Goal: Task Accomplishment & Management: Use online tool/utility

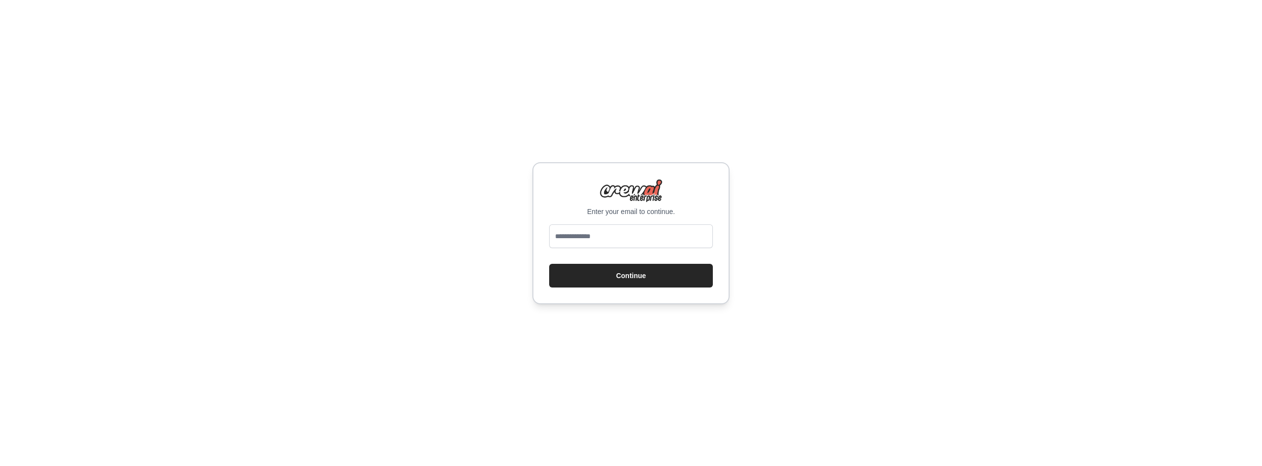
click at [616, 248] on div at bounding box center [631, 238] width 164 height 28
click at [626, 241] on input "email" at bounding box center [631, 236] width 164 height 24
type input "**********"
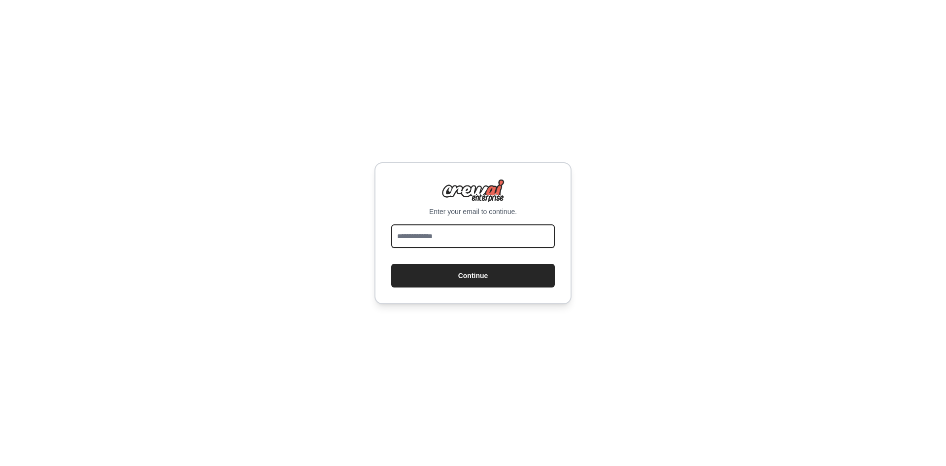
click at [465, 234] on input "email" at bounding box center [473, 236] width 164 height 24
type input "**********"
click at [391, 264] on button "Continue" at bounding box center [473, 276] width 164 height 24
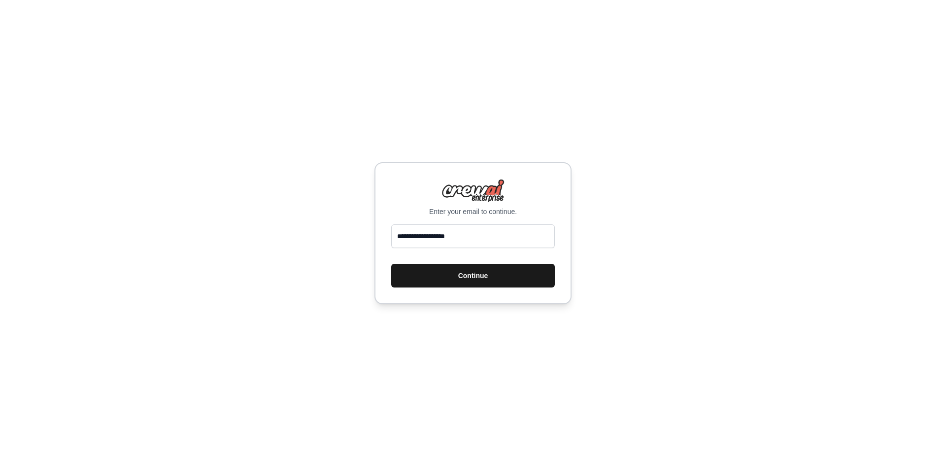
click at [466, 269] on button "Continue" at bounding box center [473, 276] width 164 height 24
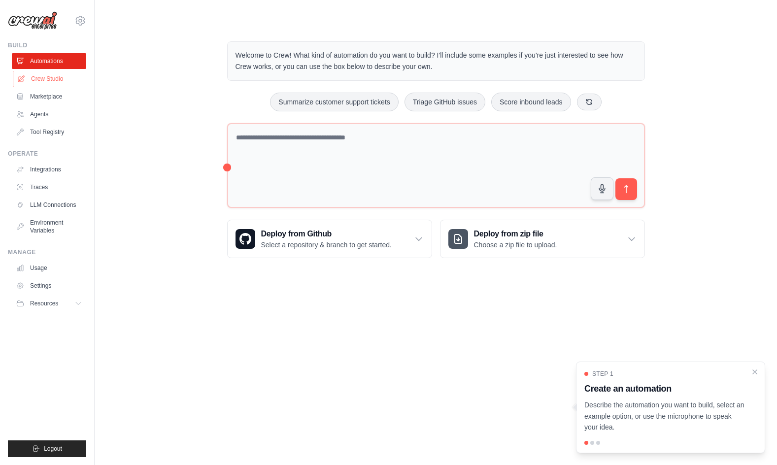
click at [60, 75] on link "Crew Studio" at bounding box center [50, 79] width 74 height 16
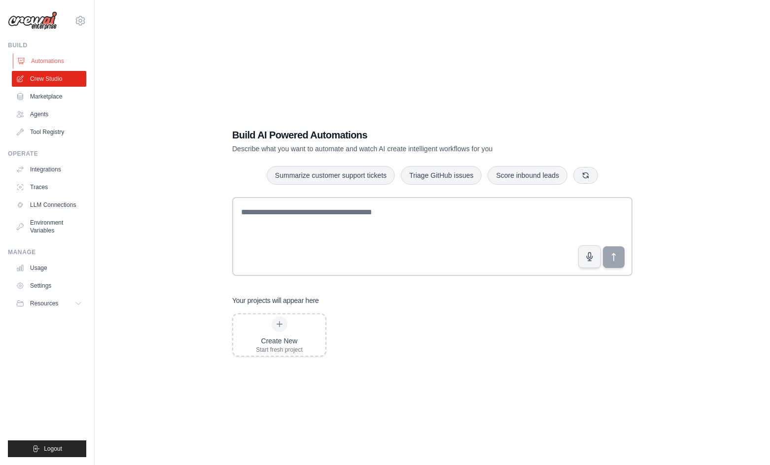
click at [53, 64] on link "Automations" at bounding box center [50, 61] width 74 height 16
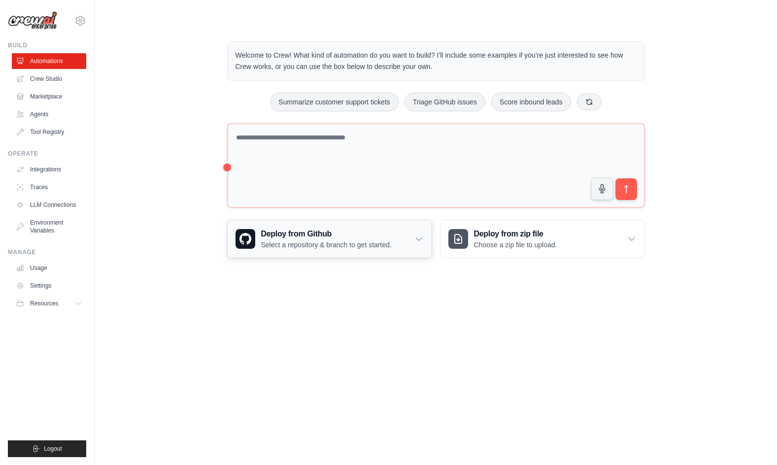
click at [423, 238] on icon at bounding box center [419, 239] width 10 height 10
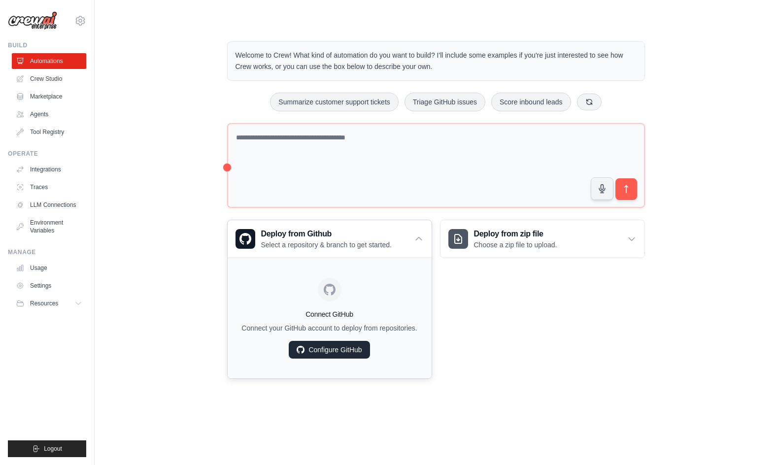
click at [336, 349] on link "Configure GitHub" at bounding box center [329, 350] width 81 height 18
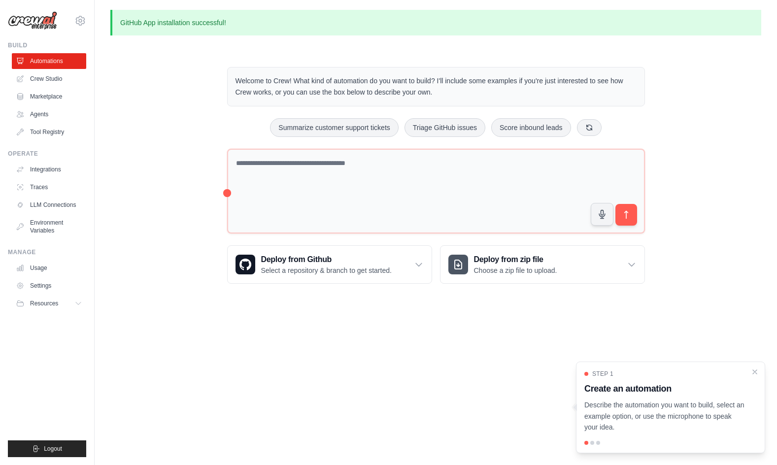
click at [158, 178] on div "Welcome to Crew! What kind of automation do you want to build? I'll include som…" at bounding box center [435, 175] width 651 height 248
click at [755, 368] on icon "Close walkthrough" at bounding box center [755, 371] width 9 height 9
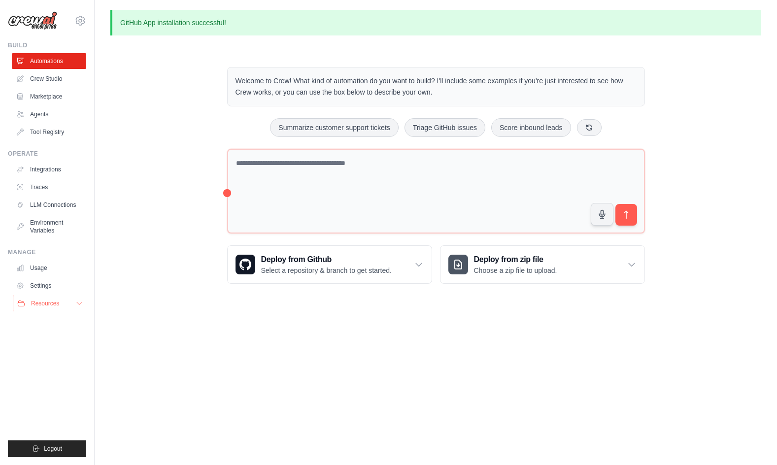
click at [66, 300] on button "Resources" at bounding box center [50, 304] width 74 height 16
click at [38, 82] on link "Crew Studio" at bounding box center [50, 79] width 74 height 16
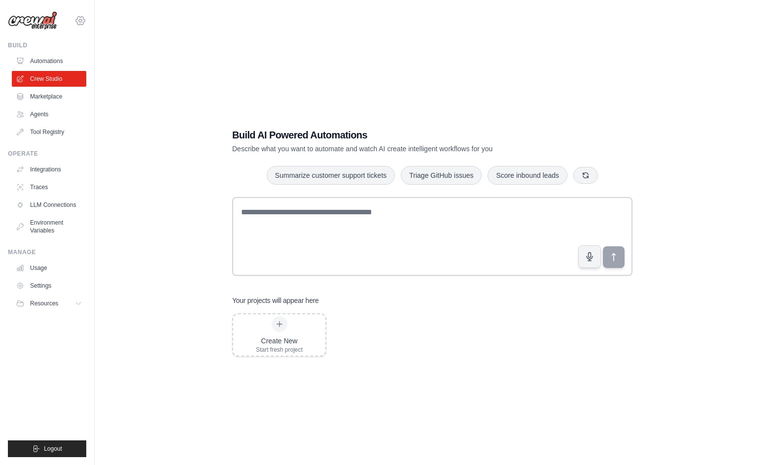
click at [81, 21] on icon at bounding box center [80, 21] width 12 height 12
click at [99, 66] on link "Settings" at bounding box center [80, 67] width 87 height 18
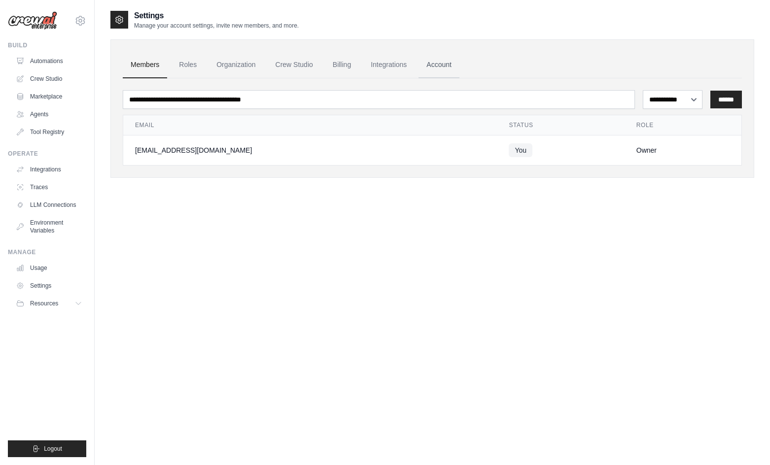
click at [442, 63] on link "Account" at bounding box center [438, 65] width 41 height 27
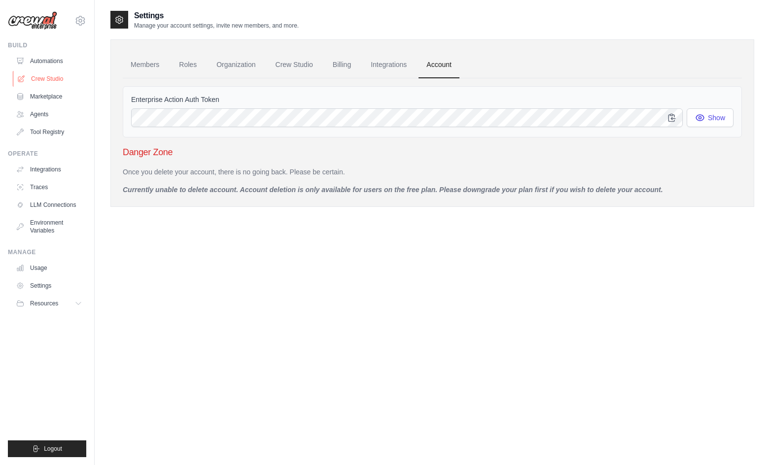
click at [54, 78] on link "Crew Studio" at bounding box center [50, 79] width 74 height 16
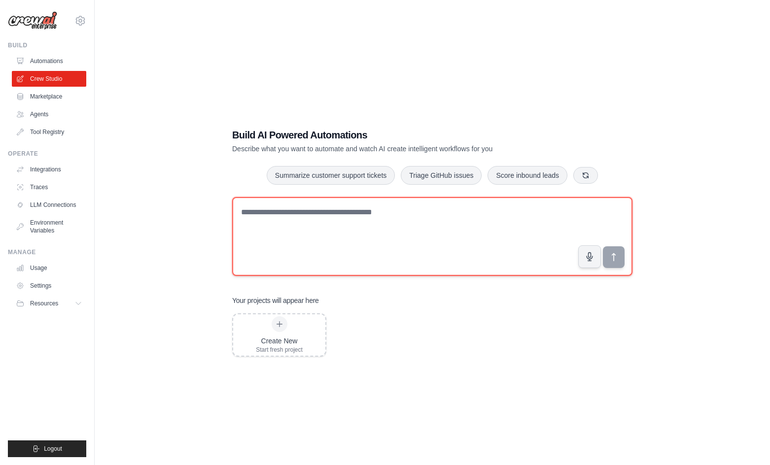
click at [356, 219] on textarea at bounding box center [432, 236] width 400 height 79
paste textarea "**********"
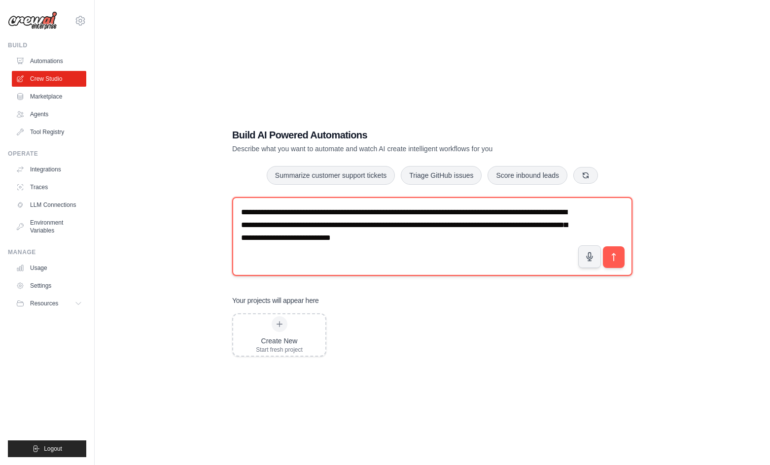
click at [395, 220] on textarea "**********" at bounding box center [432, 236] width 400 height 79
paste textarea
click at [458, 268] on textarea "**********" at bounding box center [432, 236] width 400 height 79
paste textarea "**********"
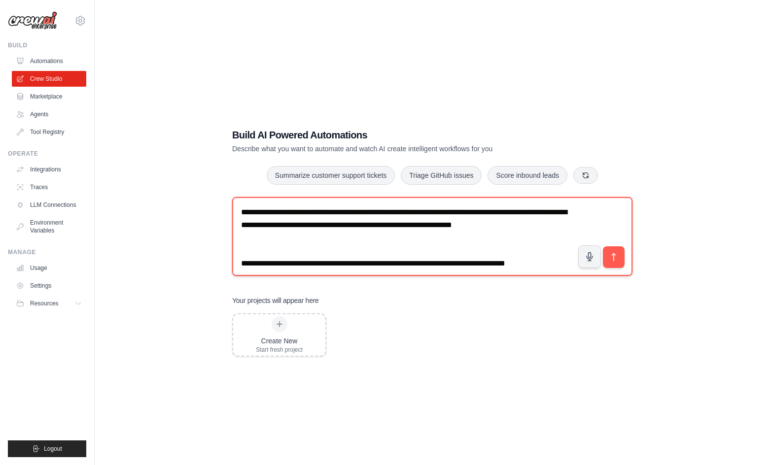
scroll to position [31, 0]
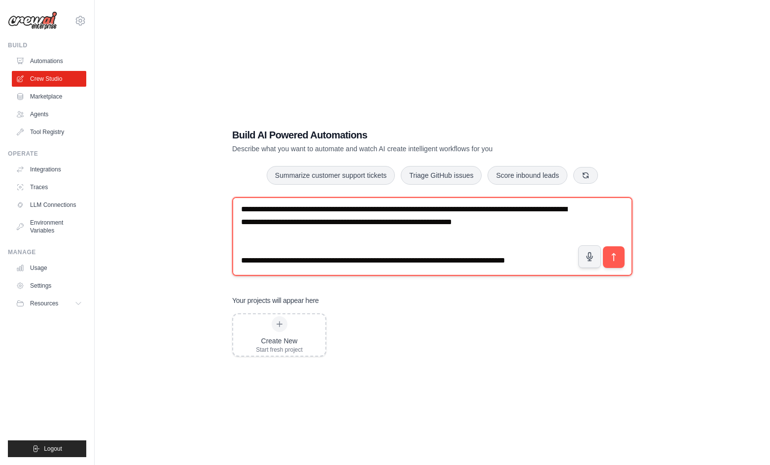
click at [366, 260] on textarea "**********" at bounding box center [432, 236] width 400 height 79
paste textarea "**********"
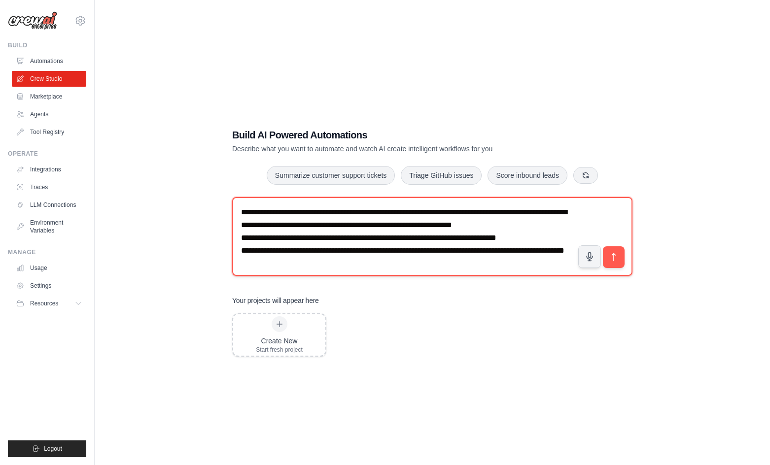
scroll to position [3, 0]
type textarea "**********"
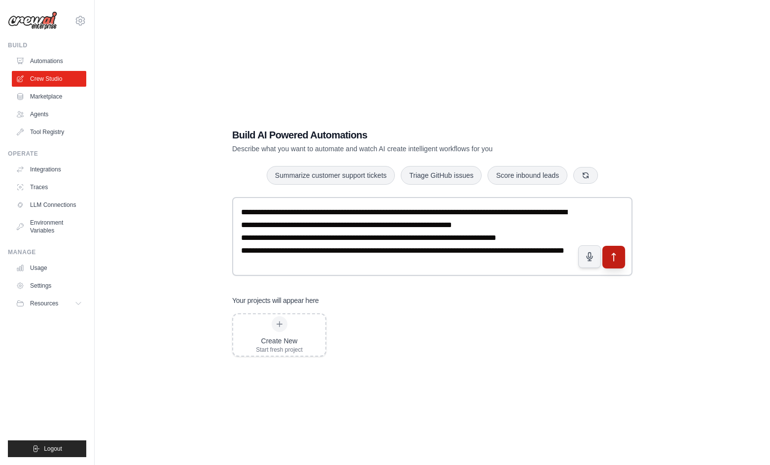
click at [615, 253] on icon "submit" at bounding box center [614, 257] width 10 height 10
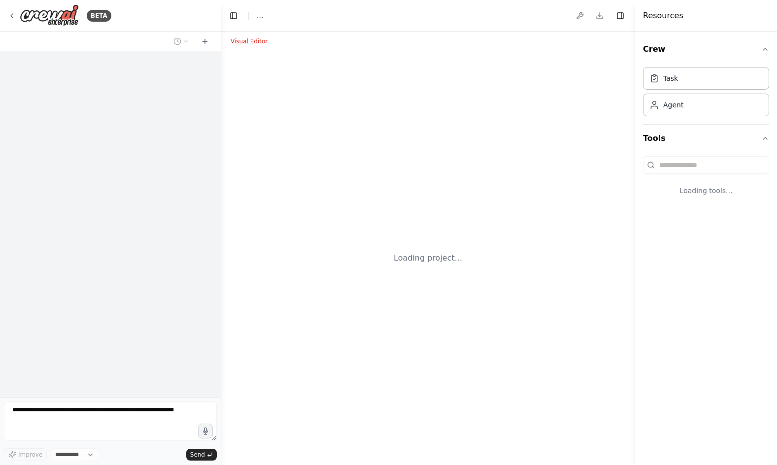
select select "****"
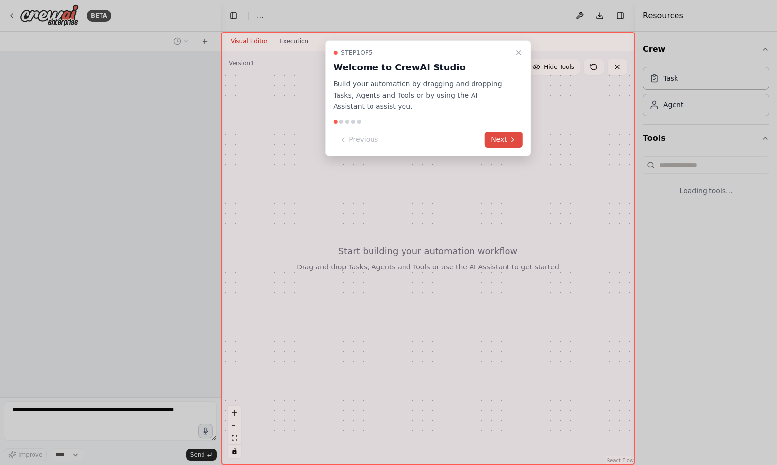
click at [503, 136] on button "Next" at bounding box center [504, 140] width 38 height 16
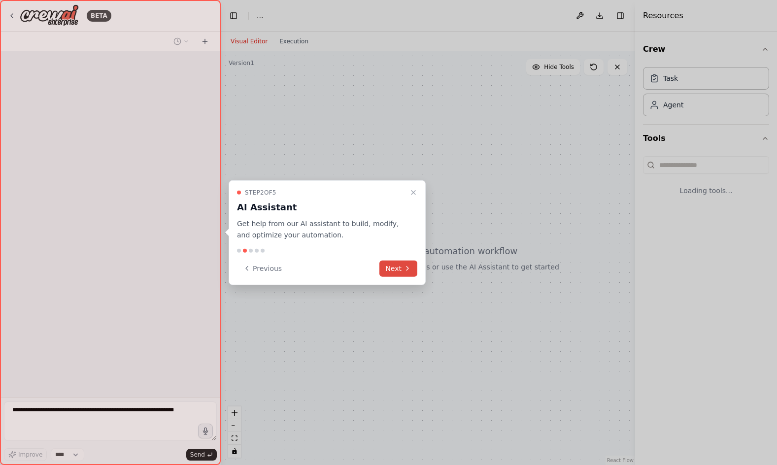
click at [388, 273] on button "Next" at bounding box center [398, 268] width 38 height 16
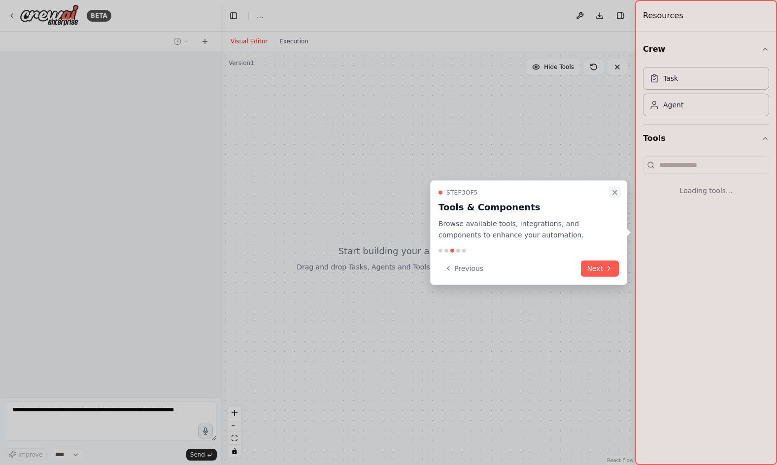
click at [617, 195] on icon "Close walkthrough" at bounding box center [615, 193] width 8 height 8
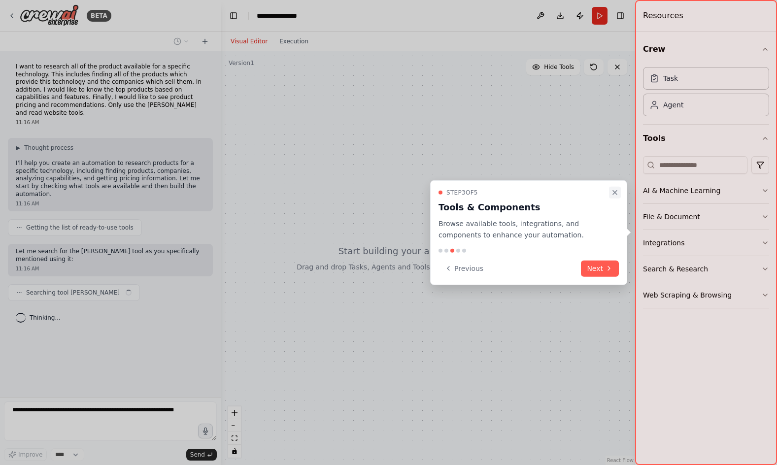
click at [617, 194] on icon "Close walkthrough" at bounding box center [615, 193] width 4 height 4
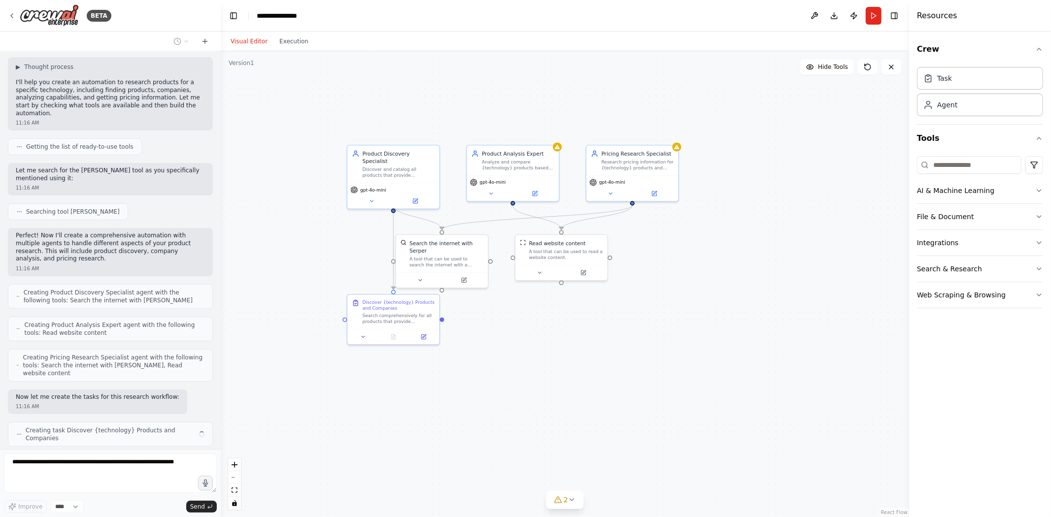
scroll to position [73, 0]
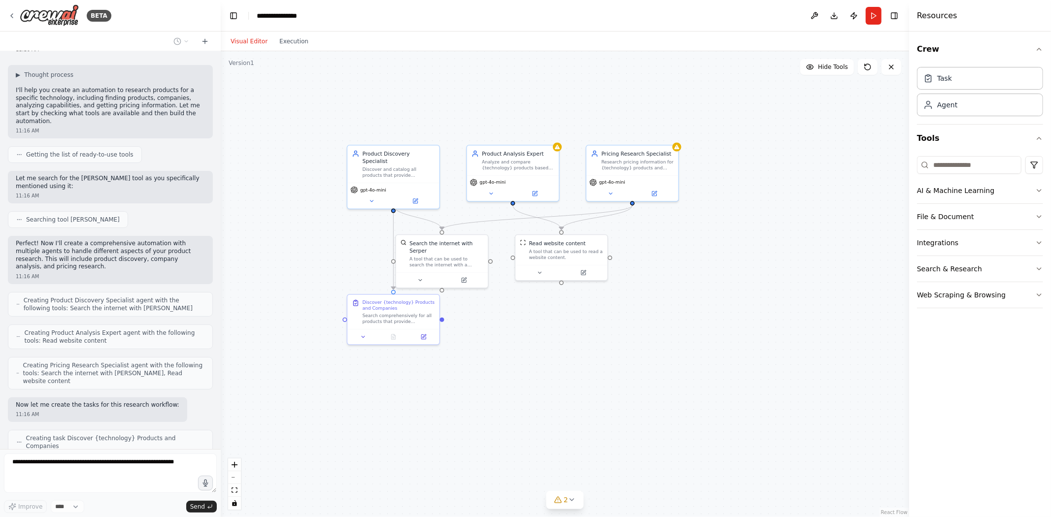
drag, startPoint x: 636, startPoint y: 321, endPoint x: 718, endPoint y: 304, distance: 84.0
click at [718, 304] on div ".deletable-edge-delete-btn { width: 20px; height: 20px; border: 0px solid #ffff…" at bounding box center [565, 284] width 688 height 466
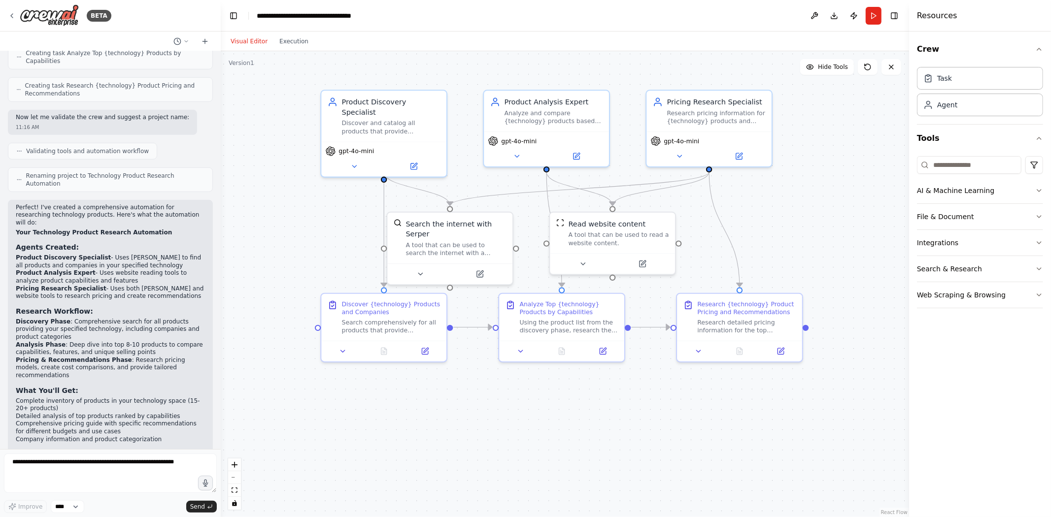
scroll to position [499, 0]
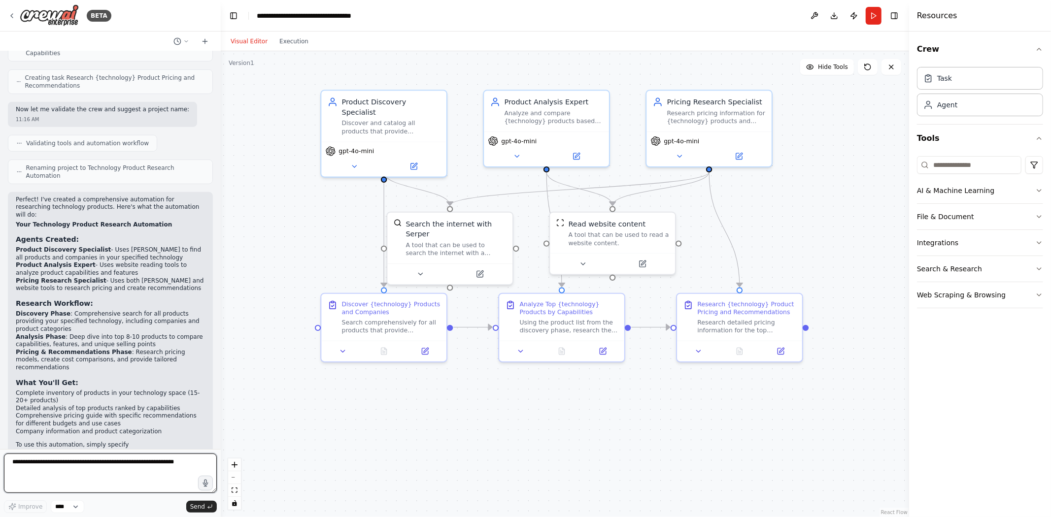
click at [138, 465] on textarea at bounding box center [110, 473] width 213 height 39
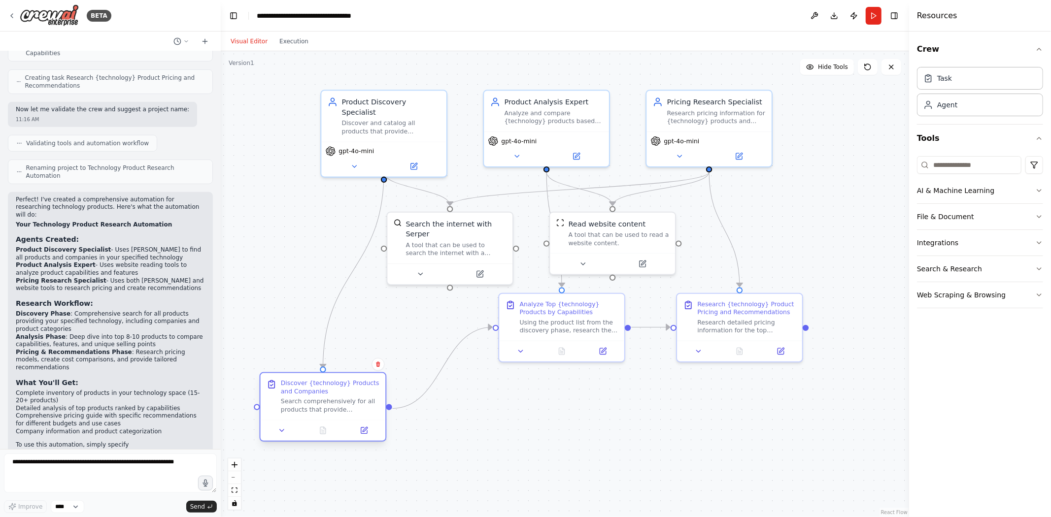
drag, startPoint x: 405, startPoint y: 332, endPoint x: 346, endPoint y: 411, distance: 99.0
click at [346, 411] on div "Search comprehensively for all products that provide {technology} technology. C…" at bounding box center [330, 406] width 99 height 16
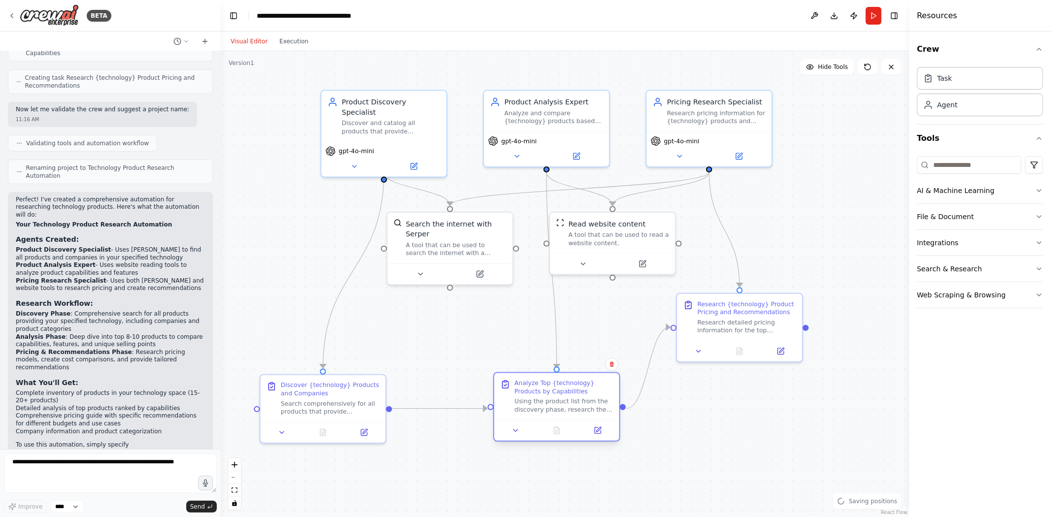
drag, startPoint x: 586, startPoint y: 337, endPoint x: 583, endPoint y: 415, distance: 77.9
click at [583, 415] on div "Analyze Top {technology} Products by Capabilities Using the product list from t…" at bounding box center [556, 397] width 125 height 47
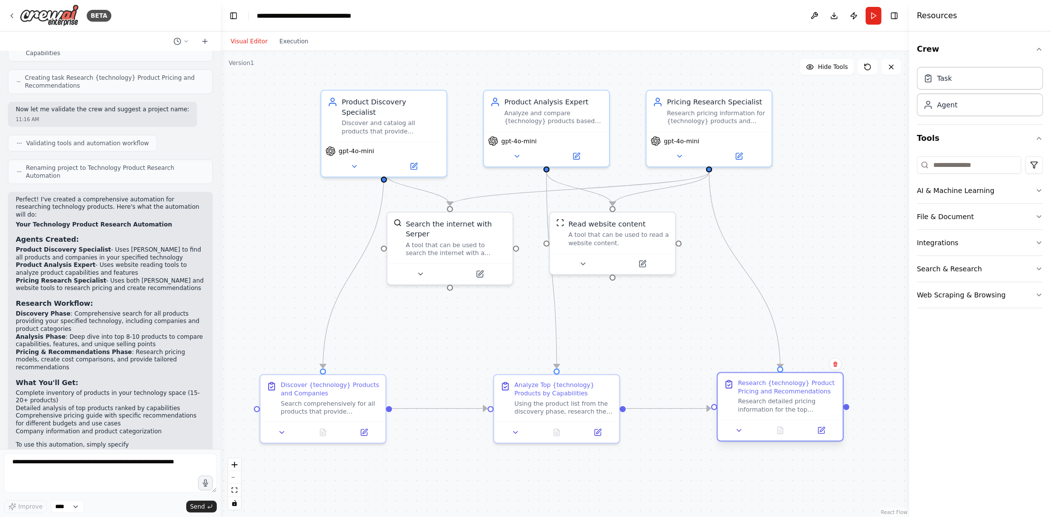
drag, startPoint x: 729, startPoint y: 342, endPoint x: 769, endPoint y: 422, distance: 89.7
click at [769, 422] on div at bounding box center [780, 430] width 125 height 21
drag, startPoint x: 621, startPoint y: 254, endPoint x: 652, endPoint y: 300, distance: 55.4
click at [652, 300] on div at bounding box center [638, 302] width 125 height 21
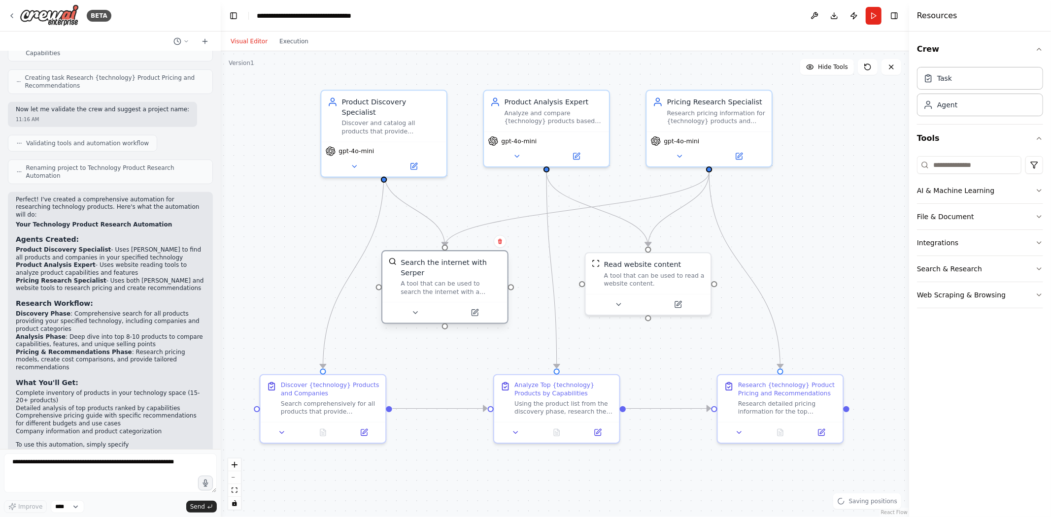
drag, startPoint x: 459, startPoint y: 252, endPoint x: 451, endPoint y: 300, distance: 48.0
click at [451, 301] on div "Search the internet with Serper A tool that can be used to search the internet …" at bounding box center [444, 287] width 127 height 74
click at [777, 12] on button "Run" at bounding box center [874, 16] width 16 height 18
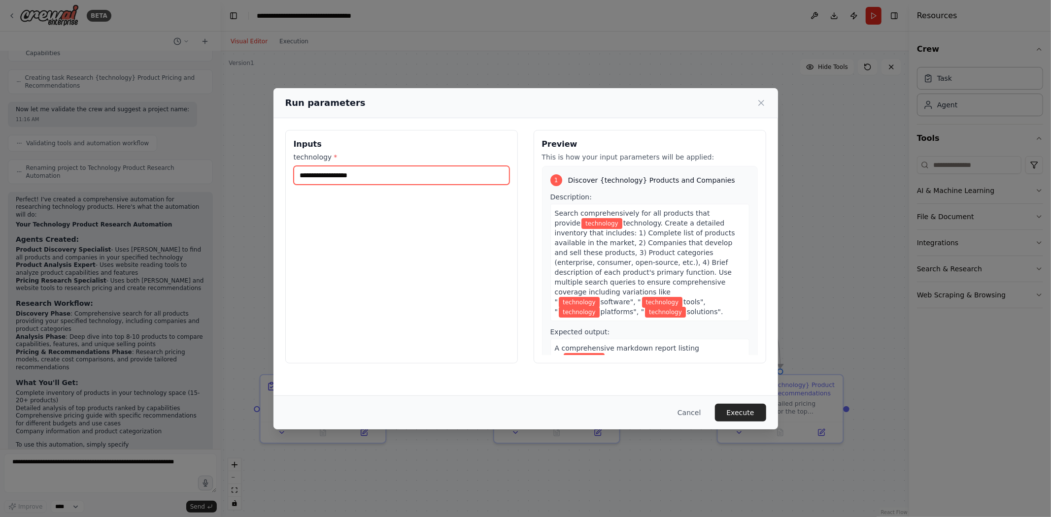
click at [424, 181] on input "technology *" at bounding box center [402, 175] width 216 height 19
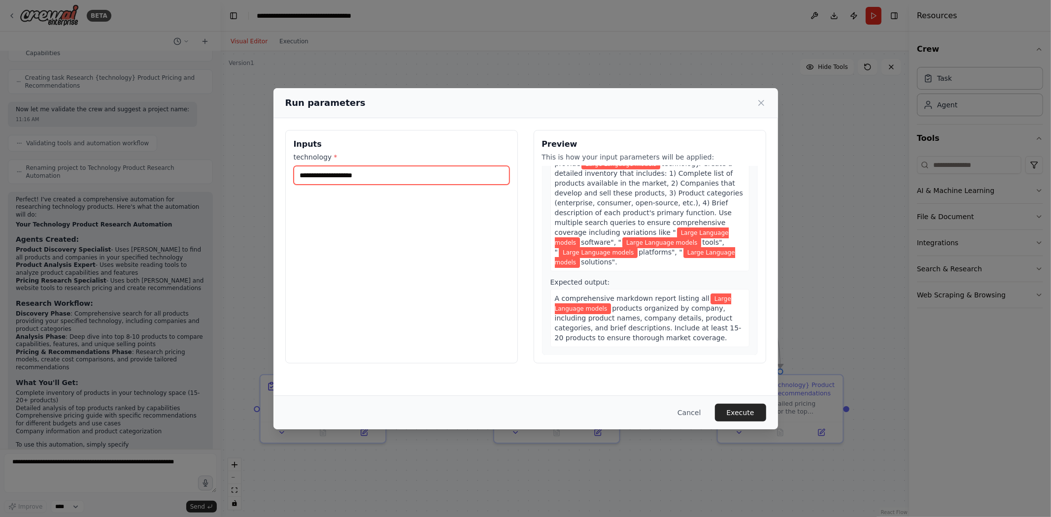
scroll to position [438, 0]
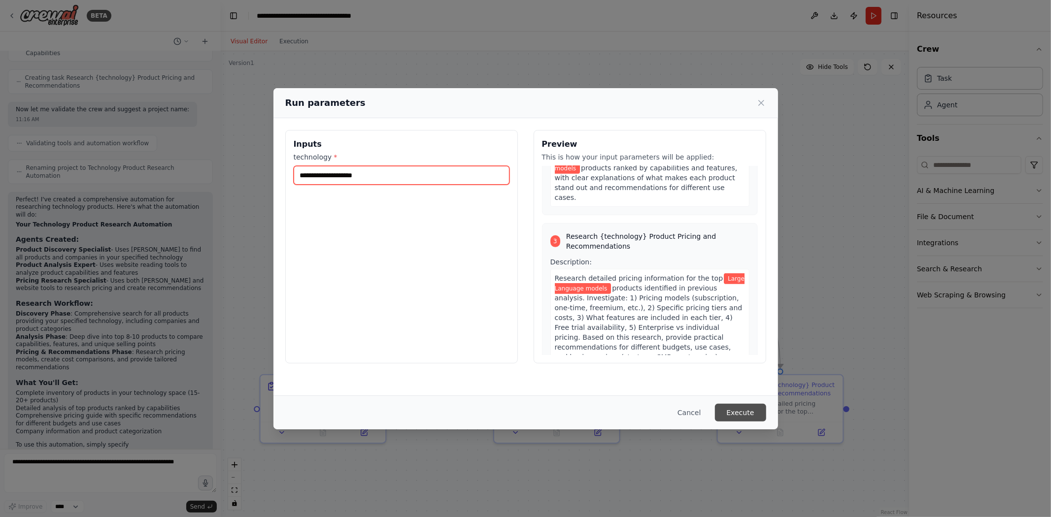
type input "**********"
click at [746, 407] on button "Execute" at bounding box center [740, 413] width 51 height 18
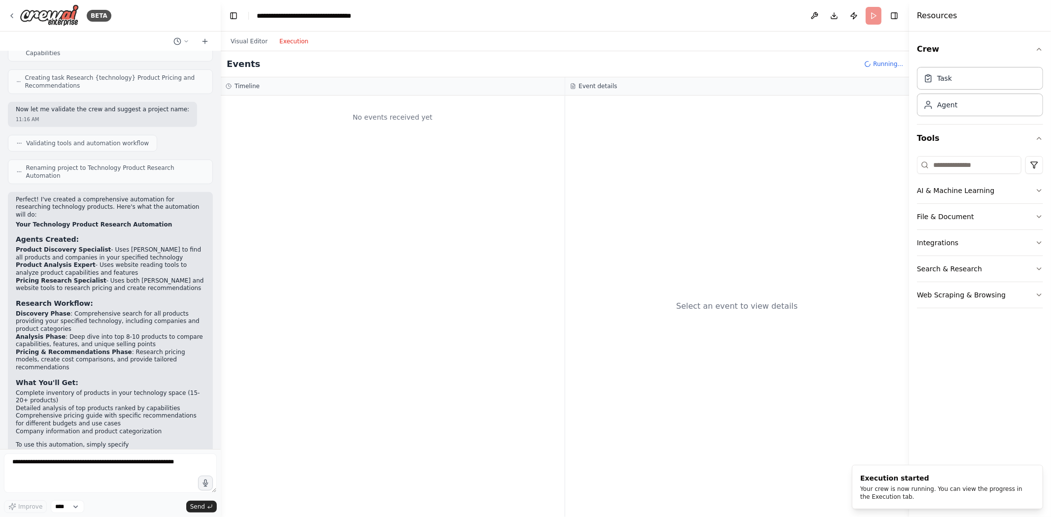
click at [290, 43] on button "Execution" at bounding box center [293, 41] width 41 height 12
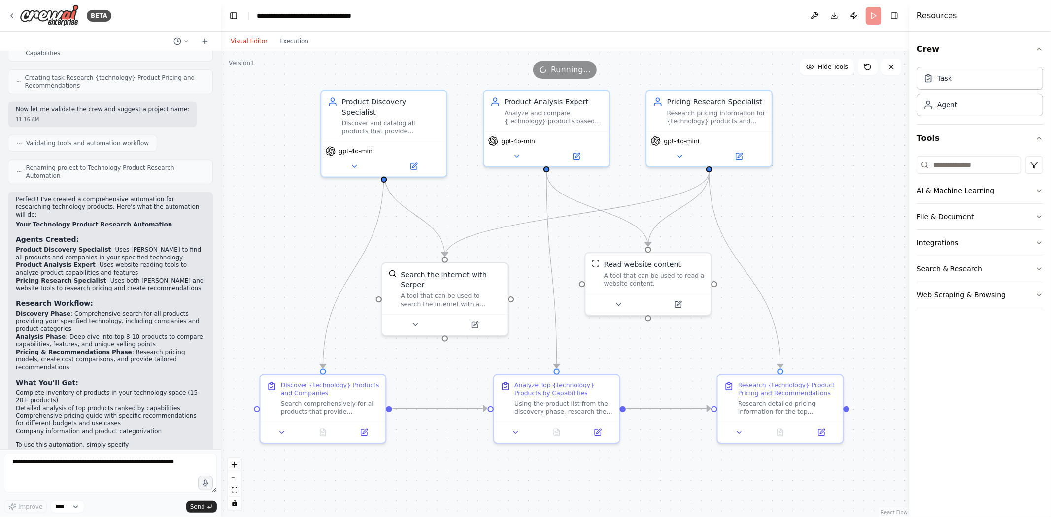
click at [248, 39] on button "Visual Editor" at bounding box center [249, 41] width 49 height 12
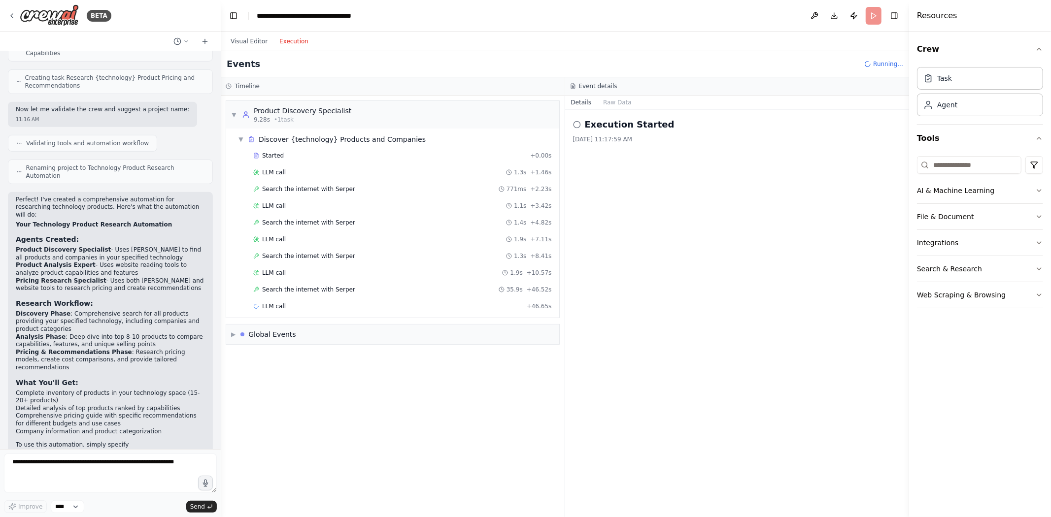
click at [288, 40] on button "Execution" at bounding box center [293, 41] width 41 height 12
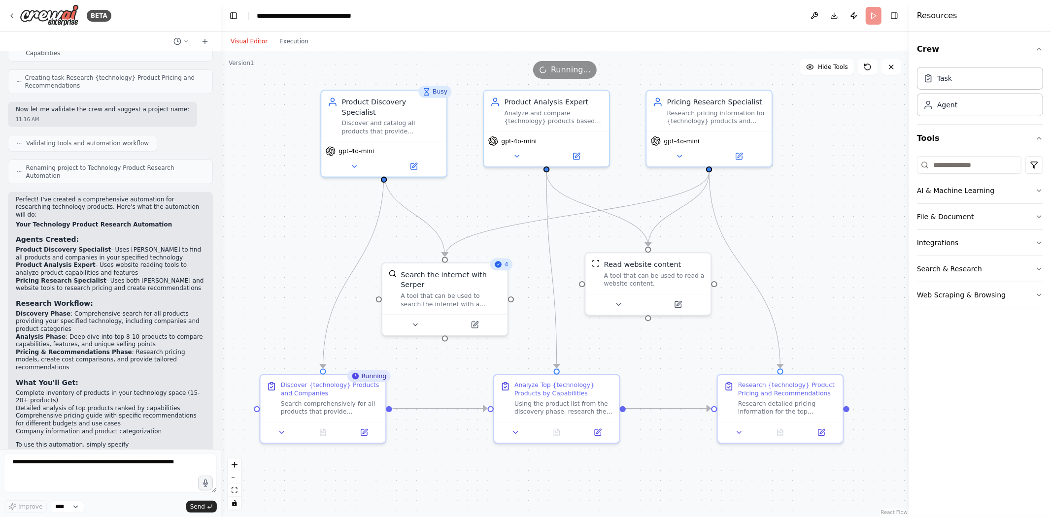
click at [248, 36] on button "Visual Editor" at bounding box center [249, 41] width 49 height 12
click at [291, 40] on button "Execution" at bounding box center [293, 41] width 41 height 12
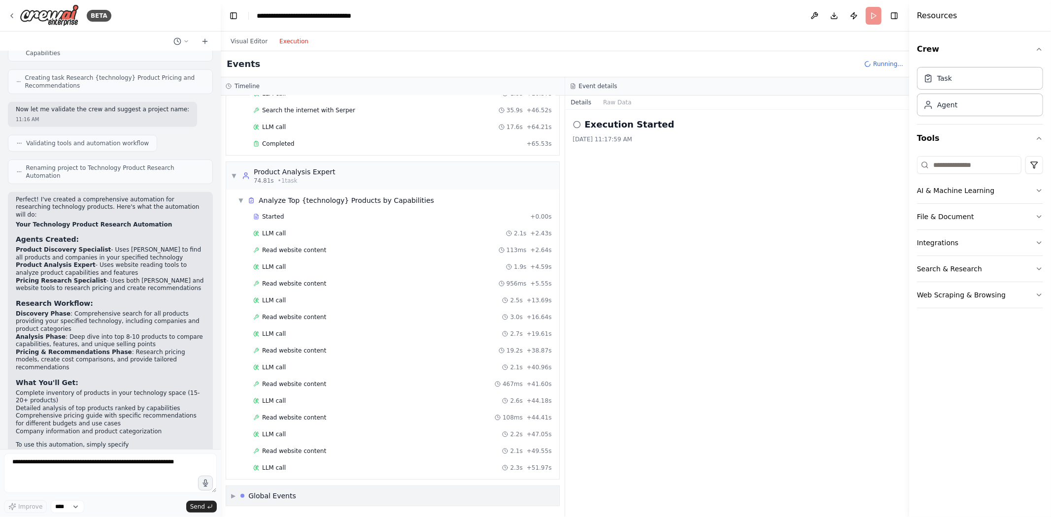
scroll to position [199, 0]
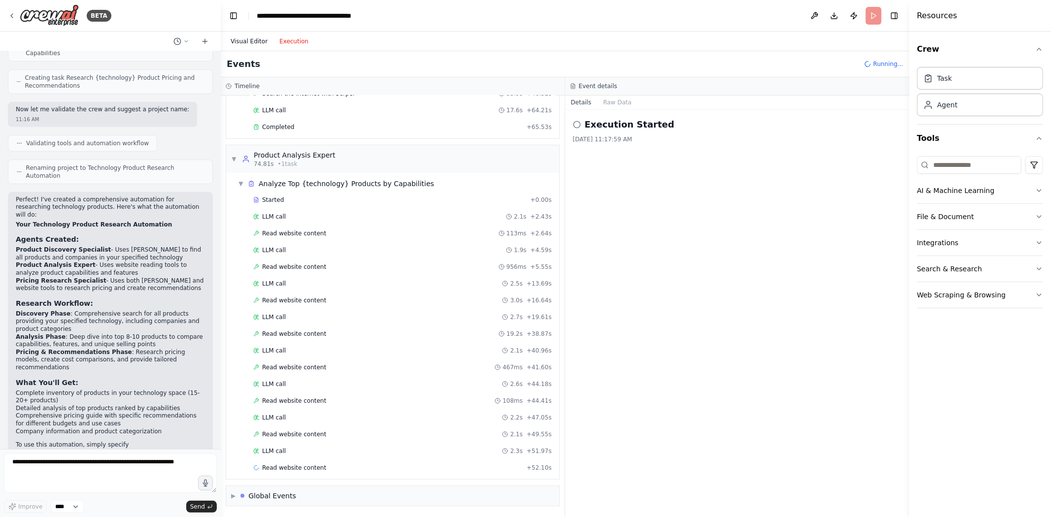
click at [251, 38] on button "Visual Editor" at bounding box center [249, 41] width 49 height 12
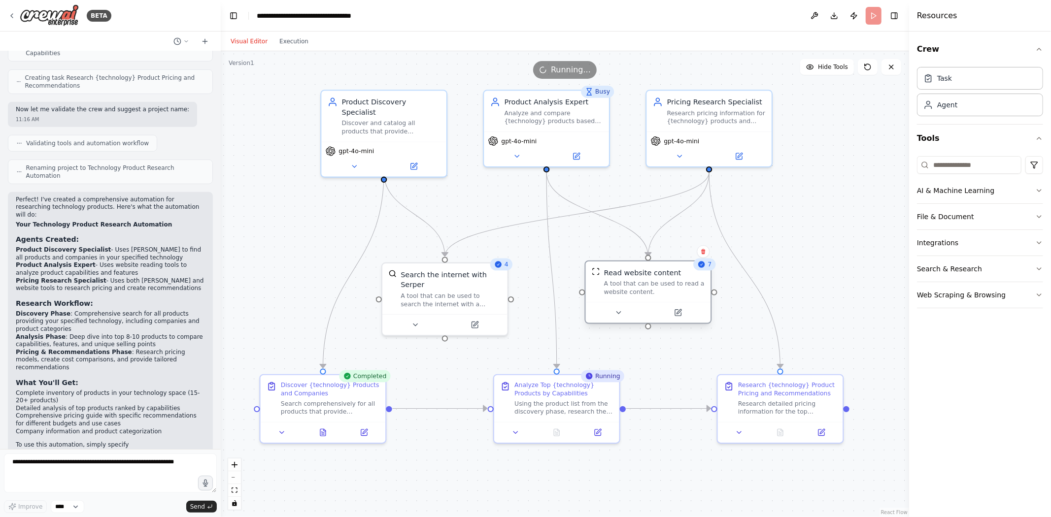
drag, startPoint x: 647, startPoint y: 286, endPoint x: 649, endPoint y: 298, distance: 12.5
click at [649, 298] on div "Read website content A tool that can be used to read a website content." at bounding box center [648, 282] width 125 height 41
drag, startPoint x: 567, startPoint y: 417, endPoint x: 558, endPoint y: 416, distance: 8.9
click at [558, 416] on div "Analyze Top {technology} Products by Capabilities Using the product list from t…" at bounding box center [546, 397] width 125 height 47
click at [777, 292] on icon "button" at bounding box center [1039, 295] width 8 height 8
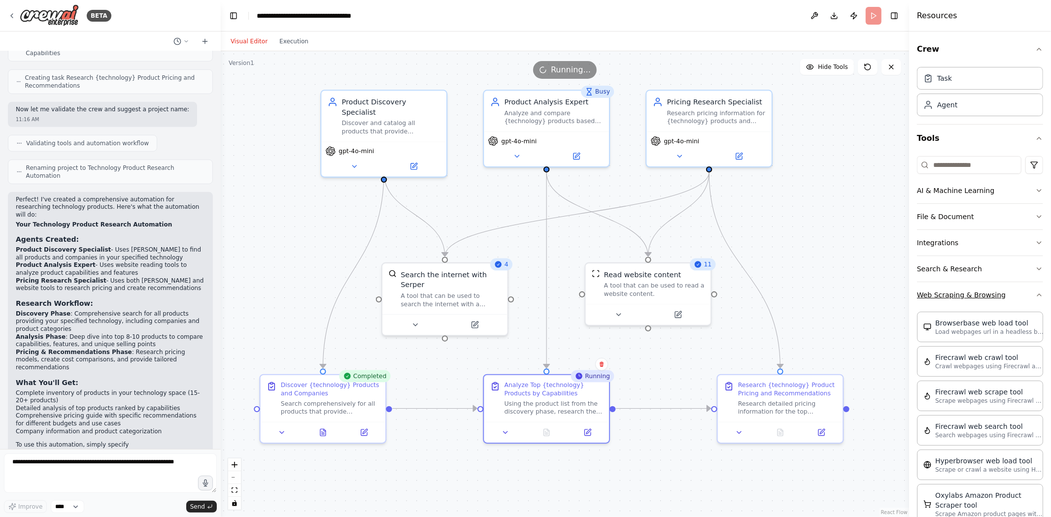
click at [777, 297] on icon "button" at bounding box center [1039, 295] width 8 height 8
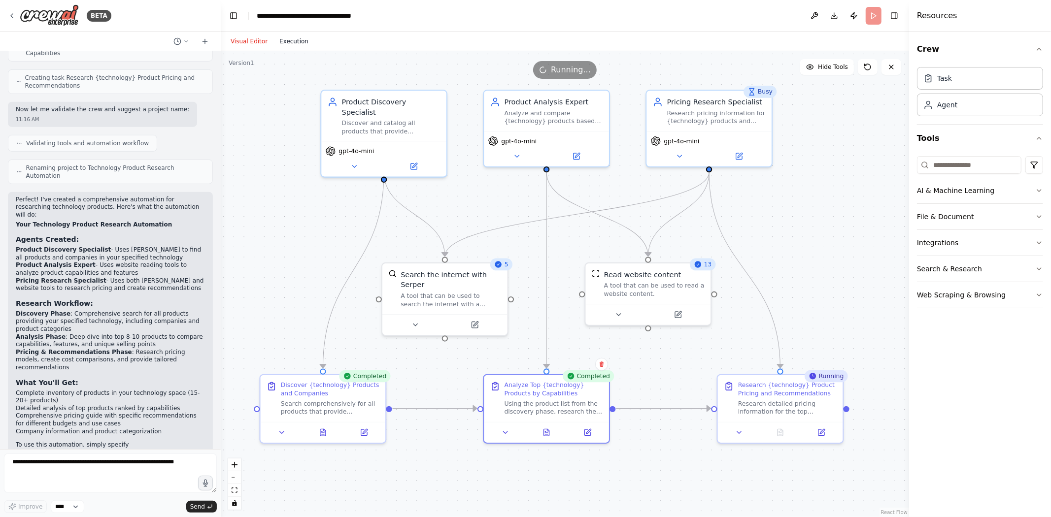
click at [286, 41] on button "Execution" at bounding box center [293, 41] width 41 height 12
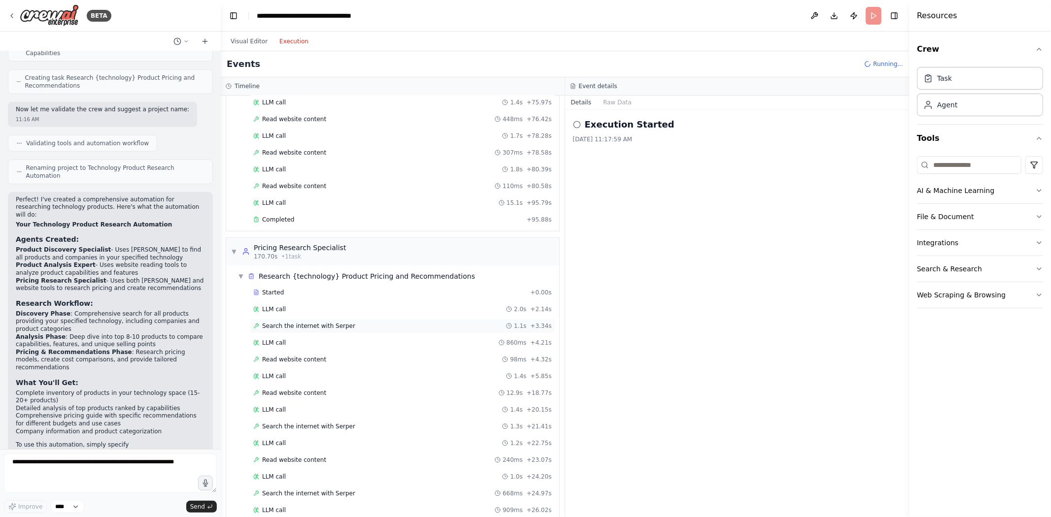
scroll to position [622, 0]
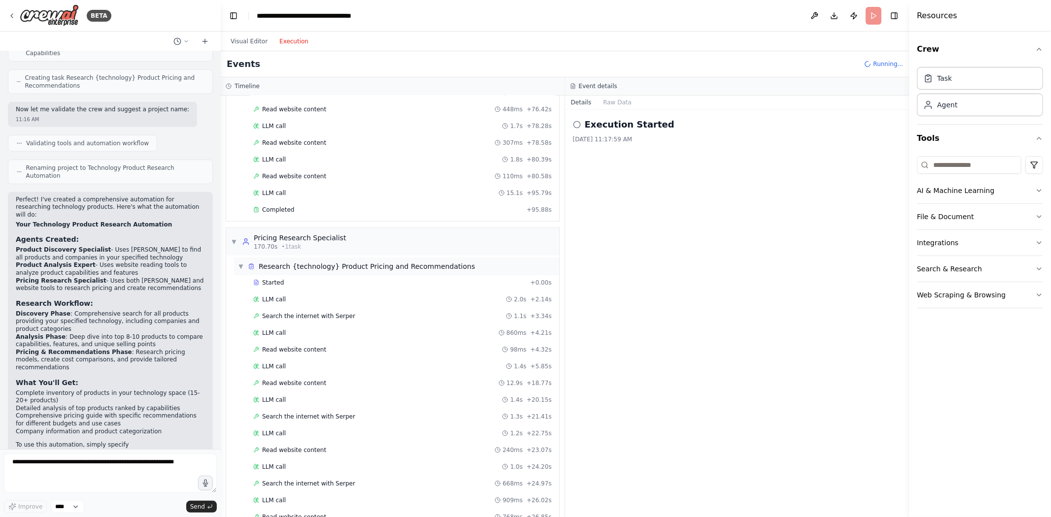
click at [246, 272] on div "▼ Research {technology} Product Pricing and Recommendations" at bounding box center [356, 267] width 237 height 10
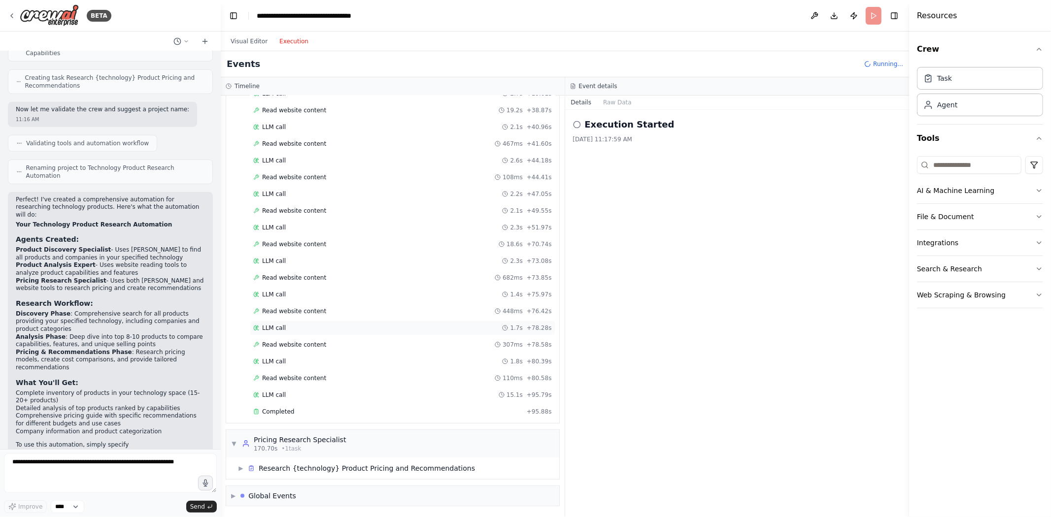
scroll to position [96, 0]
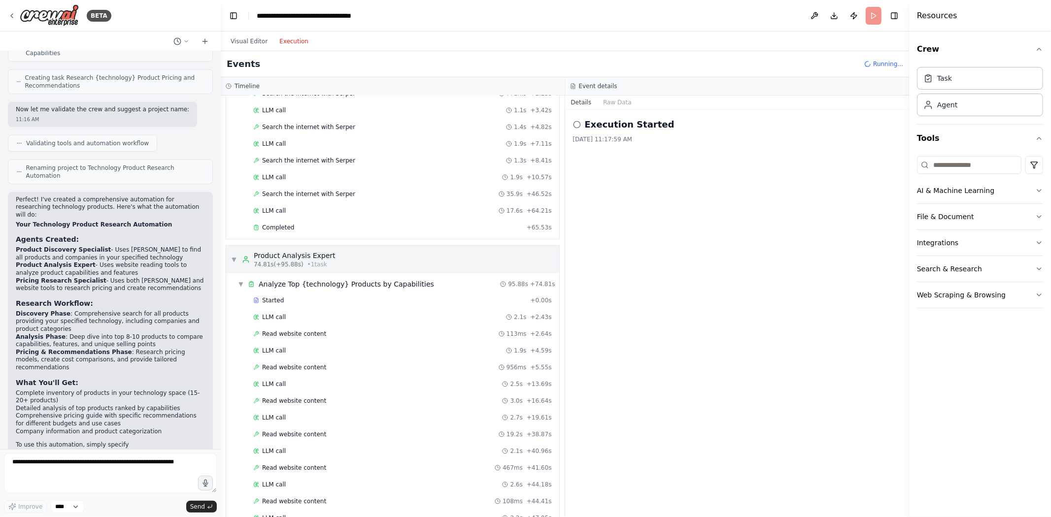
click at [234, 260] on span "▼" at bounding box center [234, 260] width 6 height 8
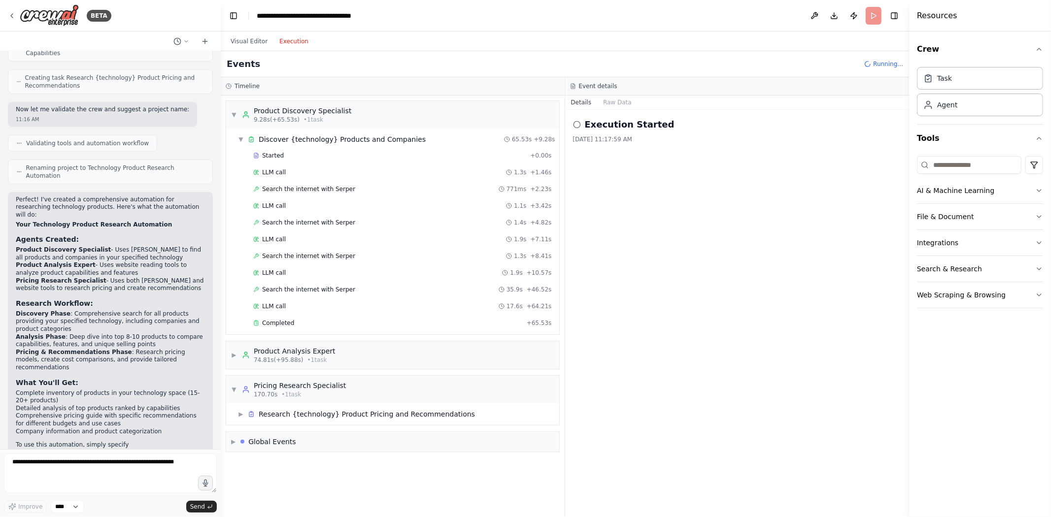
scroll to position [0, 0]
click at [234, 116] on span "▼" at bounding box center [234, 115] width 6 height 8
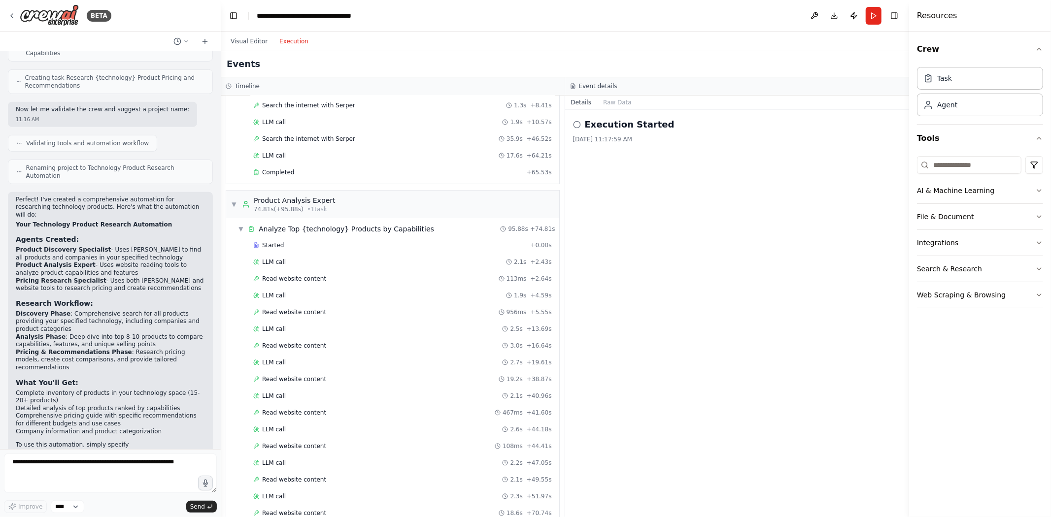
scroll to position [150, 0]
click at [234, 209] on span "▼" at bounding box center [234, 205] width 6 height 8
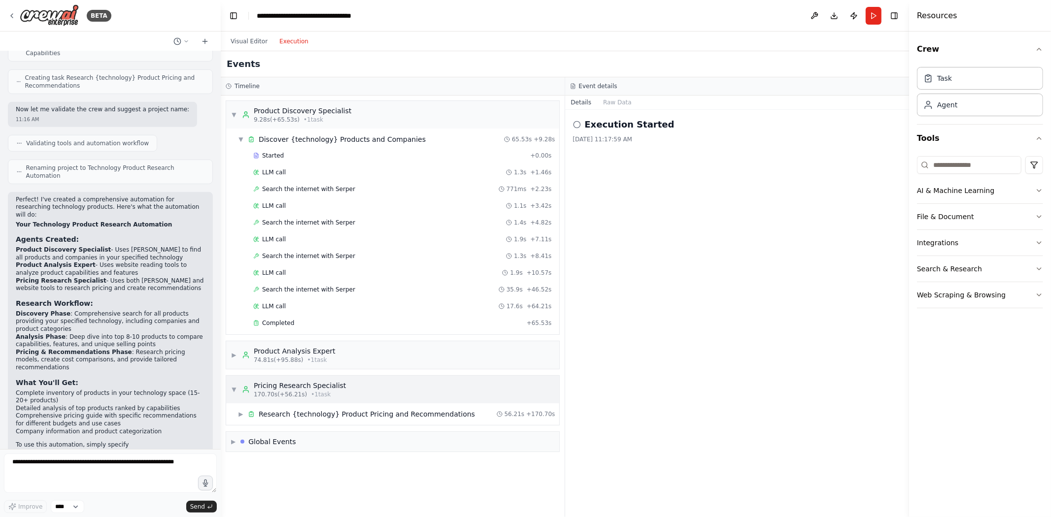
click at [293, 385] on div "Pricing Research Specialist" at bounding box center [300, 386] width 92 height 10
click at [274, 385] on div "Pricing Research Specialist" at bounding box center [300, 386] width 92 height 10
click at [302, 417] on div "Research {technology} Product Pricing and Recommendations" at bounding box center [367, 415] width 216 height 10
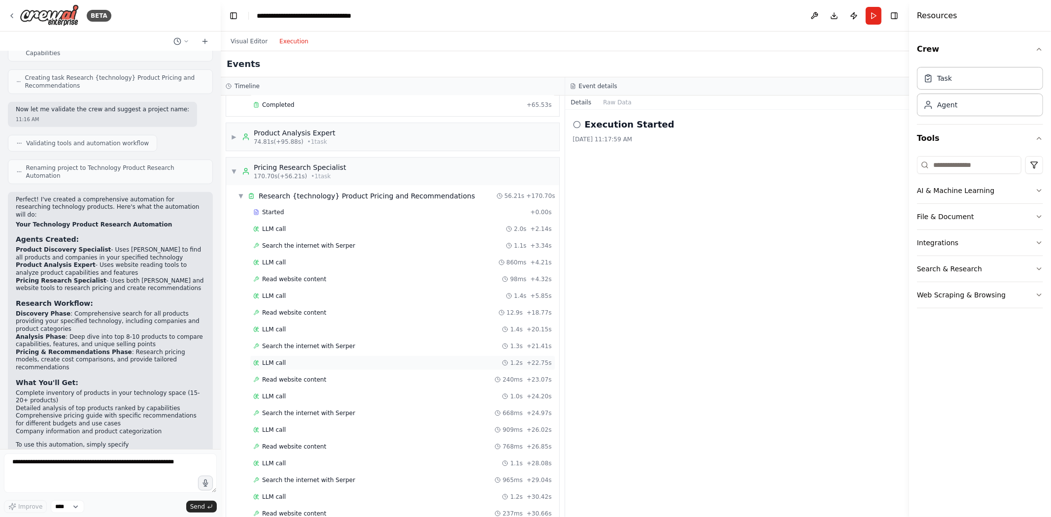
scroll to position [219, 0]
click at [286, 332] on div "LLM call 1.4s + 20.15s" at bounding box center [402, 329] width 299 height 8
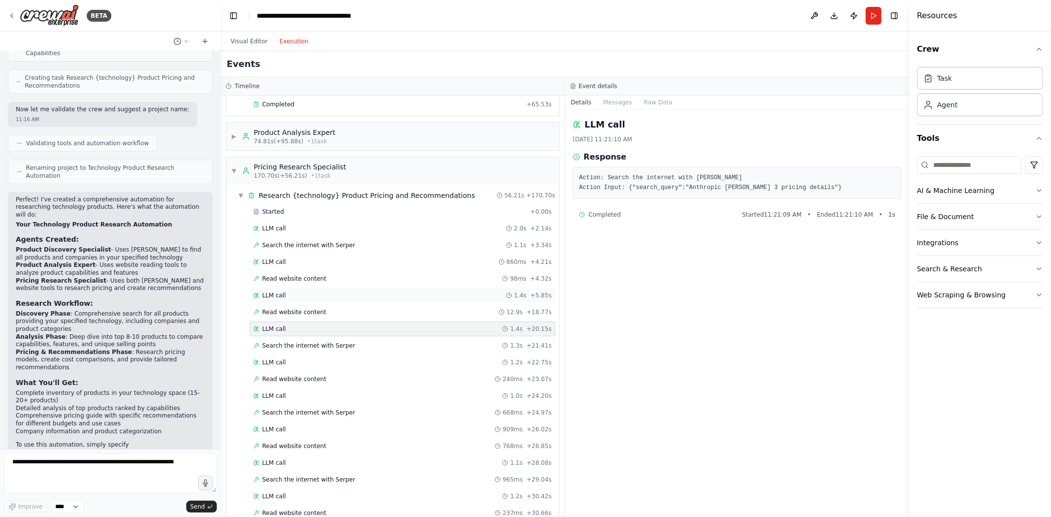
click at [278, 303] on div "LLM call 1.4s + 5.85s" at bounding box center [403, 295] width 306 height 15
click at [283, 270] on div "LLM call 860ms + 4.21s" at bounding box center [403, 262] width 306 height 15
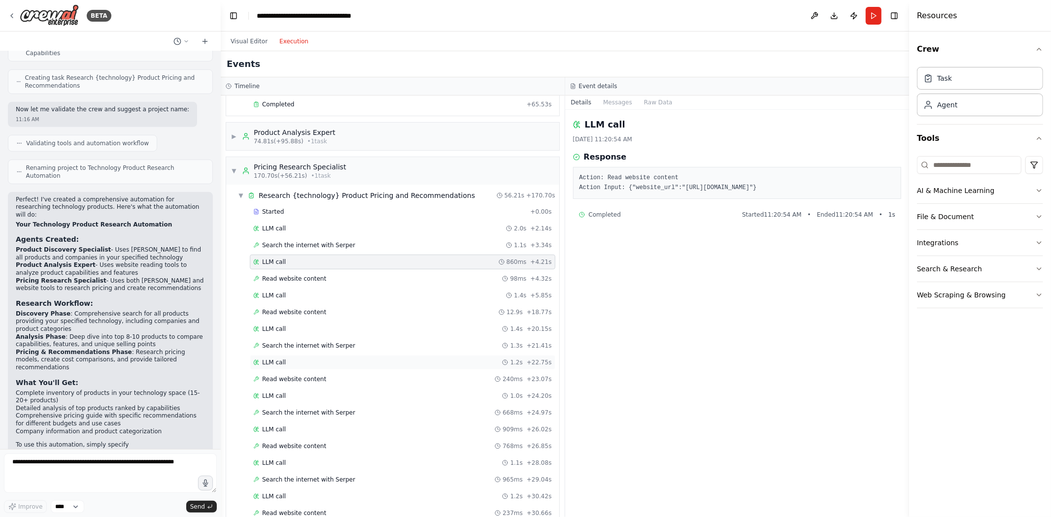
click at [289, 361] on div "LLM call 1.2s + 22.75s" at bounding box center [402, 363] width 299 height 8
click at [277, 420] on div "Search the internet with Serper 668ms + 24.97s" at bounding box center [403, 413] width 306 height 15
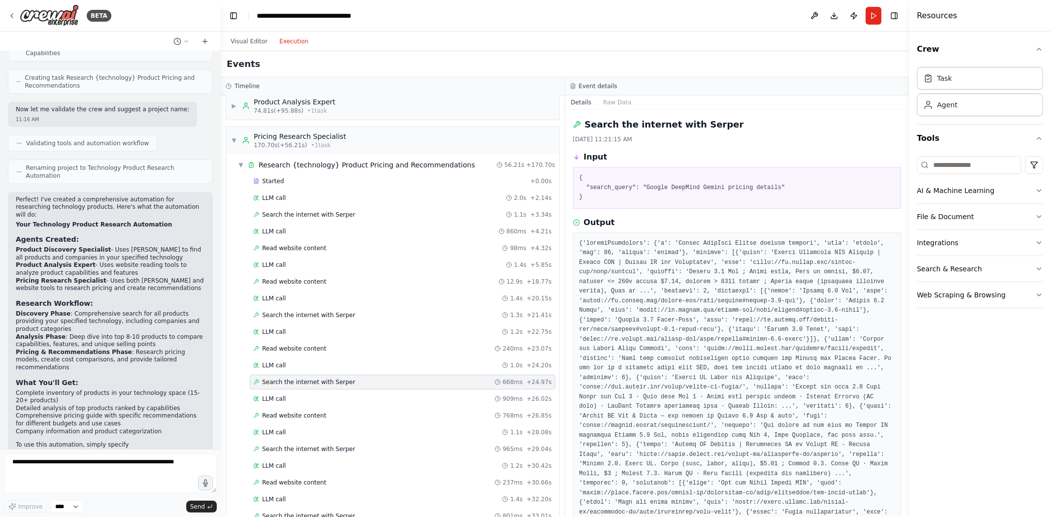
scroll to position [436, 0]
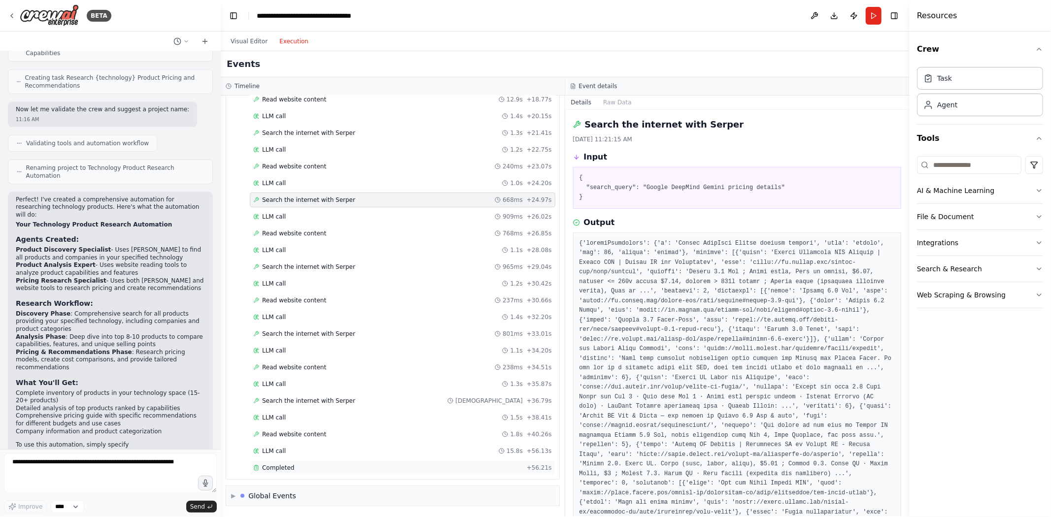
click at [276, 465] on span "Completed" at bounding box center [278, 468] width 32 height 8
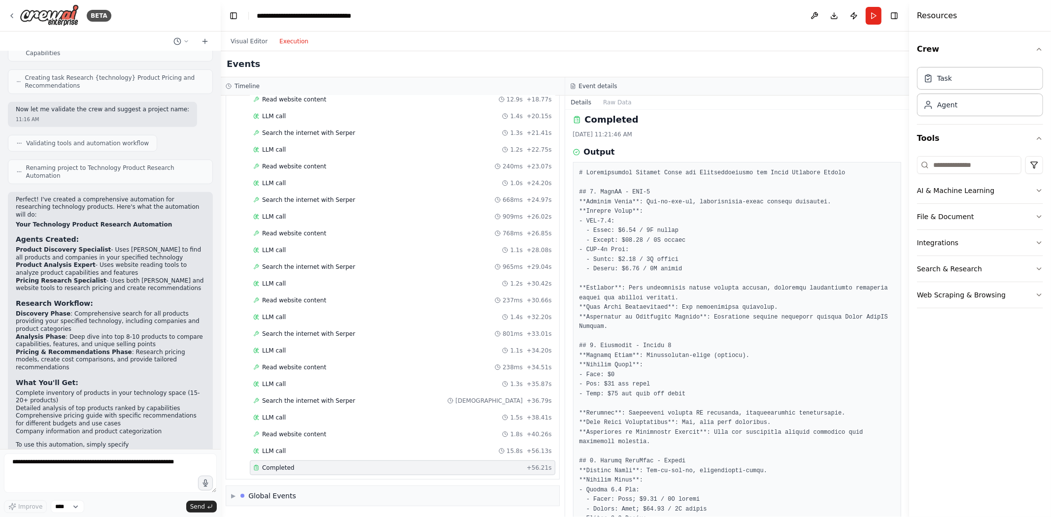
scroll to position [0, 0]
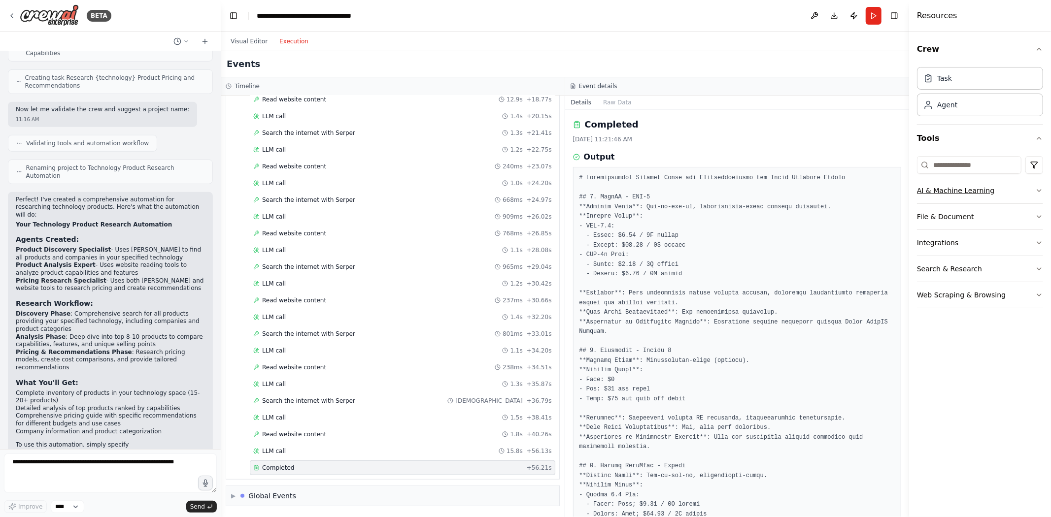
click at [777, 189] on icon "button" at bounding box center [1039, 191] width 8 height 8
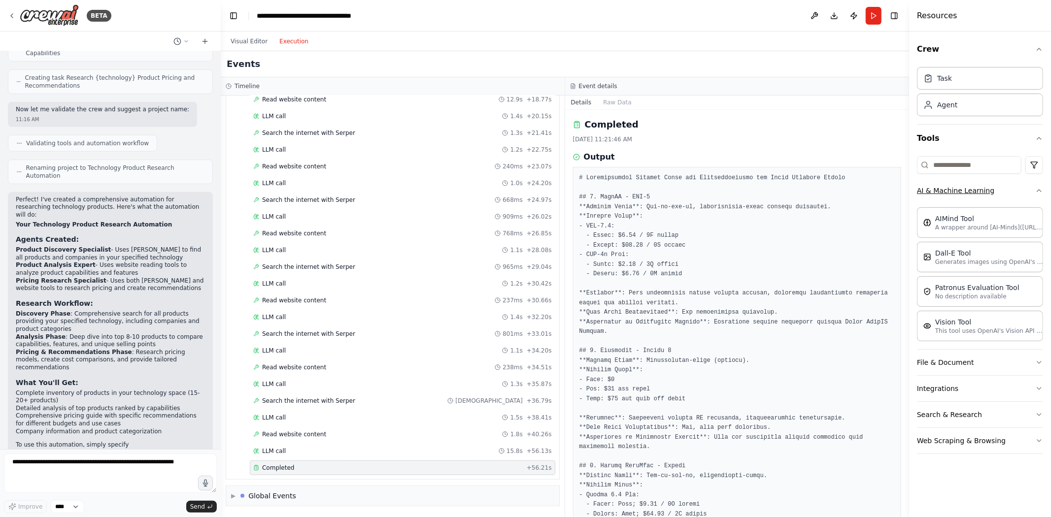
click at [777, 187] on icon "button" at bounding box center [1039, 191] width 8 height 8
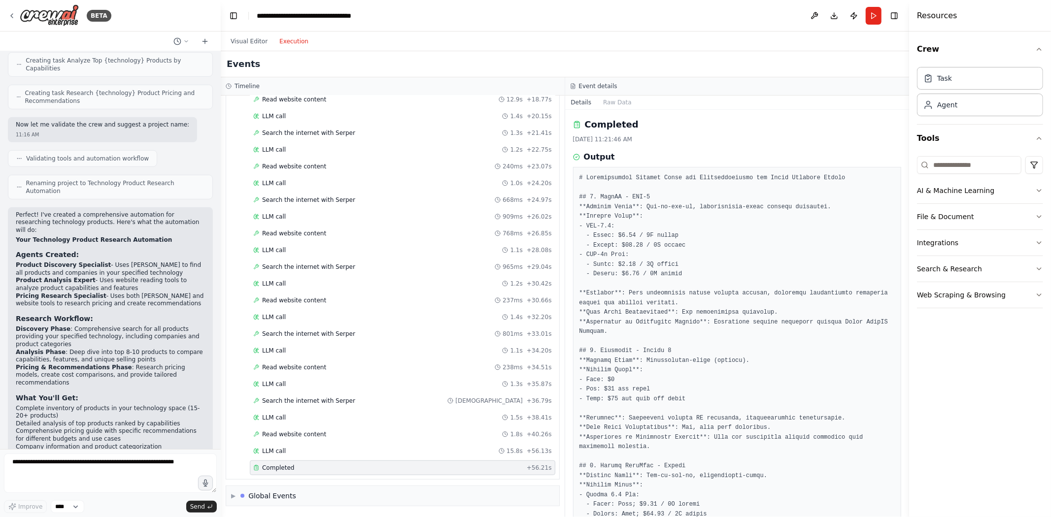
scroll to position [499, 0]
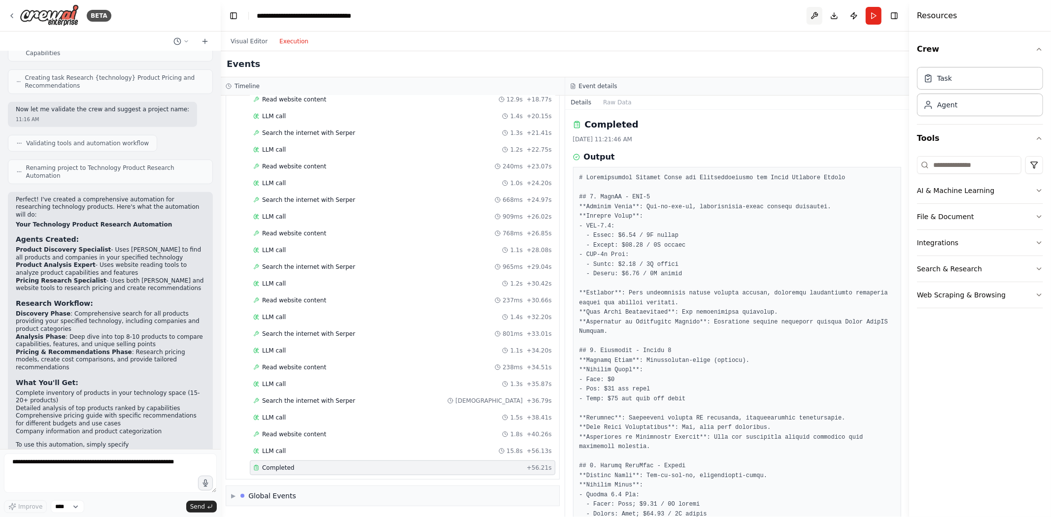
click at [777, 18] on button at bounding box center [815, 16] width 16 height 18
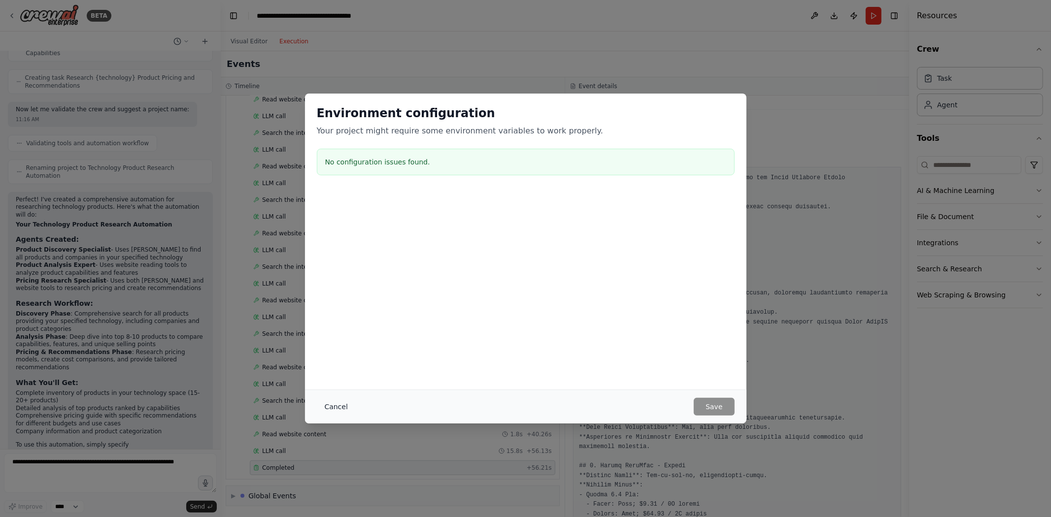
click at [332, 408] on button "Cancel" at bounding box center [336, 407] width 39 height 18
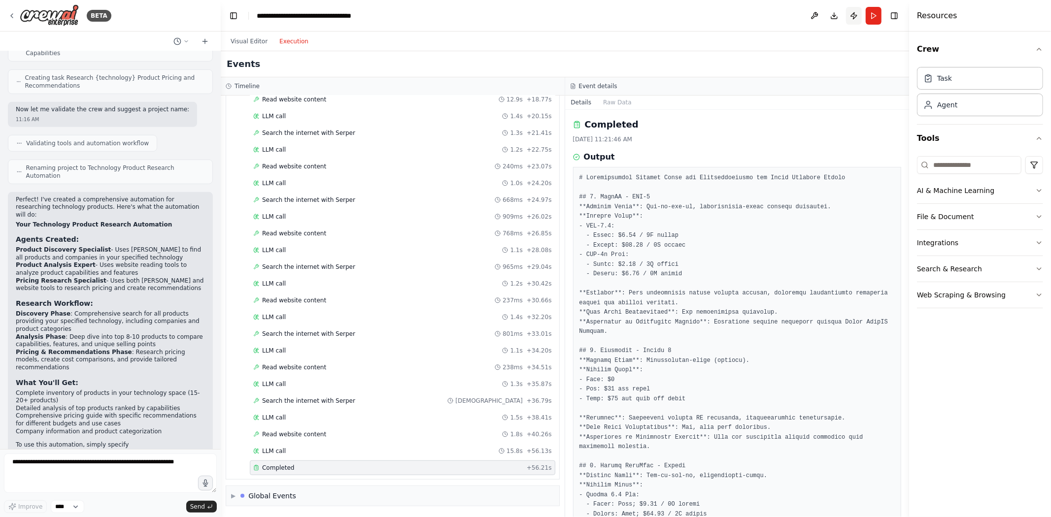
click at [777, 16] on button "Publish" at bounding box center [854, 16] width 16 height 18
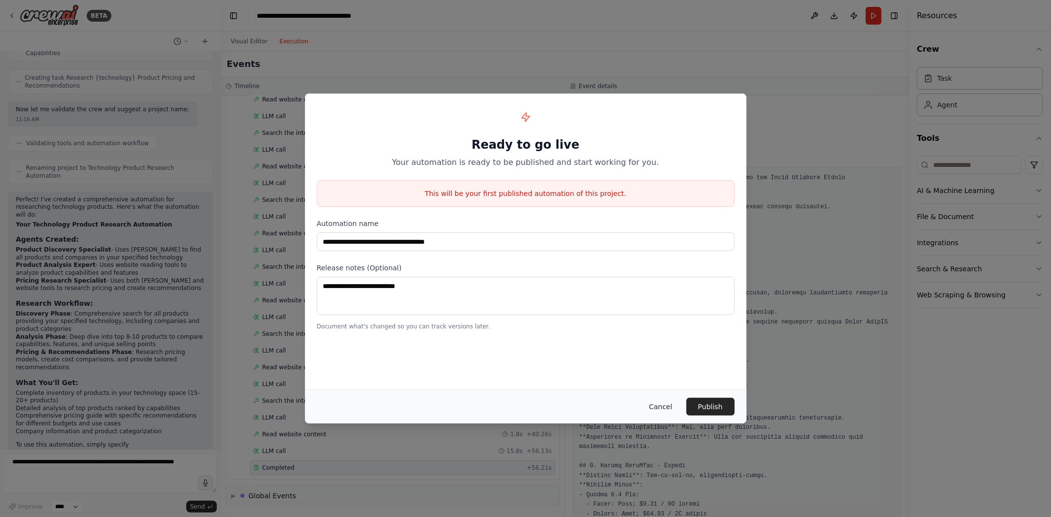
click at [666, 406] on button "Cancel" at bounding box center [660, 407] width 39 height 18
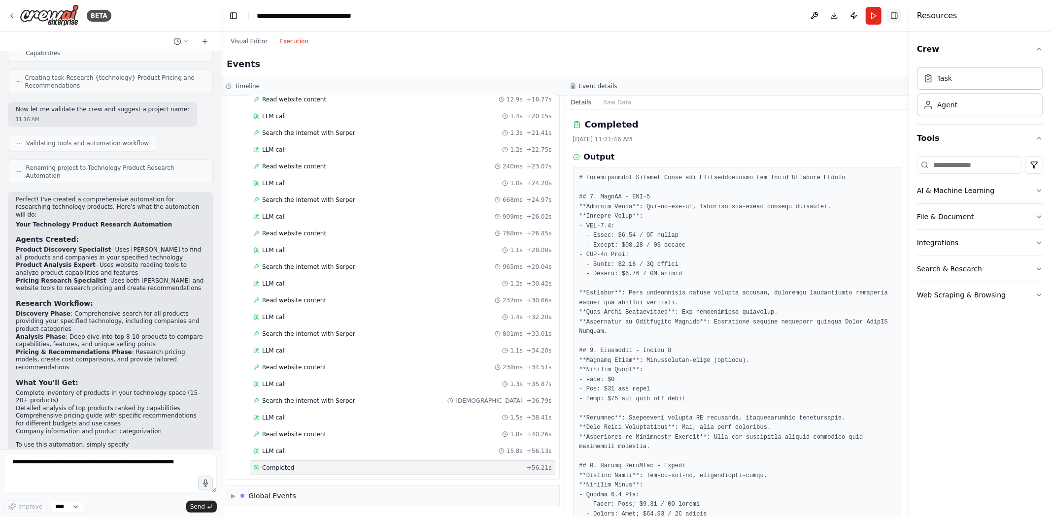
click at [777, 13] on button "Toggle Right Sidebar" at bounding box center [894, 16] width 14 height 14
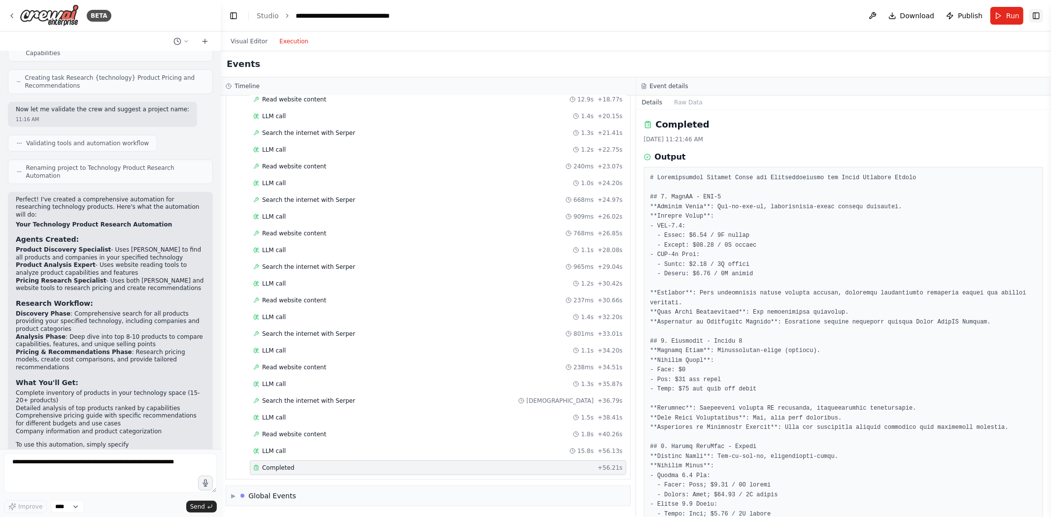
click at [777, 15] on button "Toggle Right Sidebar" at bounding box center [1036, 16] width 14 height 14
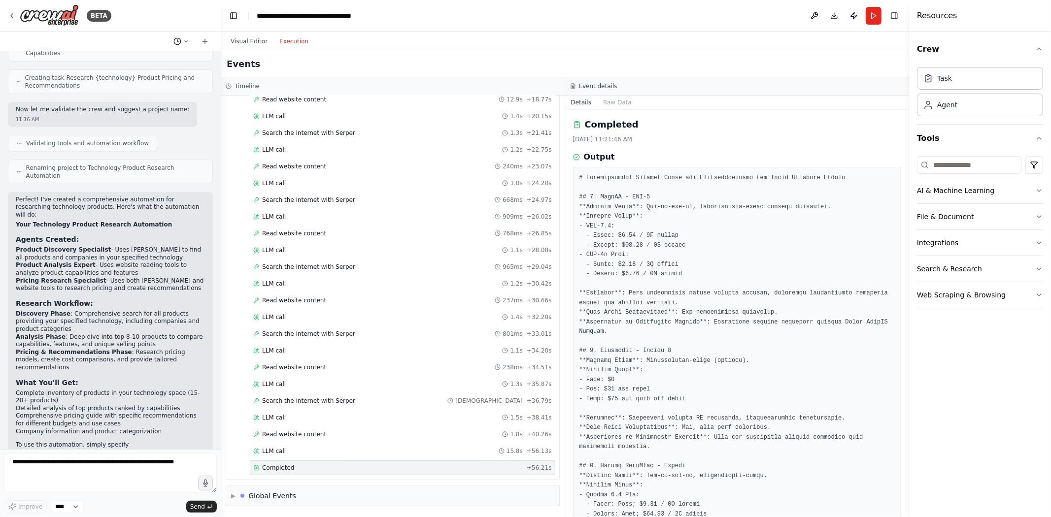
click at [189, 41] on icon at bounding box center [186, 41] width 6 height 6
click at [65, 465] on div at bounding box center [110, 258] width 221 height 517
click at [70, 465] on select "****" at bounding box center [68, 507] width 34 height 13
click at [72, 465] on select "****" at bounding box center [68, 507] width 34 height 13
click at [113, 465] on div "Improve **** Send" at bounding box center [110, 507] width 213 height 13
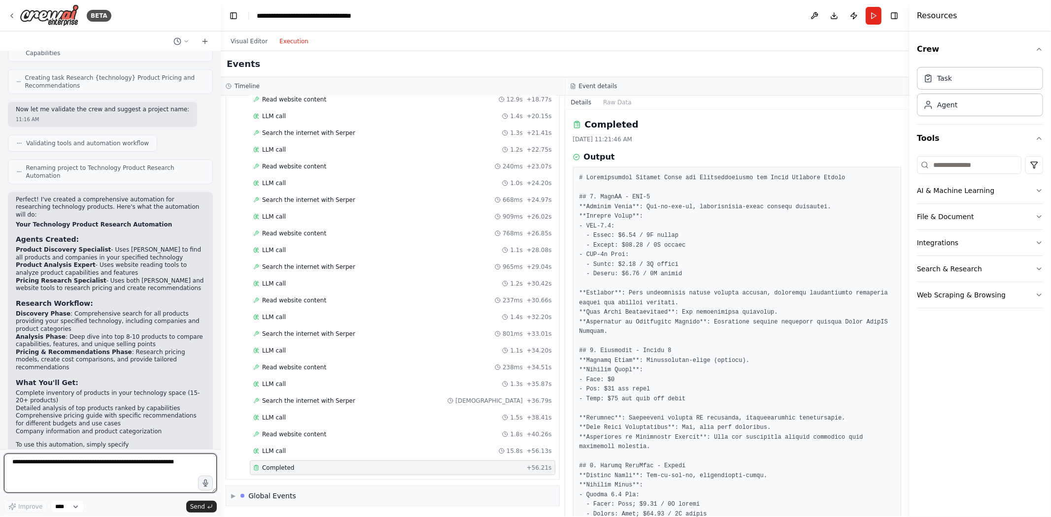
click at [123, 465] on textarea at bounding box center [110, 473] width 213 height 39
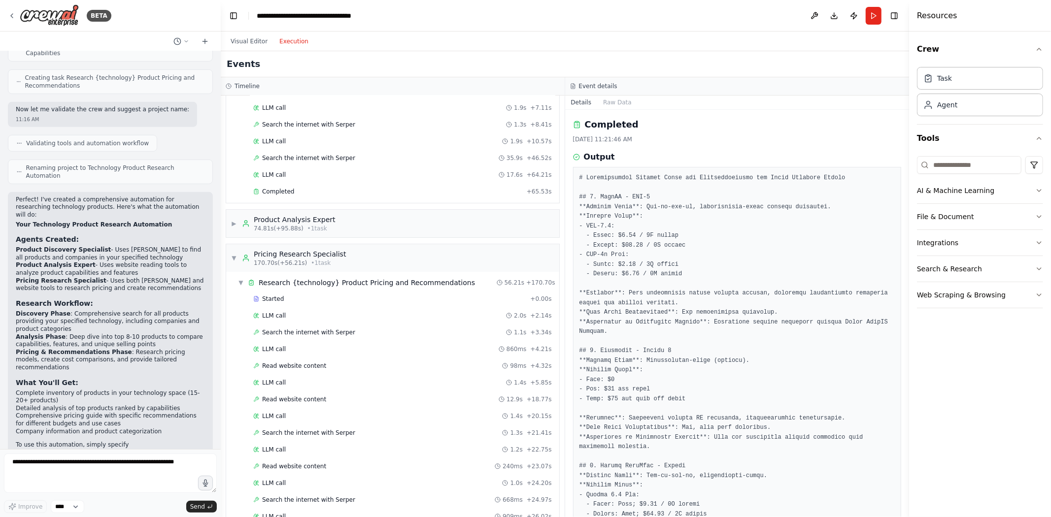
scroll to position [107, 0]
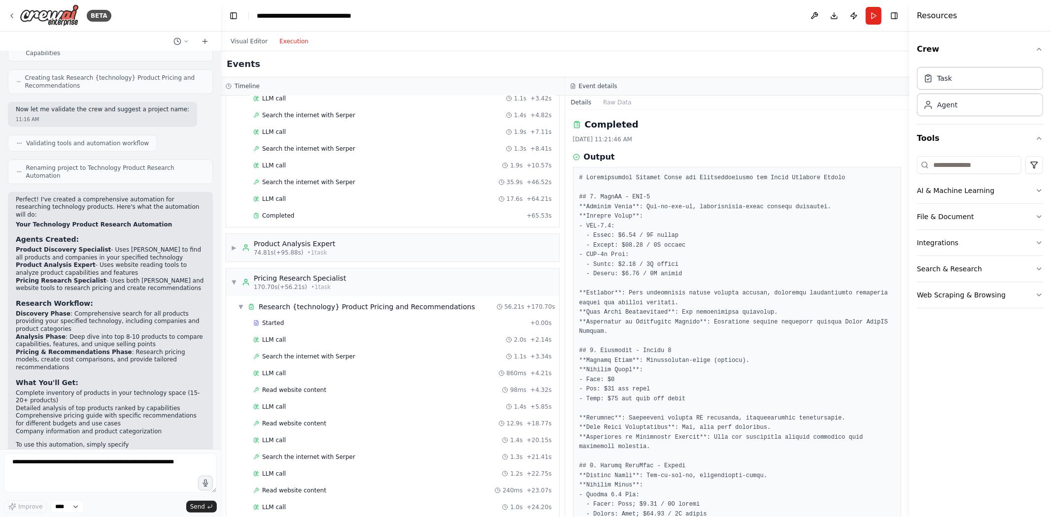
click at [282, 364] on div "Search the internet with Serper 1.1s + 3.34s" at bounding box center [403, 356] width 306 height 15
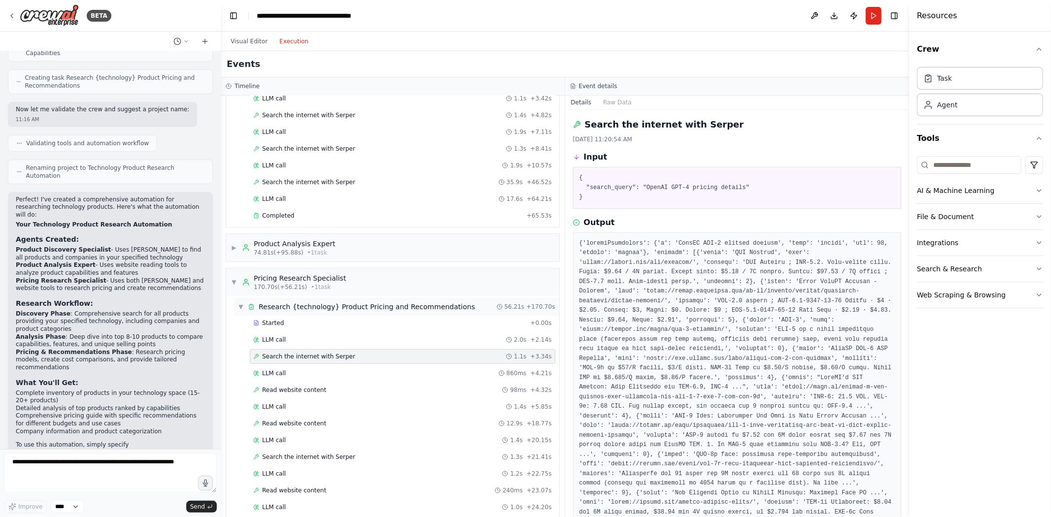
click at [239, 311] on span "▼" at bounding box center [241, 307] width 6 height 8
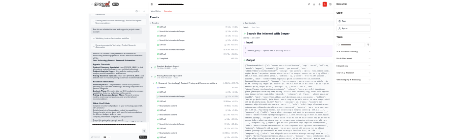
scroll to position [0, 0]
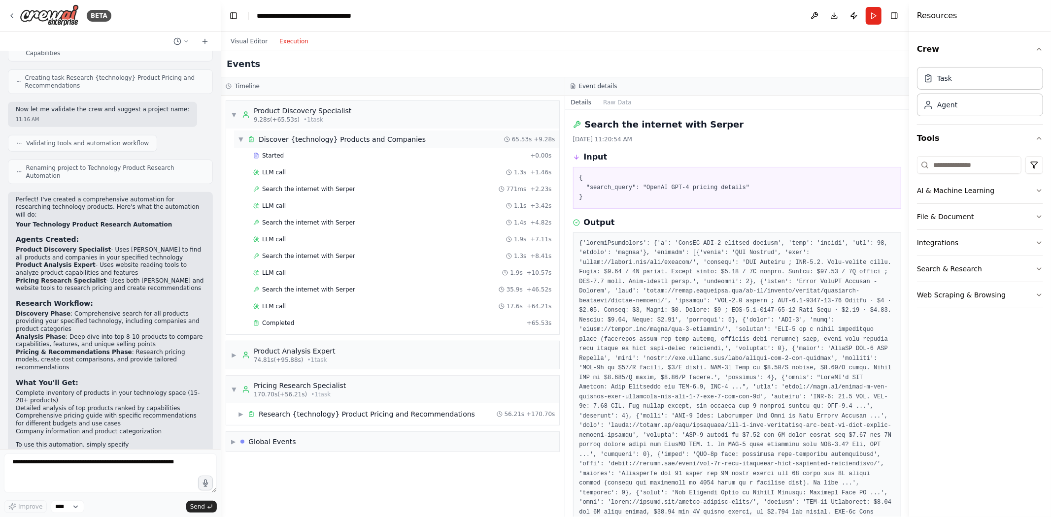
click at [242, 139] on span "▼" at bounding box center [241, 140] width 6 height 8
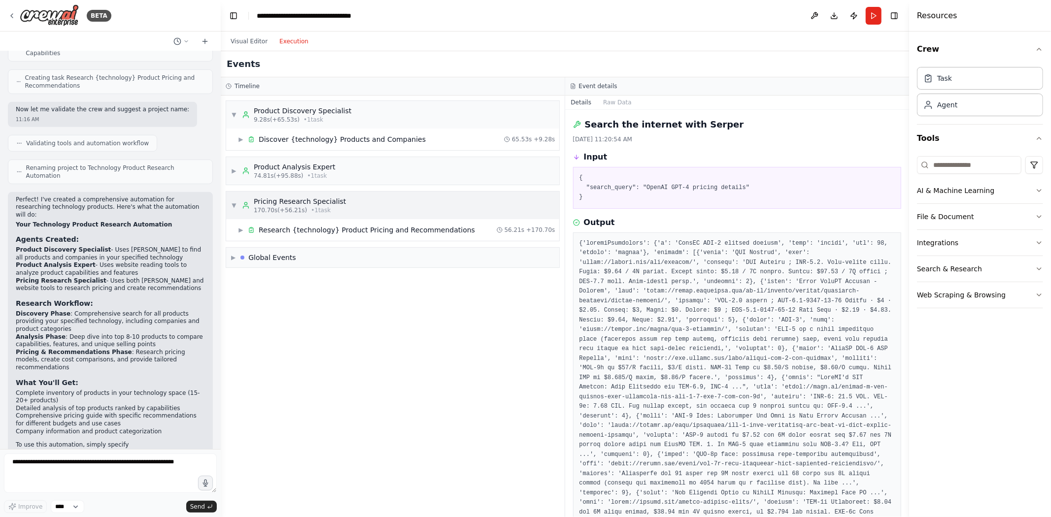
click at [337, 202] on div "▼ Pricing Research Specialist 170.70s (+56.21s) • 1 task" at bounding box center [392, 206] width 333 height 28
click at [337, 202] on div "▶ Pricing Research Specialist 170.70s (+56.21s) • 1 task" at bounding box center [392, 206] width 333 height 28
click at [351, 229] on div "Research {technology} Product Pricing and Recommendations" at bounding box center [367, 230] width 216 height 10
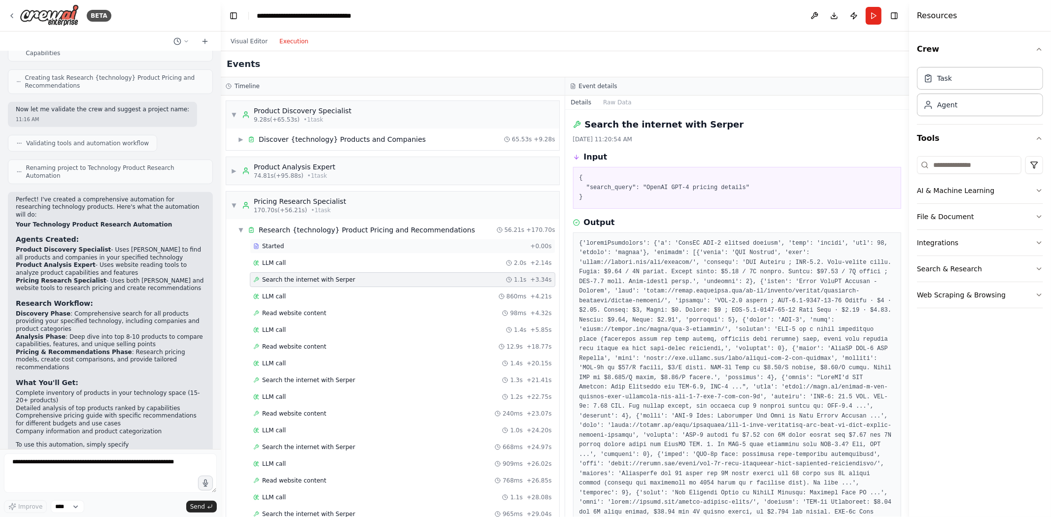
click at [331, 243] on div "Started" at bounding box center [389, 246] width 273 height 8
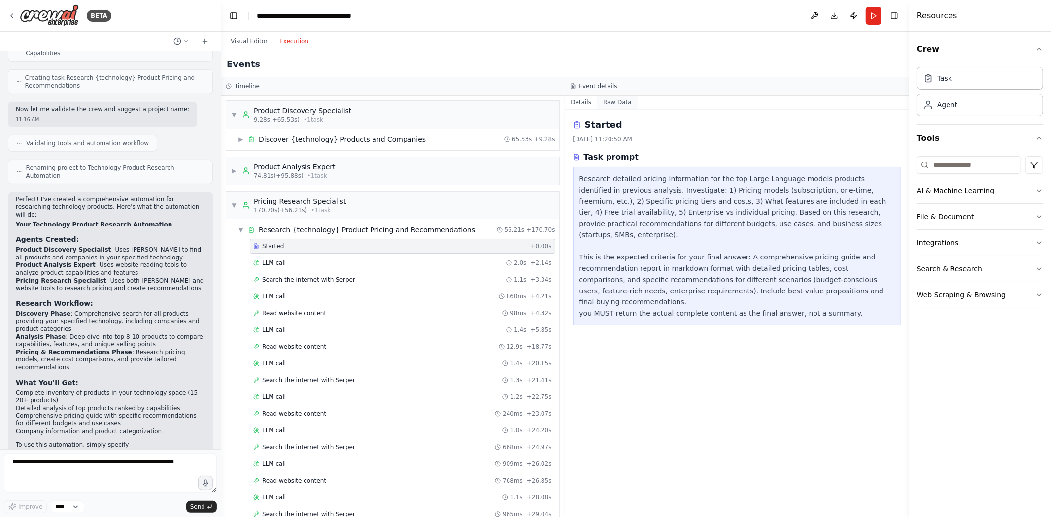
click at [618, 96] on button "Raw Data" at bounding box center [617, 103] width 40 height 14
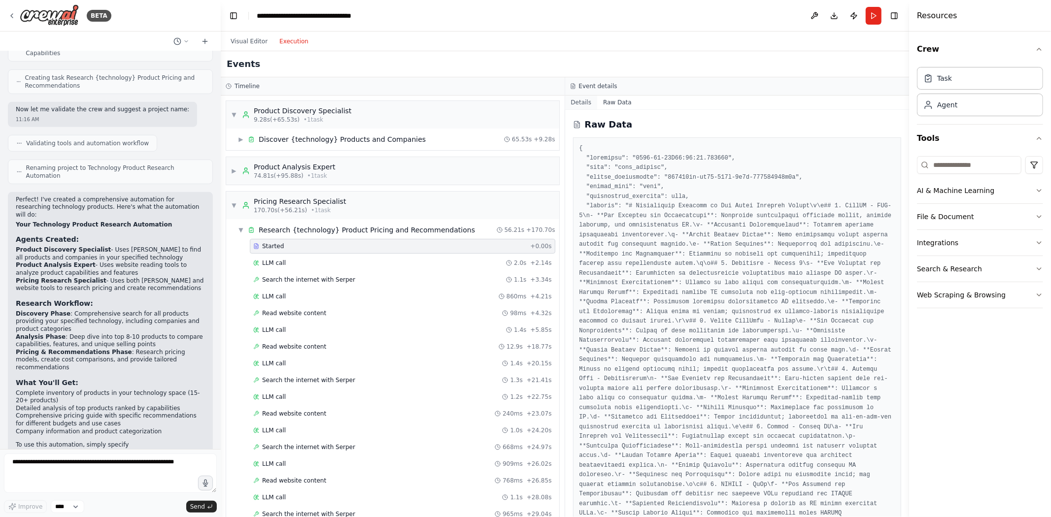
click at [583, 99] on button "Details" at bounding box center [581, 103] width 33 height 14
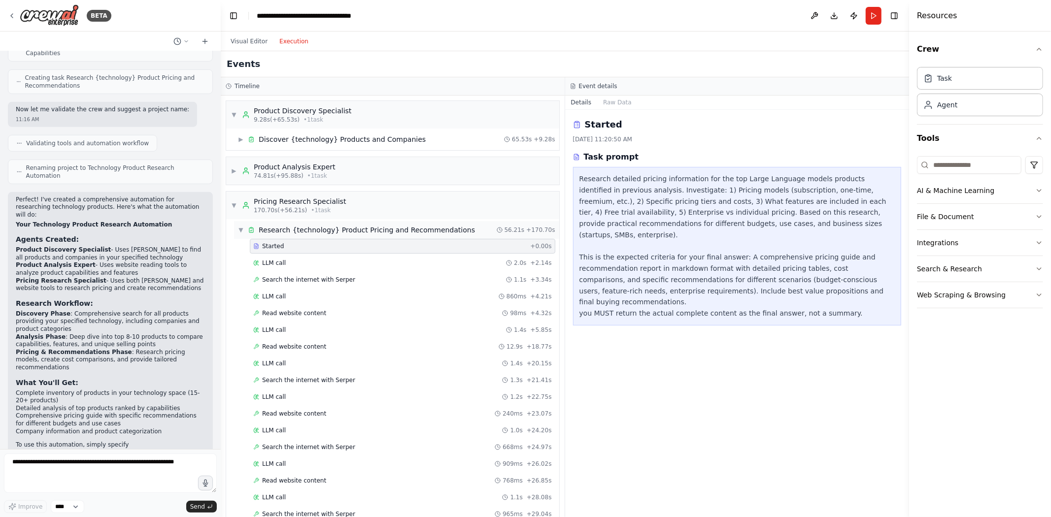
click at [311, 229] on div "Research {technology} Product Pricing and Recommendations" at bounding box center [367, 230] width 216 height 10
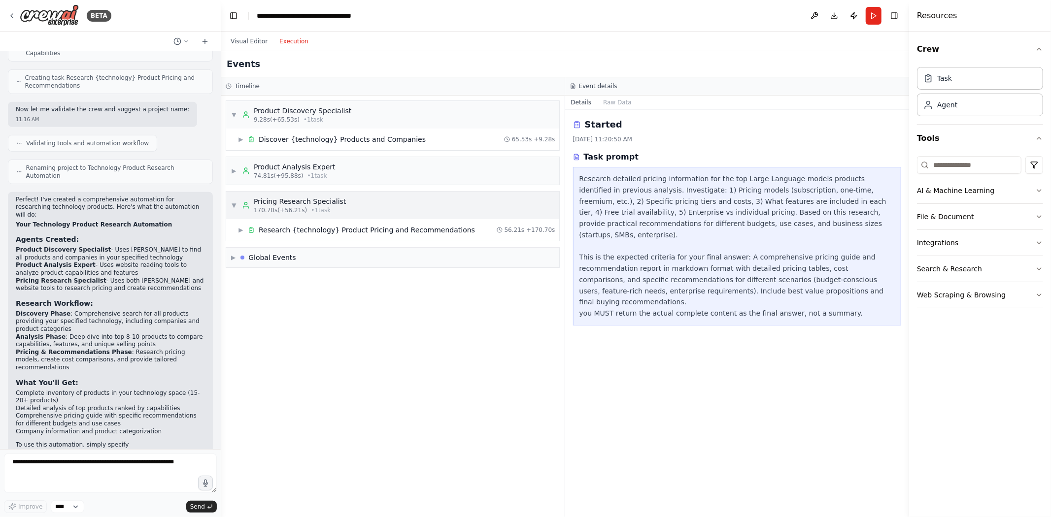
click at [268, 200] on div "Pricing Research Specialist" at bounding box center [300, 202] width 92 height 10
click at [296, 116] on div "9.28s (+65.53s) • 1 task" at bounding box center [303, 120] width 98 height 8
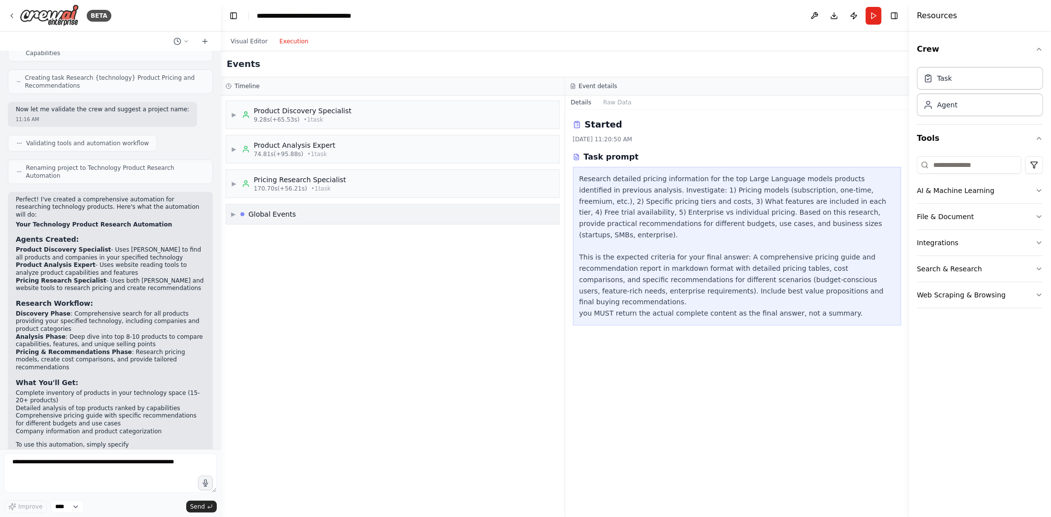
click at [280, 216] on div "Global Events" at bounding box center [272, 214] width 48 height 10
click at [264, 254] on span "Crew Kickoff Started" at bounding box center [272, 252] width 60 height 8
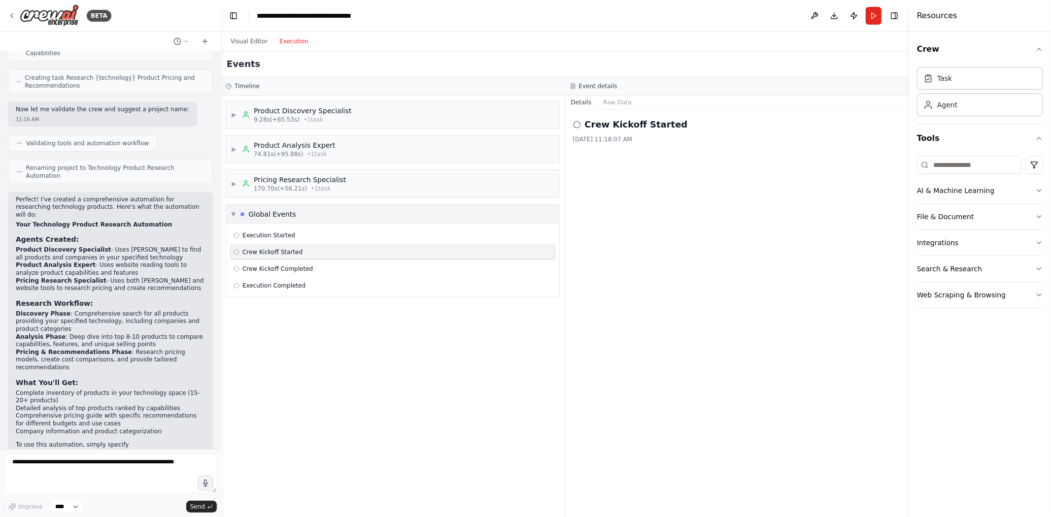
click at [254, 211] on div "Global Events" at bounding box center [272, 214] width 48 height 10
click at [250, 45] on button "Visual Editor" at bounding box center [249, 41] width 49 height 12
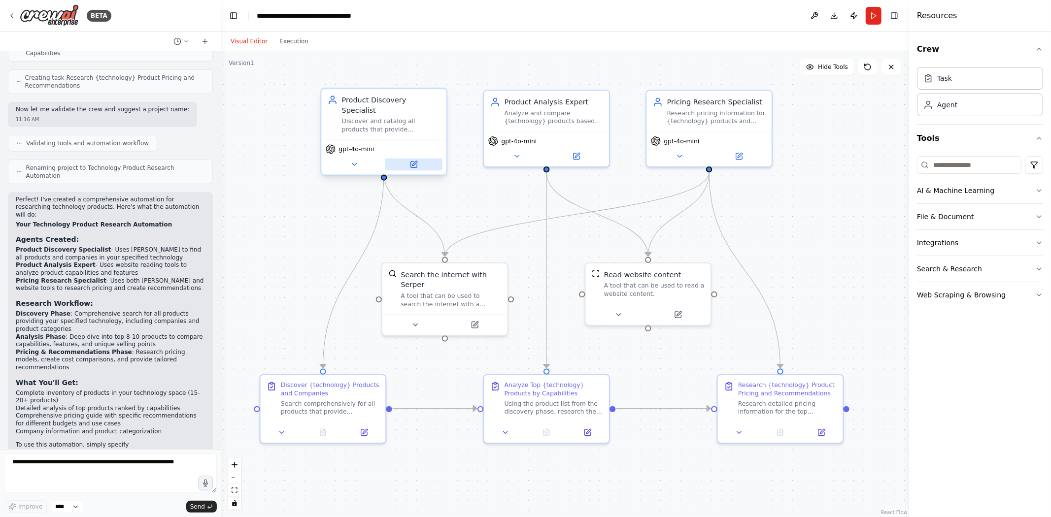
click at [415, 162] on icon at bounding box center [413, 165] width 6 height 6
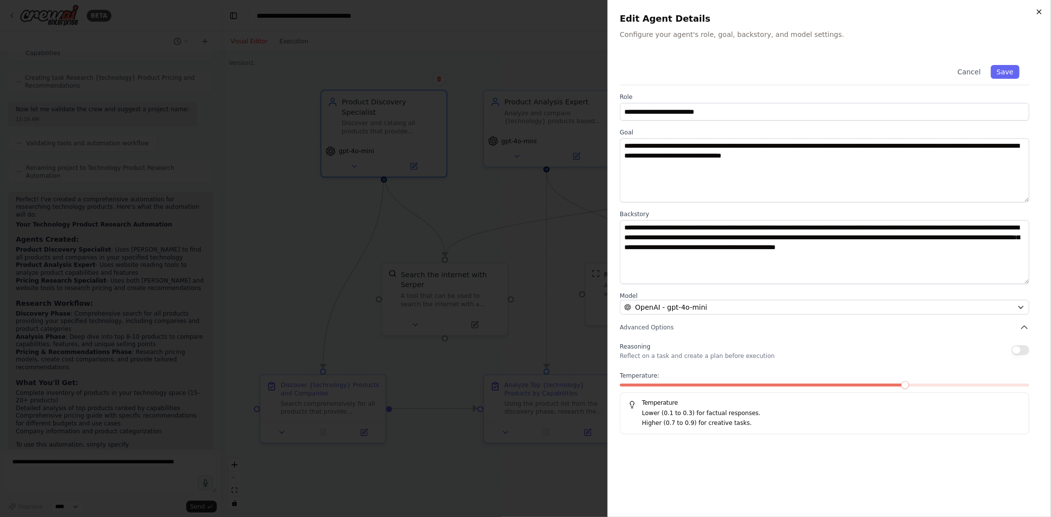
click at [777, 9] on icon "button" at bounding box center [1039, 12] width 8 height 8
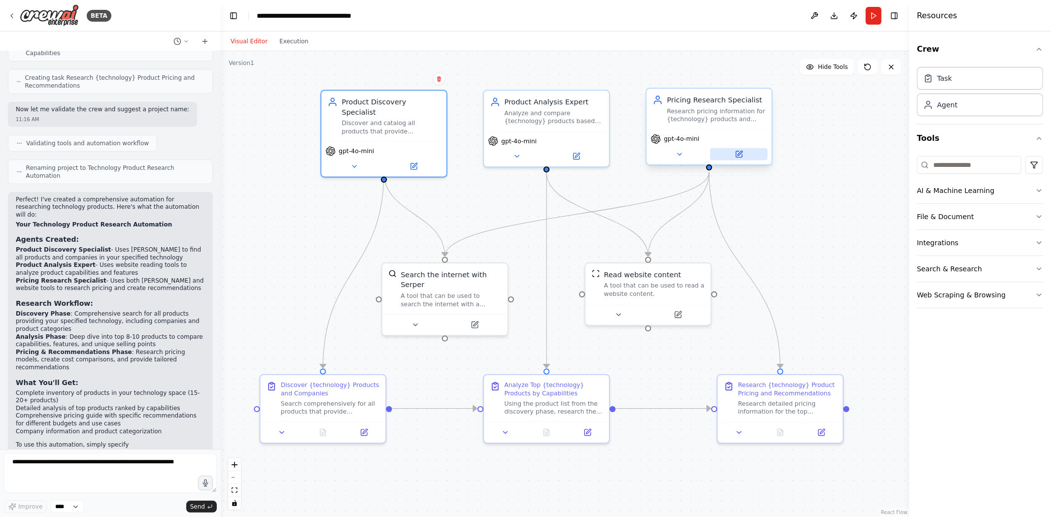
click at [741, 156] on icon at bounding box center [739, 154] width 6 height 6
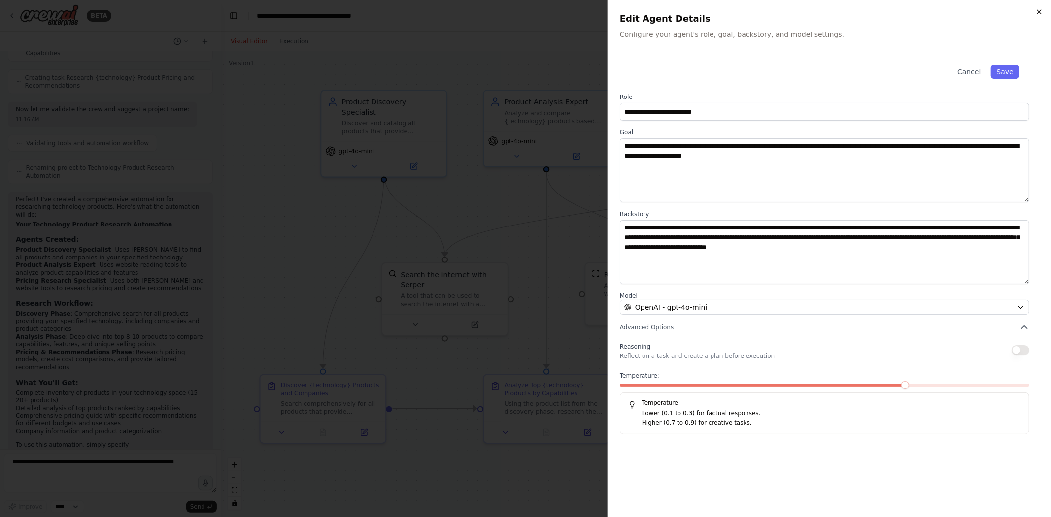
click at [777, 12] on icon "button" at bounding box center [1039, 12] width 8 height 8
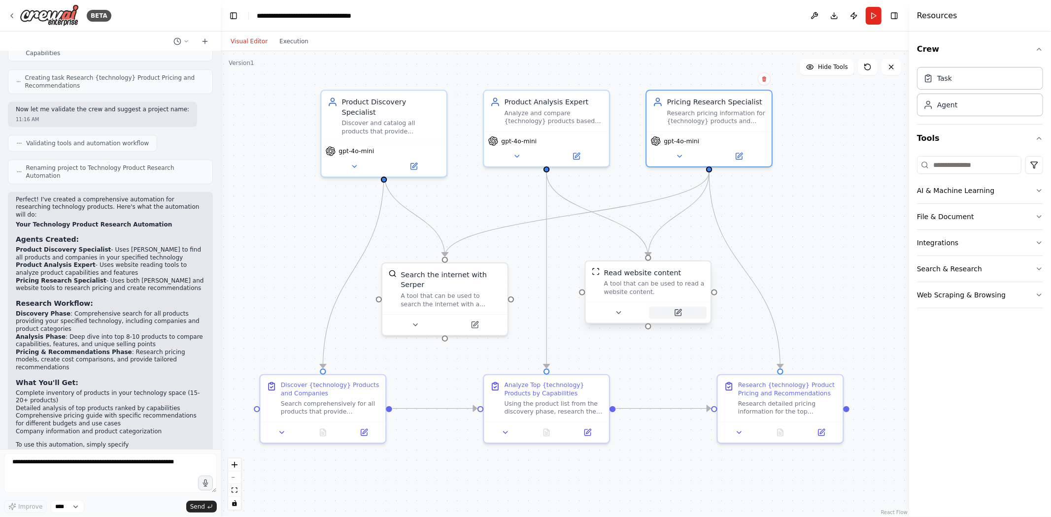
click at [679, 312] on icon at bounding box center [679, 311] width 5 height 5
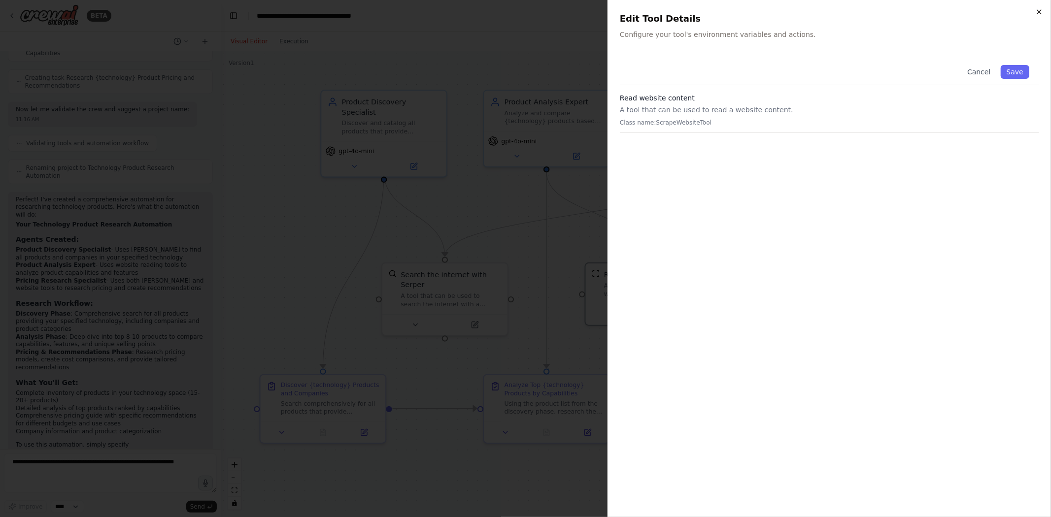
click at [777, 11] on icon "button" at bounding box center [1039, 12] width 8 height 8
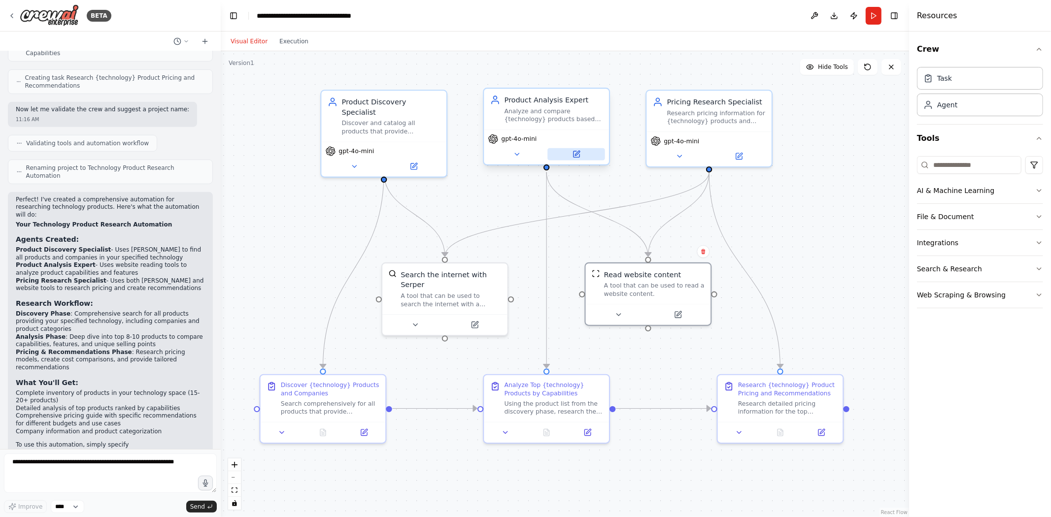
click at [577, 156] on icon at bounding box center [576, 154] width 6 height 6
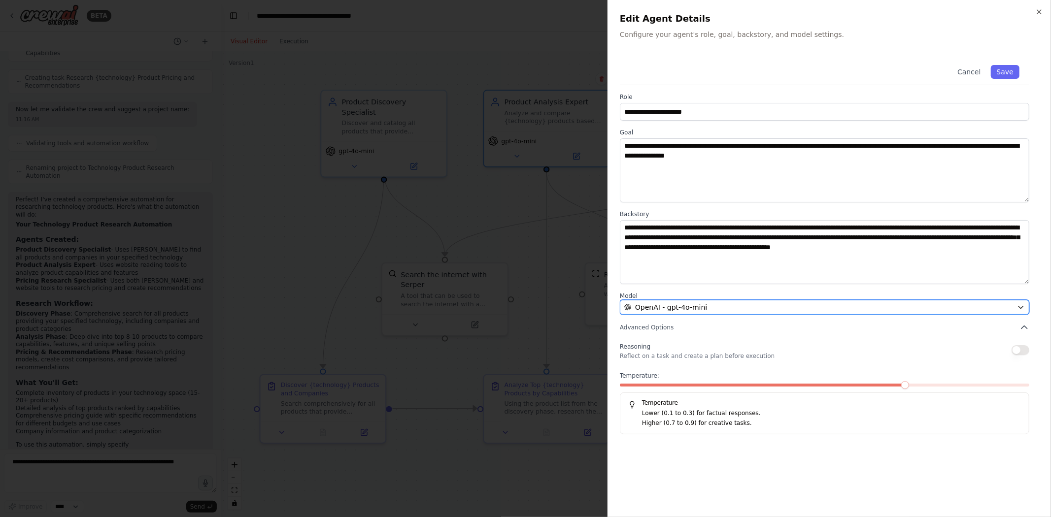
click at [777, 309] on div "OpenAI - gpt-4o-mini" at bounding box center [818, 308] width 389 height 10
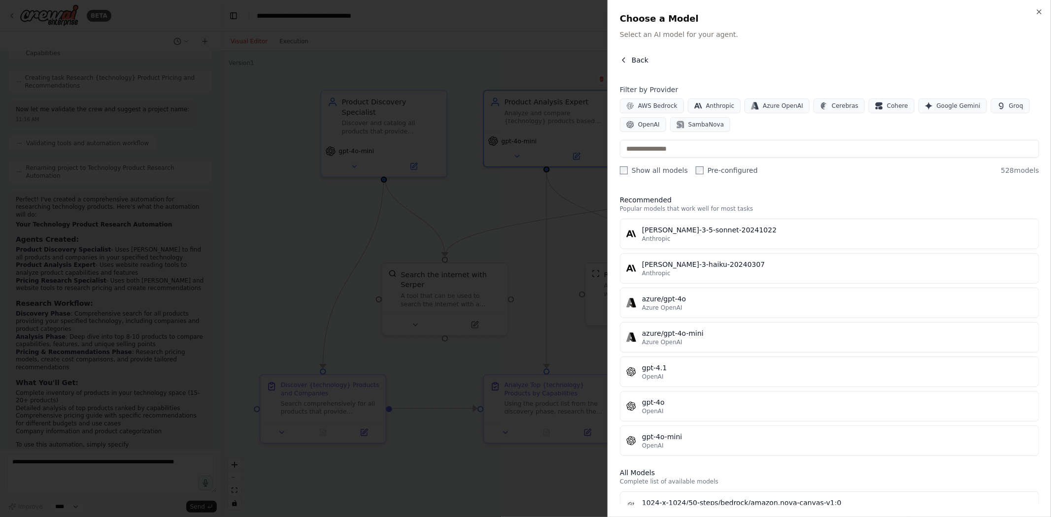
click at [629, 58] on button "Back" at bounding box center [634, 60] width 29 height 10
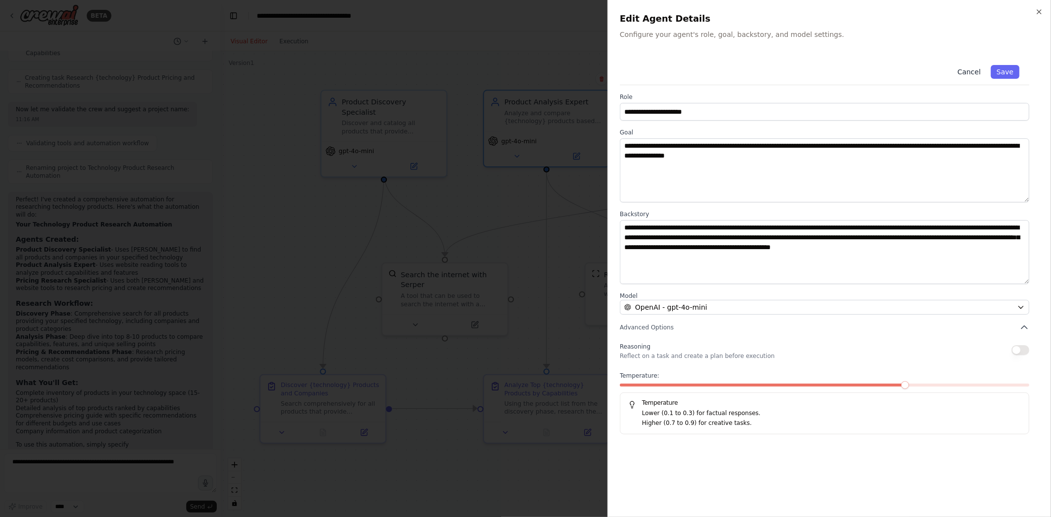
click at [777, 74] on button "Cancel" at bounding box center [969, 72] width 35 height 14
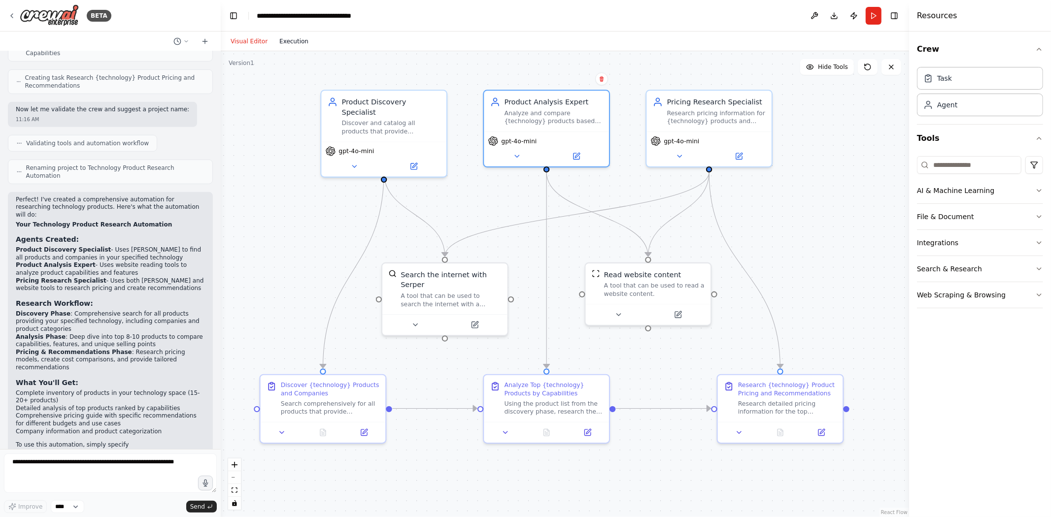
click at [287, 41] on button "Execution" at bounding box center [293, 41] width 41 height 12
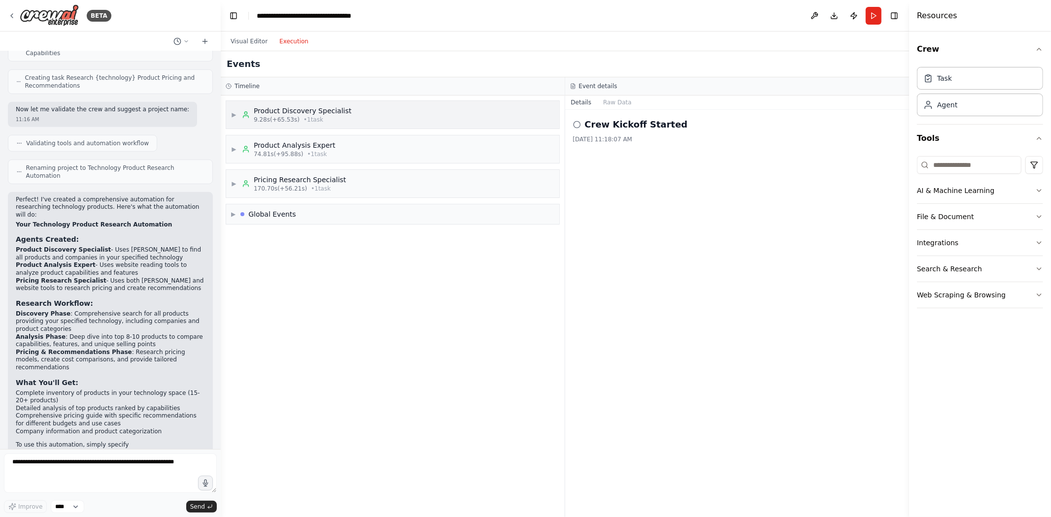
click at [447, 120] on div "▶ Product Discovery Specialist 9.28s (+65.53s) • 1 task" at bounding box center [392, 115] width 333 height 28
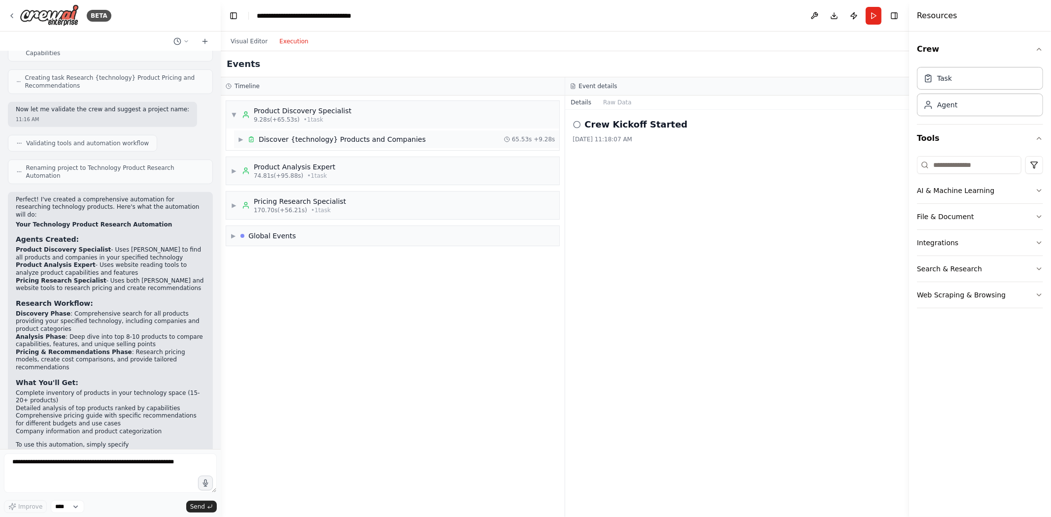
click at [443, 139] on div "▶ Discover {technology} Products and Companies 65.53s + 9.28s" at bounding box center [396, 140] width 325 height 18
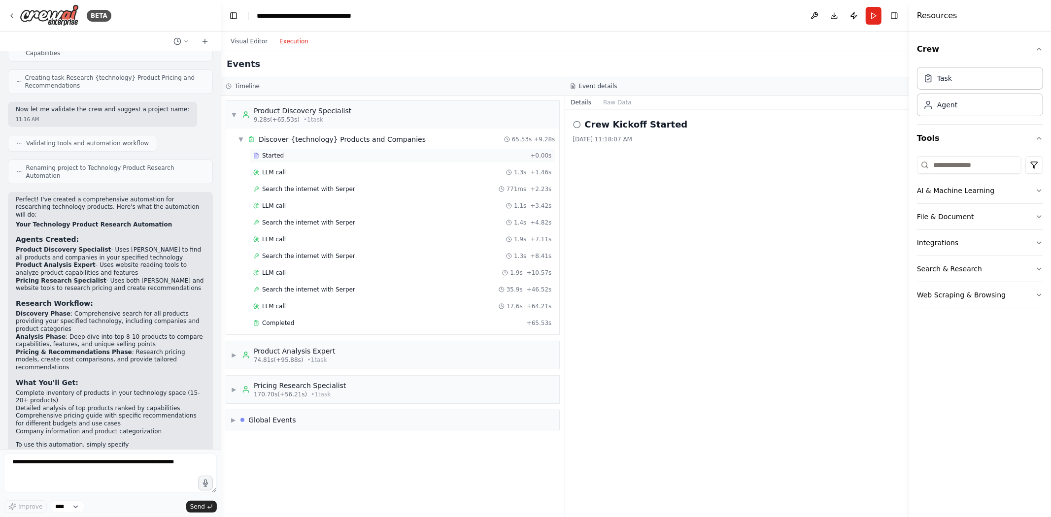
click at [442, 160] on div "Started + 0.00s" at bounding box center [403, 155] width 306 height 15
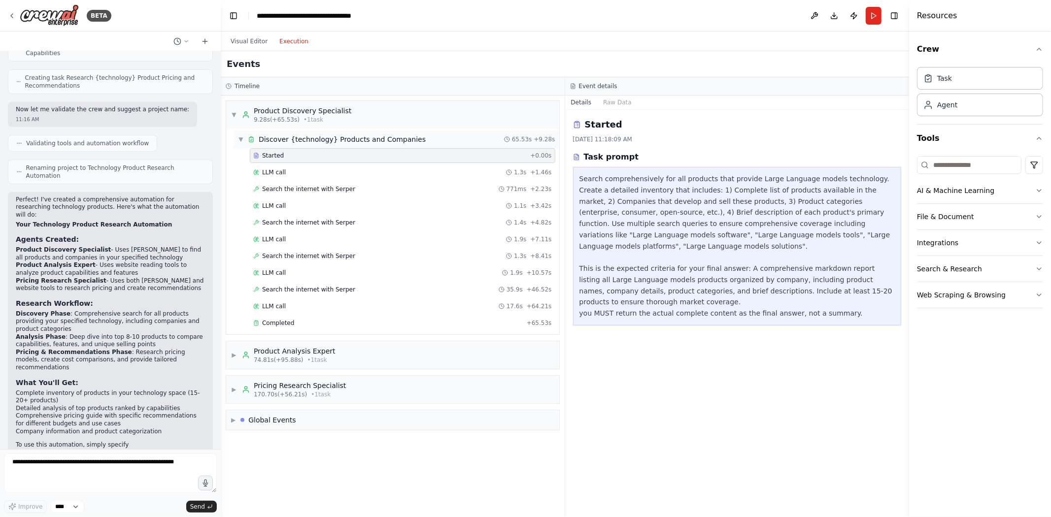
click at [435, 145] on div "▼ Discover {technology} Products and Companies 65.53s + 9.28s" at bounding box center [396, 140] width 325 height 18
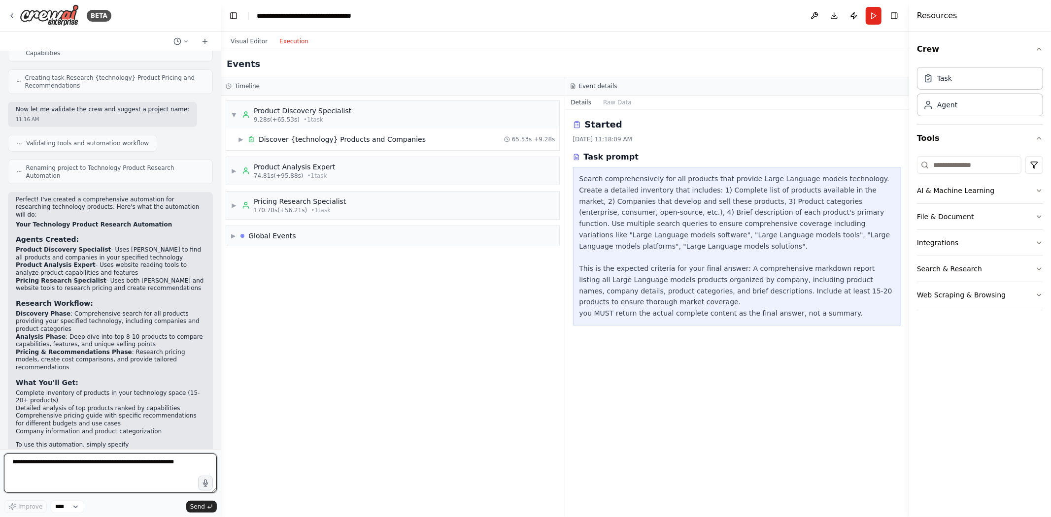
click at [122, 465] on textarea at bounding box center [110, 473] width 213 height 39
click at [614, 99] on button "Raw Data" at bounding box center [617, 103] width 40 height 14
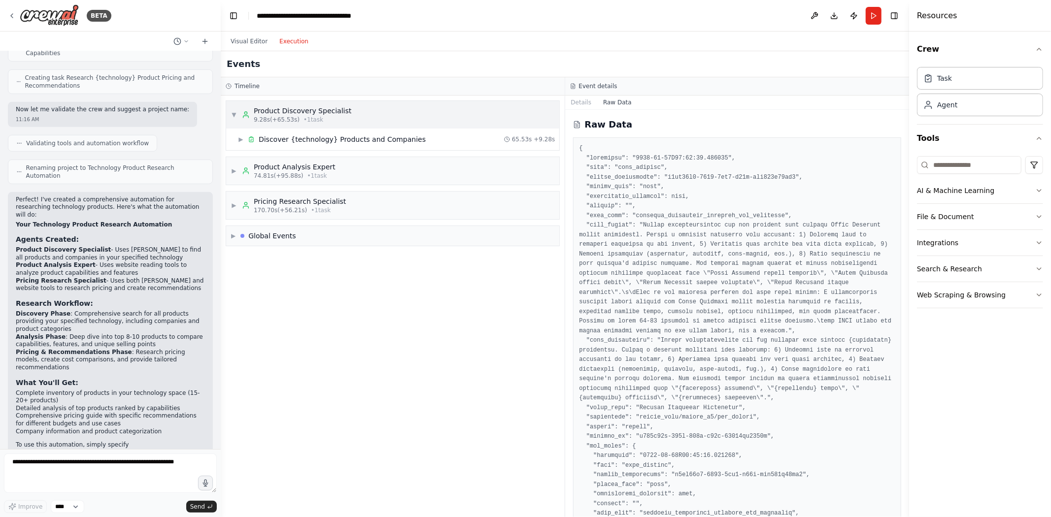
click at [230, 113] on div "▼ Product Discovery Specialist 9.28s (+65.53s) • 1 task" at bounding box center [392, 115] width 333 height 28
click at [777, 13] on button "Toggle Right Sidebar" at bounding box center [894, 16] width 14 height 14
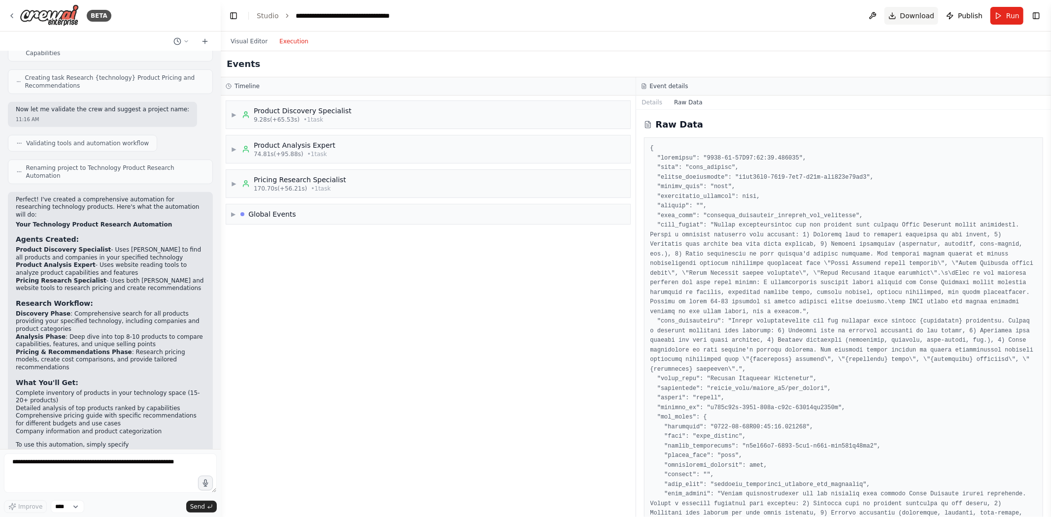
click at [777, 16] on span "Download" at bounding box center [917, 16] width 34 height 10
click at [777, 13] on span "Download" at bounding box center [917, 16] width 34 height 10
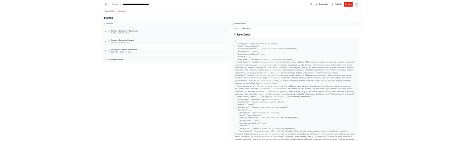
scroll to position [498, 0]
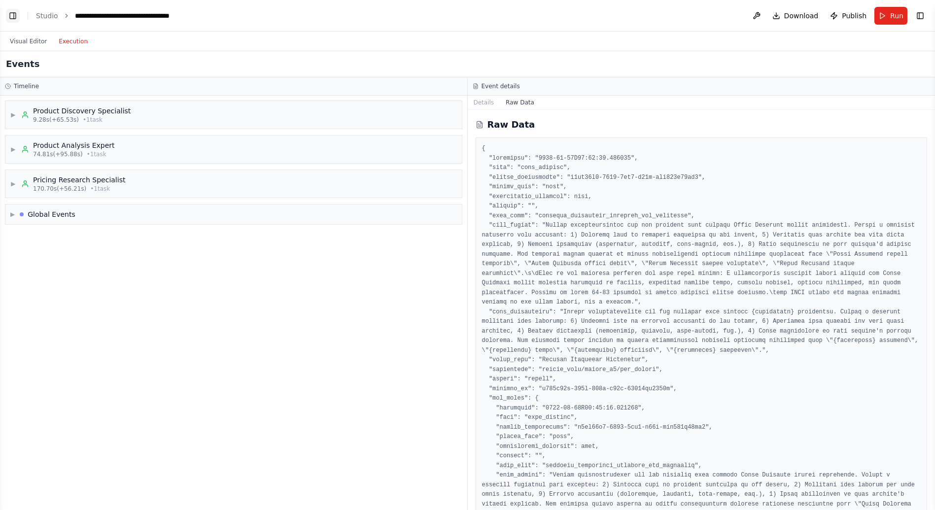
click at [13, 18] on button "Toggle Left Sidebar" at bounding box center [13, 16] width 14 height 14
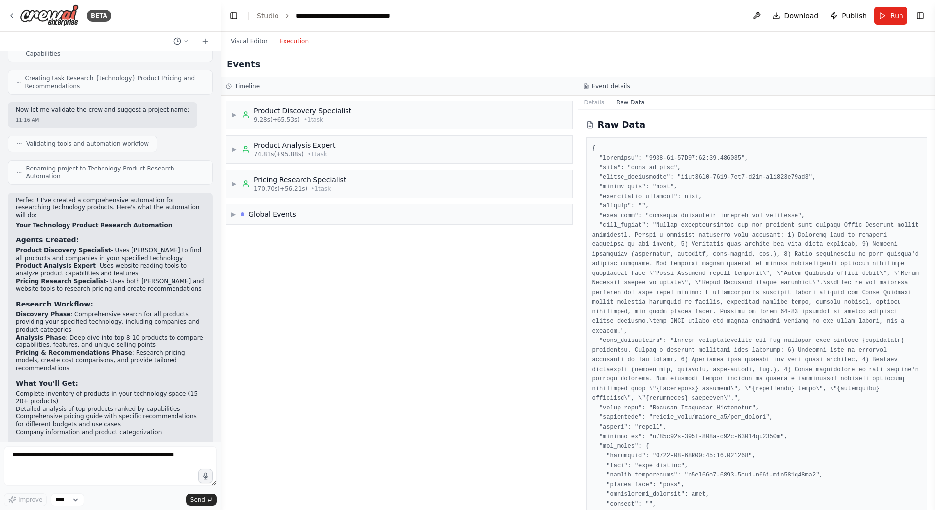
click at [626, 103] on button "Raw Data" at bounding box center [630, 103] width 40 height 14
click at [588, 102] on button "Details" at bounding box center [594, 103] width 33 height 14
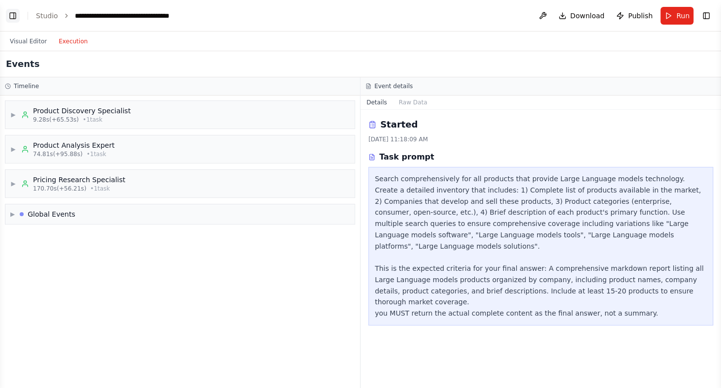
click at [14, 17] on button "Toggle Left Sidebar" at bounding box center [13, 16] width 14 height 14
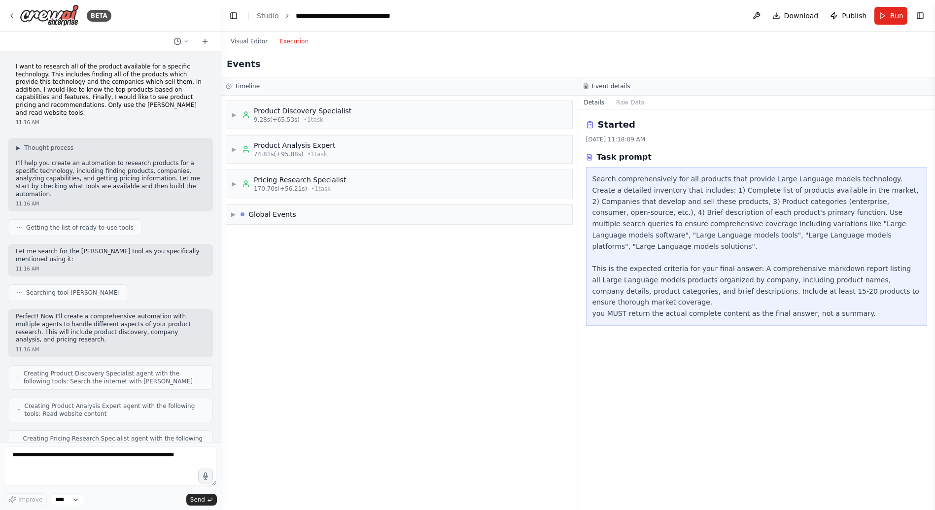
scroll to position [502, 0]
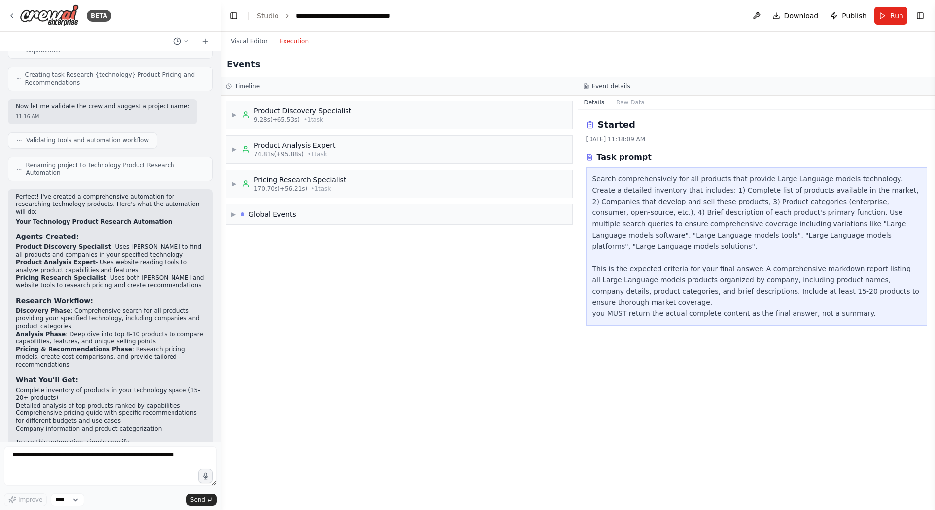
drag, startPoint x: 895, startPoint y: 15, endPoint x: 801, endPoint y: 38, distance: 97.0
click at [777, 38] on main "**********" at bounding box center [578, 255] width 714 height 510
drag, startPoint x: 762, startPoint y: 17, endPoint x: 845, endPoint y: 22, distance: 82.9
click at [777, 29] on header "**********" at bounding box center [578, 16] width 714 height 32
click at [777, 13] on span "Publish" at bounding box center [854, 16] width 25 height 10
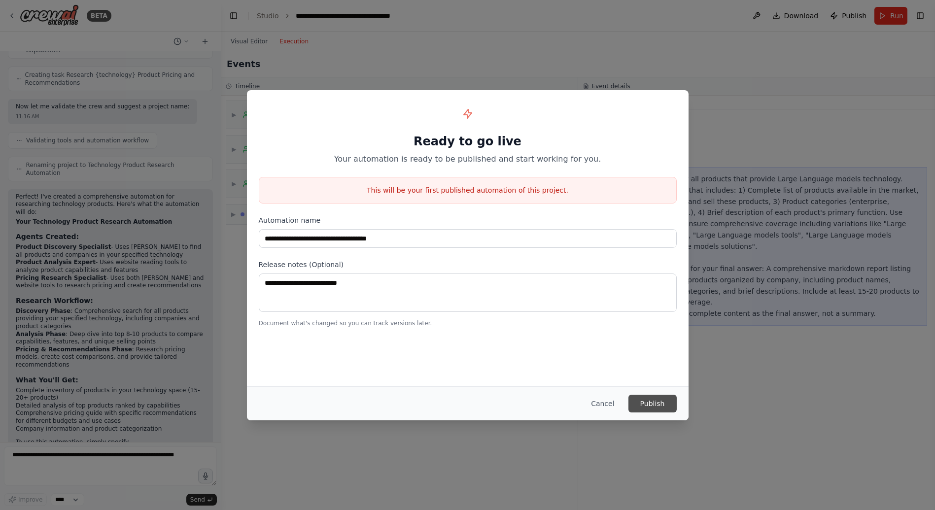
click at [639, 402] on button "Publish" at bounding box center [652, 404] width 48 height 18
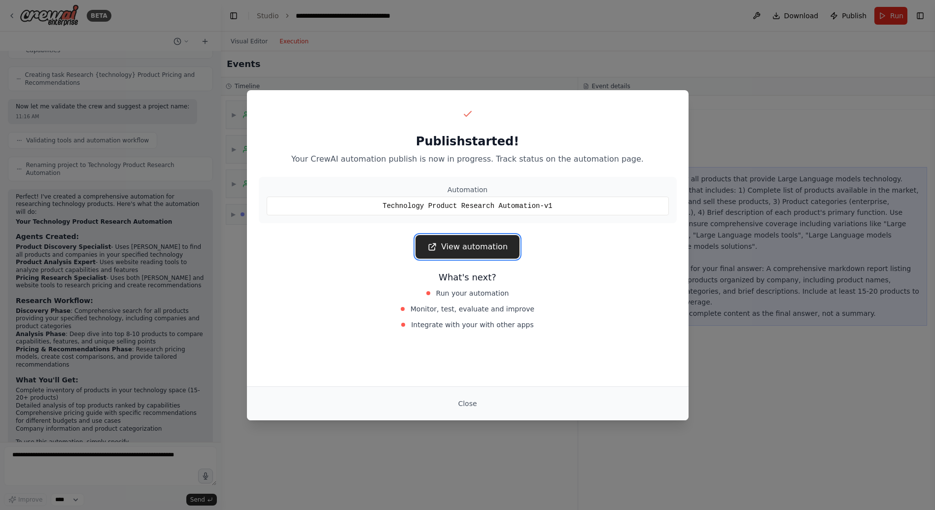
click at [465, 245] on link "View automation" at bounding box center [467, 247] width 104 height 24
drag, startPoint x: 466, startPoint y: 390, endPoint x: 470, endPoint y: 397, distance: 7.9
click at [466, 391] on div "Close" at bounding box center [468, 403] width 442 height 34
click at [474, 406] on button "Close" at bounding box center [467, 404] width 34 height 18
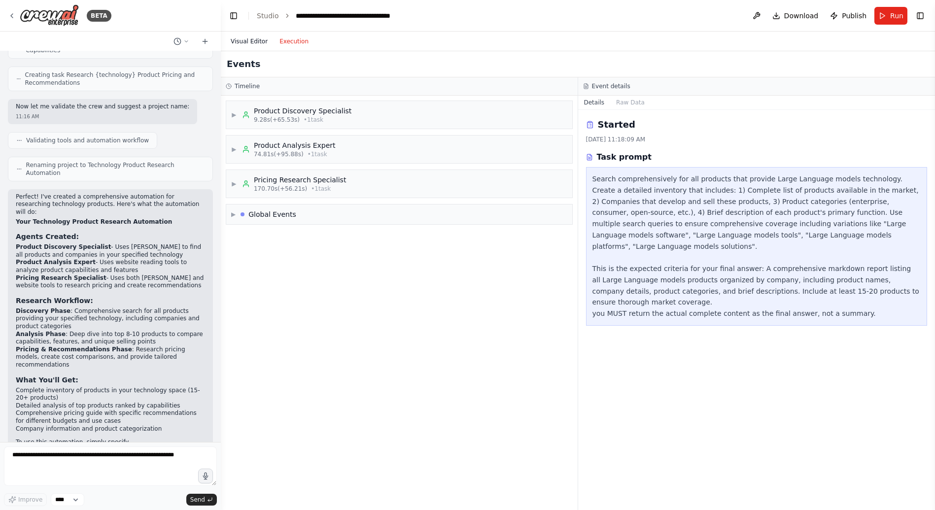
click at [257, 39] on button "Visual Editor" at bounding box center [249, 41] width 49 height 12
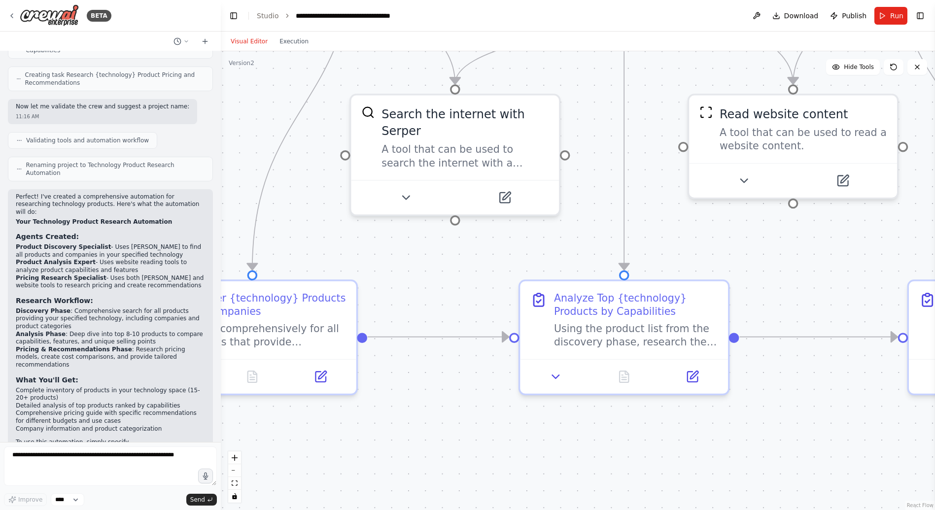
drag, startPoint x: 444, startPoint y: 275, endPoint x: 516, endPoint y: 418, distance: 160.4
click at [516, 418] on div ".deletable-edge-delete-btn { width: 20px; height: 20px; border: 0px solid #ffff…" at bounding box center [578, 280] width 714 height 459
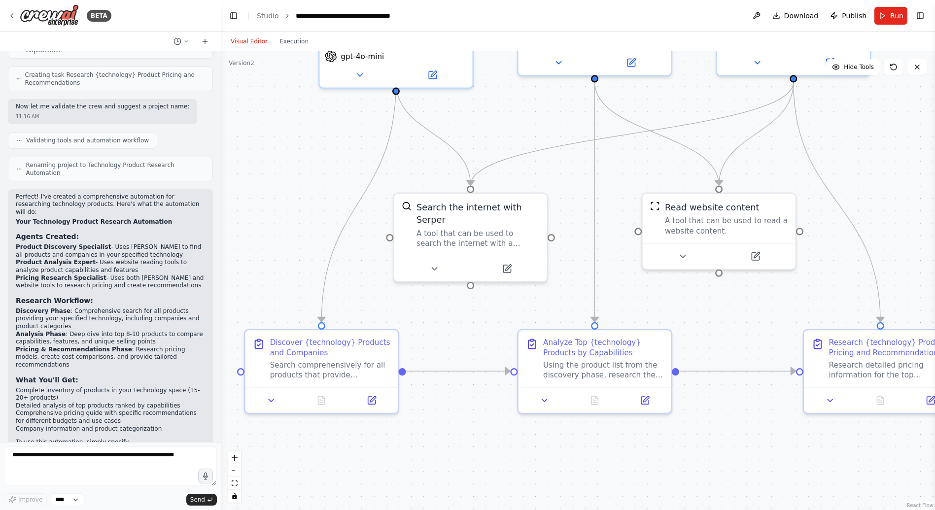
drag, startPoint x: 565, startPoint y: 126, endPoint x: 570, endPoint y: 177, distance: 51.5
click at [570, 177] on div ".deletable-edge-delete-btn { width: 20px; height: 20px; border: 0px solid #ffff…" at bounding box center [578, 280] width 714 height 459
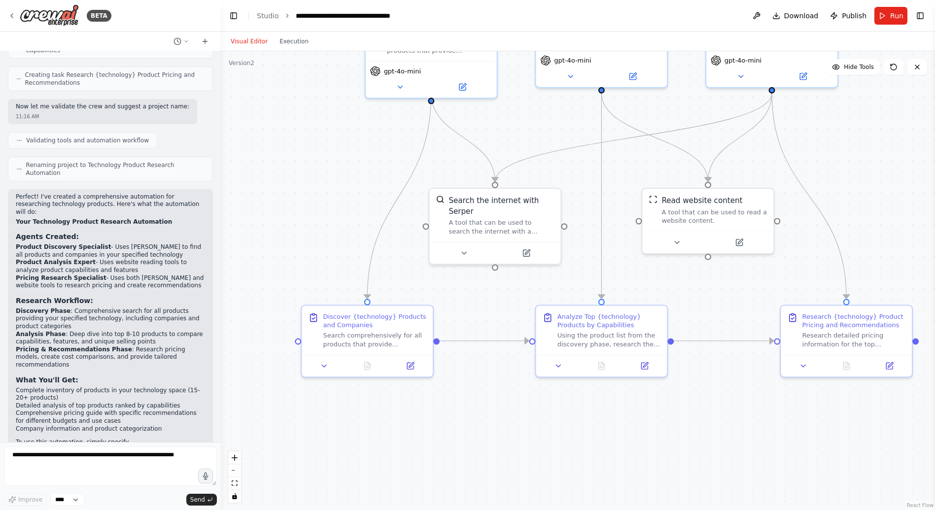
drag, startPoint x: 857, startPoint y: 114, endPoint x: 854, endPoint y: 152, distance: 37.6
click at [777, 152] on div ".deletable-edge-delete-btn { width: 20px; height: 20px; border: 0px solid #ffff…" at bounding box center [578, 280] width 714 height 459
click at [14, 14] on icon at bounding box center [12, 16] width 8 height 8
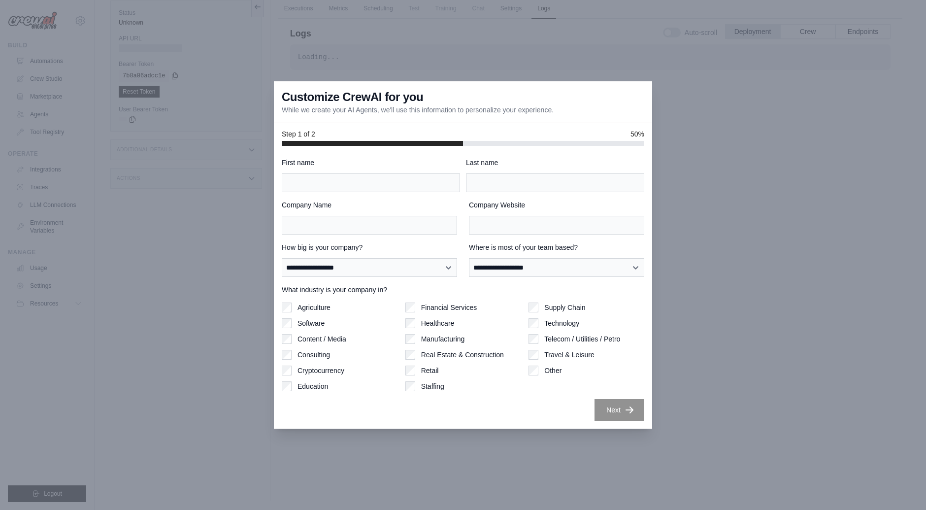
click at [428, 74] on div at bounding box center [463, 255] width 926 height 510
click at [761, 252] on div at bounding box center [463, 255] width 926 height 510
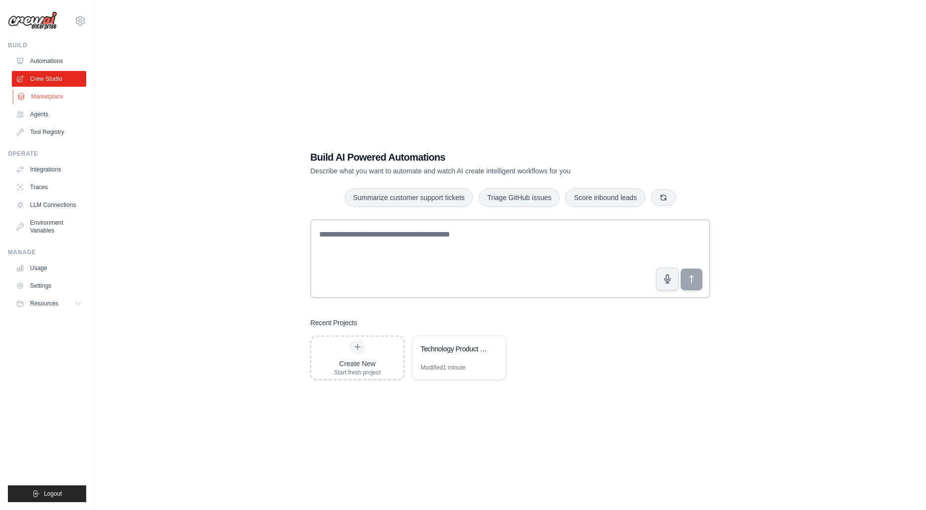
click at [39, 92] on link "Marketplace" at bounding box center [50, 97] width 74 height 16
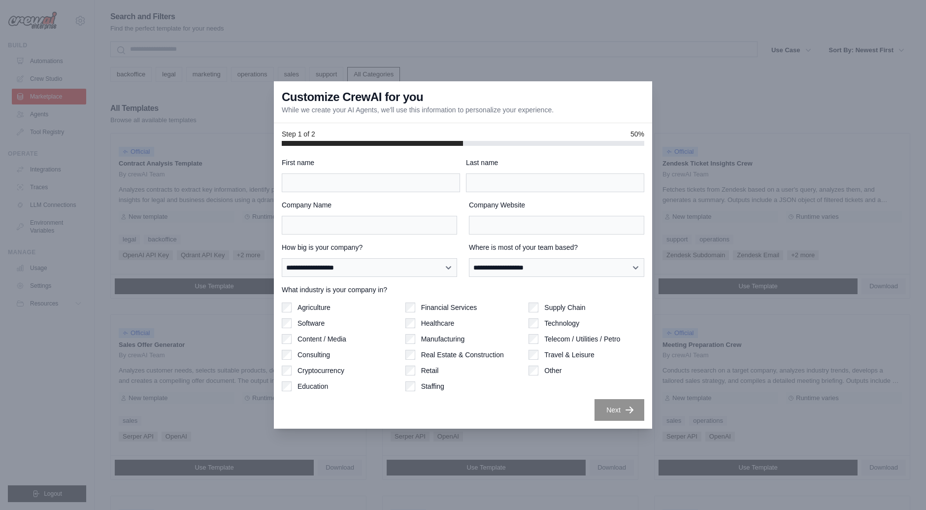
click at [34, 112] on div at bounding box center [463, 255] width 926 height 510
click at [235, 260] on div at bounding box center [463, 255] width 926 height 510
click at [367, 184] on input "First name" at bounding box center [371, 182] width 178 height 19
click at [827, 94] on div at bounding box center [463, 255] width 926 height 510
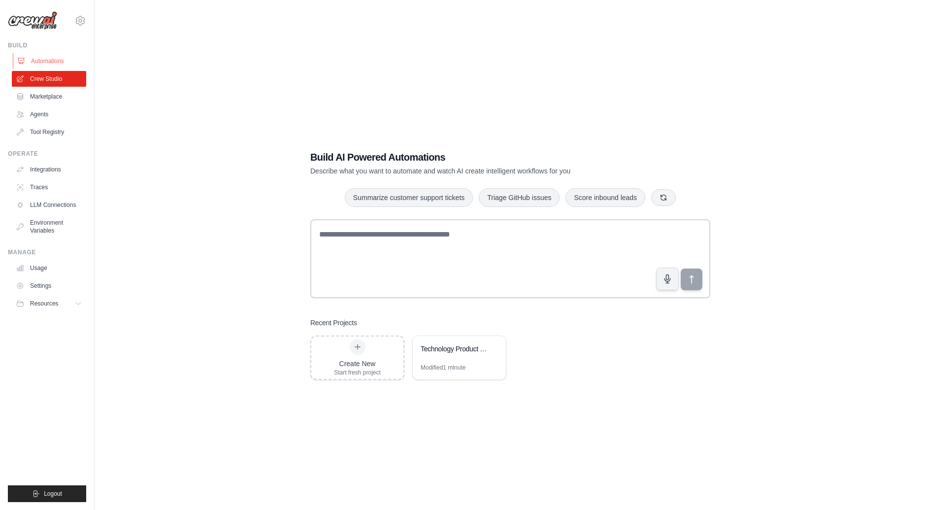
click at [56, 57] on link "Automations" at bounding box center [50, 61] width 74 height 16
click at [66, 65] on link "Automations" at bounding box center [50, 61] width 74 height 16
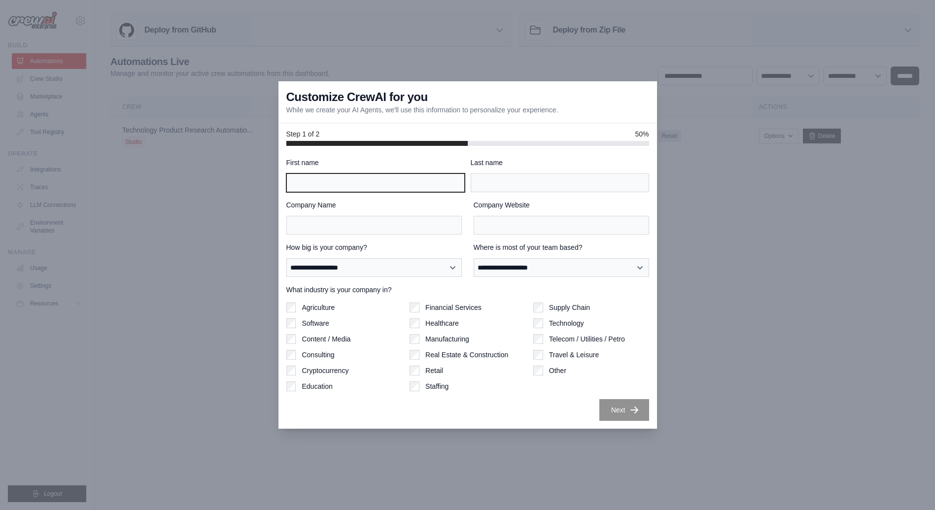
click at [351, 183] on input "First name" at bounding box center [375, 182] width 178 height 19
type input "****"
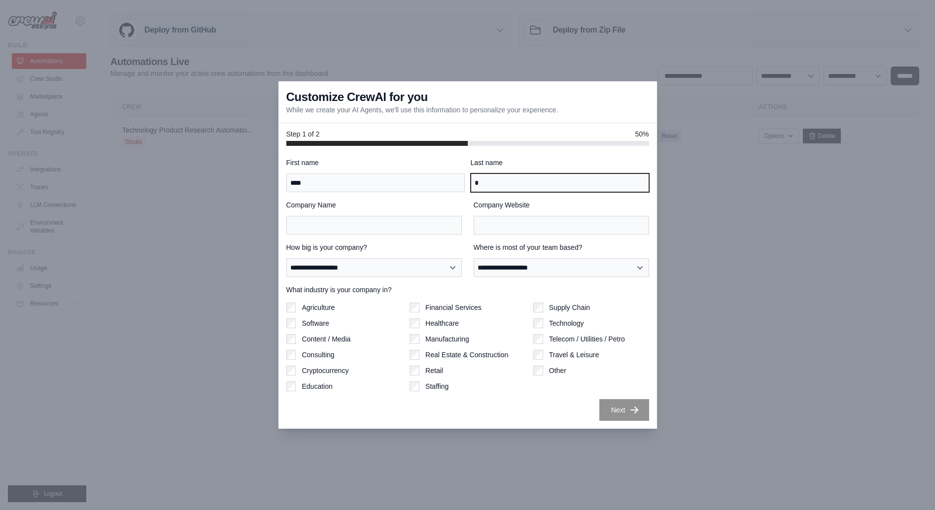
type input "*"
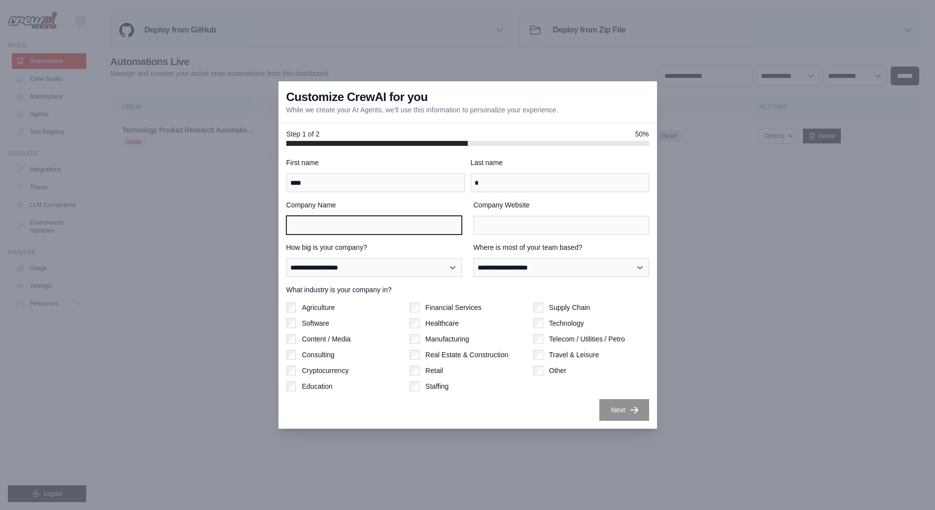
click at [363, 222] on input "Company Name" at bounding box center [373, 225] width 175 height 19
type input "*******"
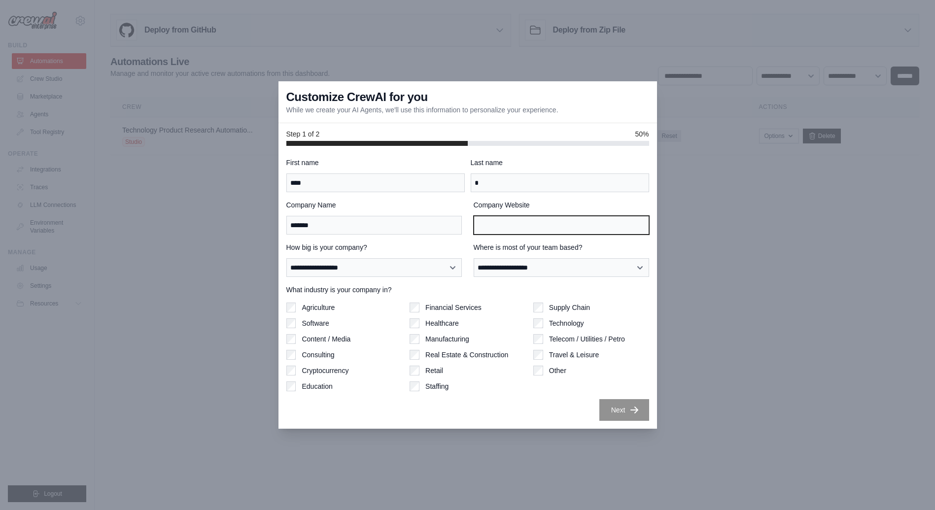
click at [497, 227] on input "Company Website" at bounding box center [561, 225] width 175 height 19
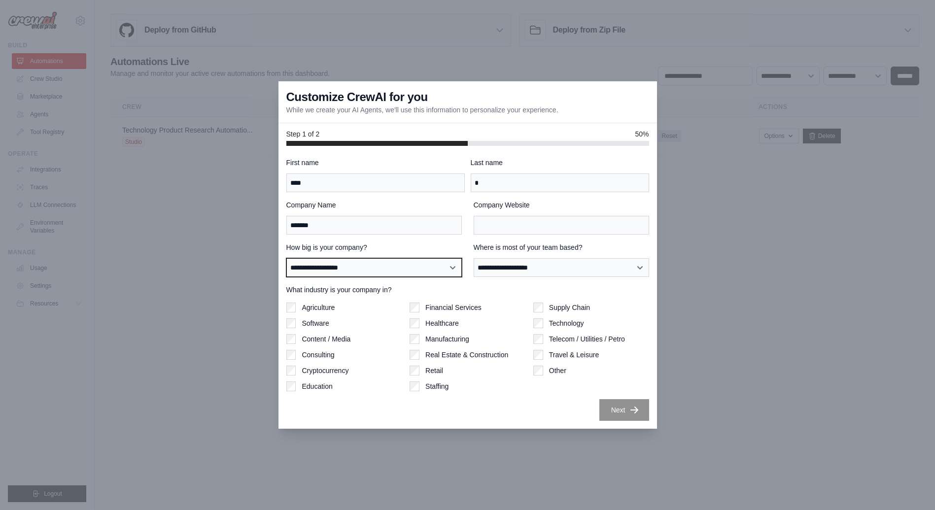
click at [403, 263] on select "**********" at bounding box center [373, 267] width 175 height 18
select select "**********"
click at [286, 258] on select "**********" at bounding box center [373, 267] width 175 height 18
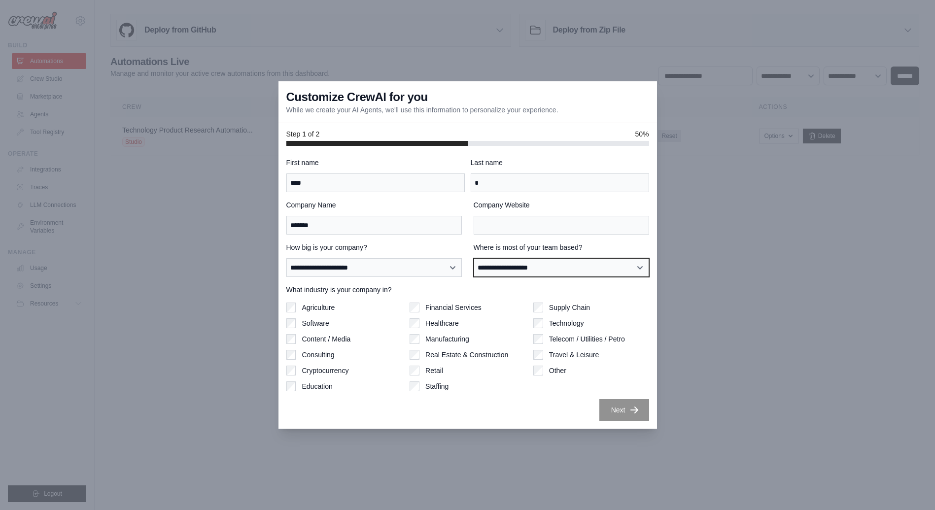
drag, startPoint x: 558, startPoint y: 271, endPoint x: 553, endPoint y: 275, distance: 6.3
click at [557, 272] on select "**********" at bounding box center [561, 267] width 175 height 18
select select "**********"
click at [474, 258] on select "**********" at bounding box center [561, 267] width 175 height 18
click at [310, 306] on label "Agriculture" at bounding box center [318, 308] width 33 height 10
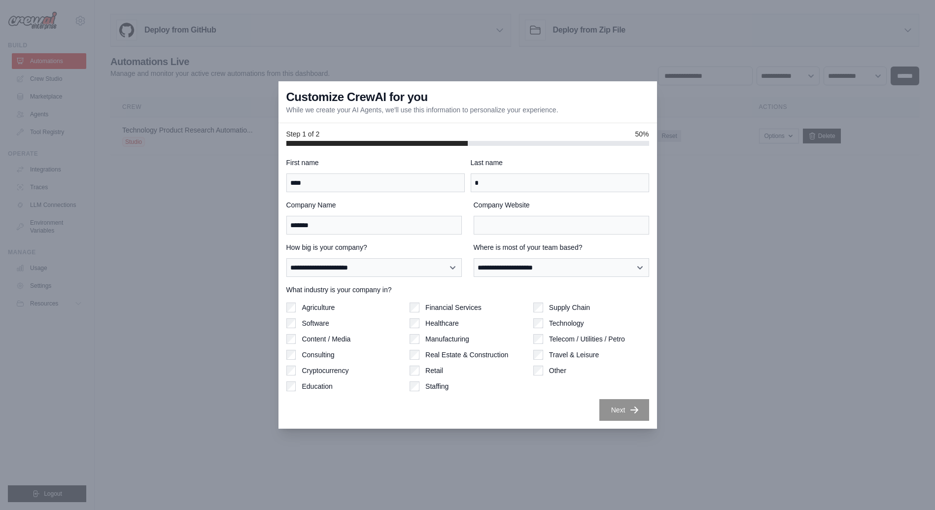
click at [320, 303] on label "Agriculture" at bounding box center [318, 308] width 33 height 10
click at [542, 365] on div "Supply Chain Technology Telecom / Utilities / Petro Travel & Leisure Other" at bounding box center [591, 347] width 116 height 89
click at [563, 371] on label "Other" at bounding box center [557, 371] width 17 height 10
click at [625, 377] on div "**********" at bounding box center [467, 289] width 363 height 263
click at [540, 233] on input "Company Website" at bounding box center [561, 225] width 175 height 19
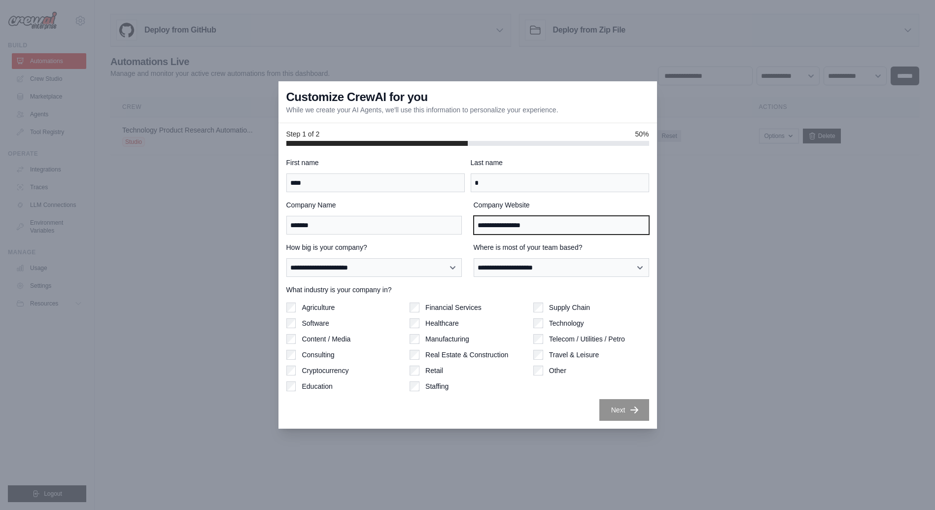
type input "**********"
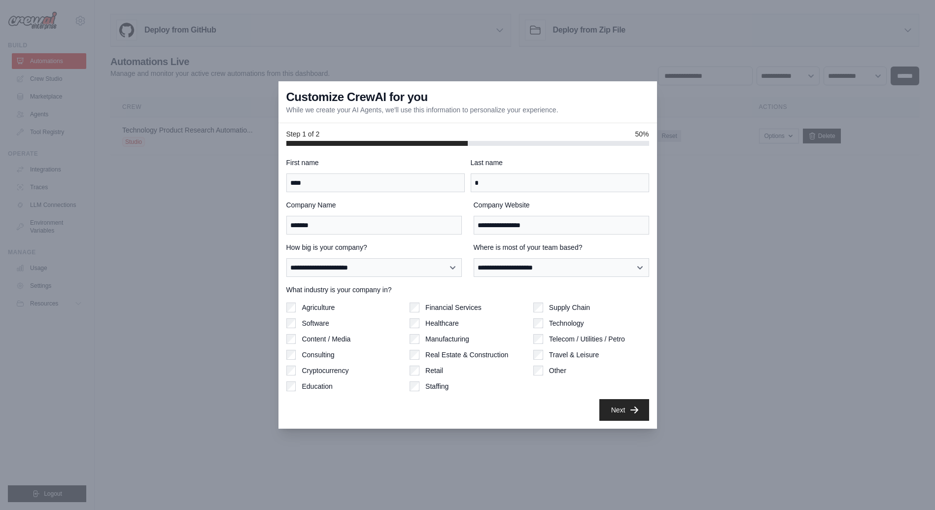
click at [403, 247] on label "How big is your company?" at bounding box center [373, 247] width 175 height 10
click at [403, 258] on select "**********" at bounding box center [373, 267] width 175 height 18
click at [619, 410] on button "Next" at bounding box center [624, 410] width 50 height 22
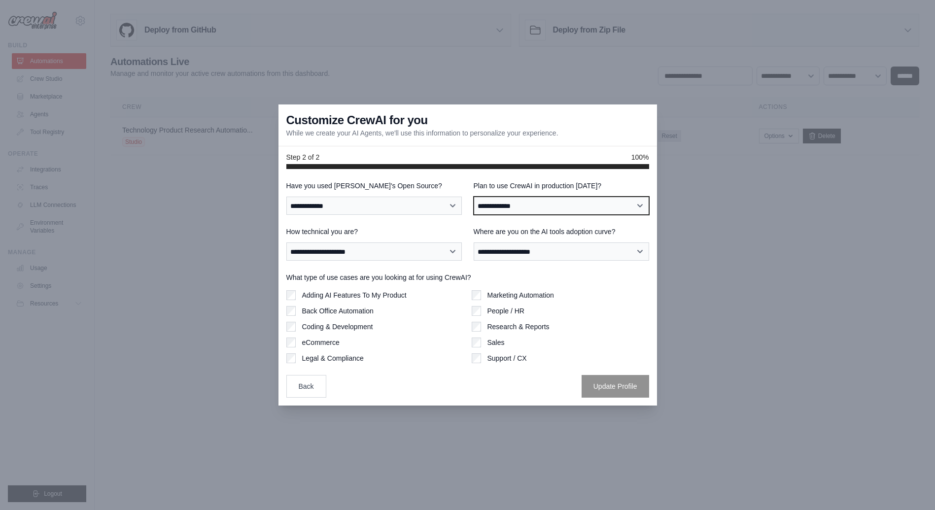
click at [547, 208] on select "**********" at bounding box center [561, 206] width 175 height 18
click at [474, 197] on select "**********" at bounding box center [561, 206] width 175 height 18
click at [555, 204] on select "**********" at bounding box center [561, 206] width 175 height 18
select select "*****"
click at [474, 197] on select "**********" at bounding box center [561, 206] width 175 height 18
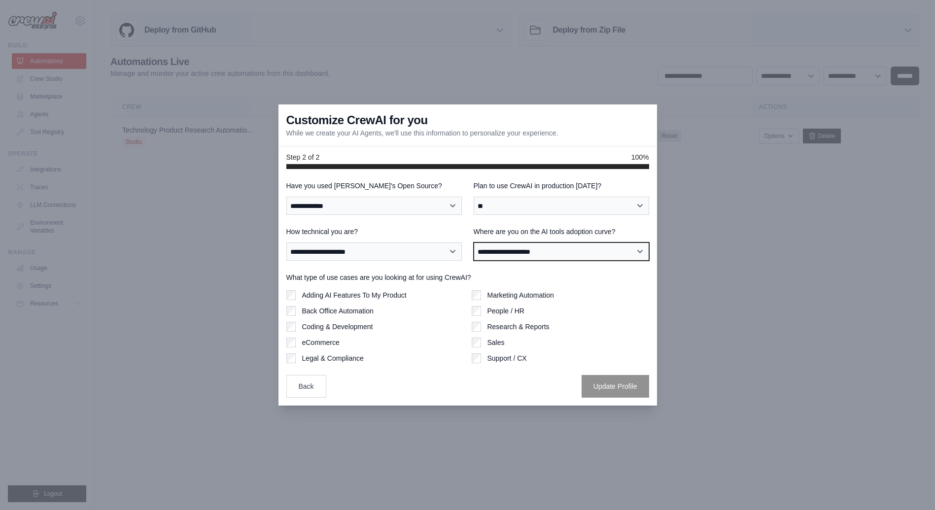
click at [541, 251] on select "**********" at bounding box center [561, 251] width 175 height 18
select select "**********"
click at [474, 242] on select "**********" at bounding box center [561, 251] width 175 height 18
click at [344, 241] on div "**********" at bounding box center [373, 244] width 175 height 34
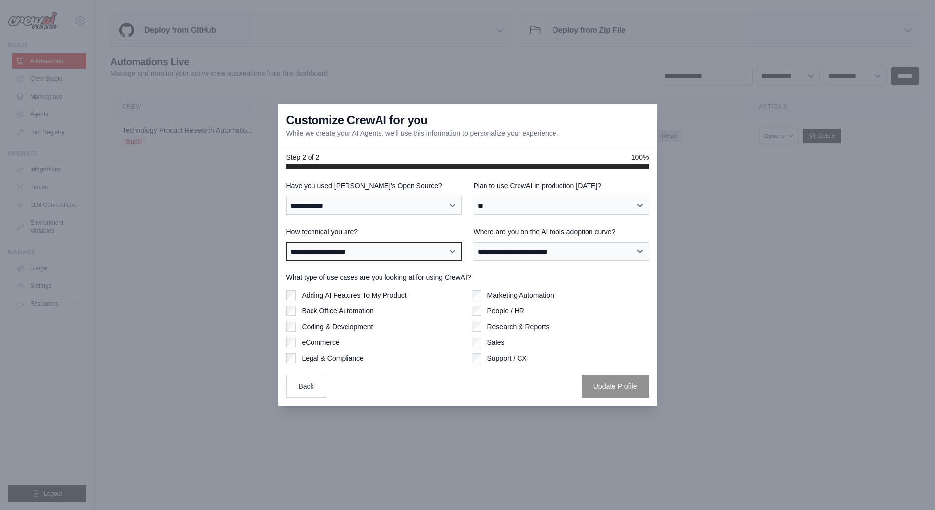
click at [344, 256] on select "**********" at bounding box center [373, 251] width 175 height 18
select select "**********"
click at [286, 242] on select "**********" at bounding box center [373, 251] width 175 height 18
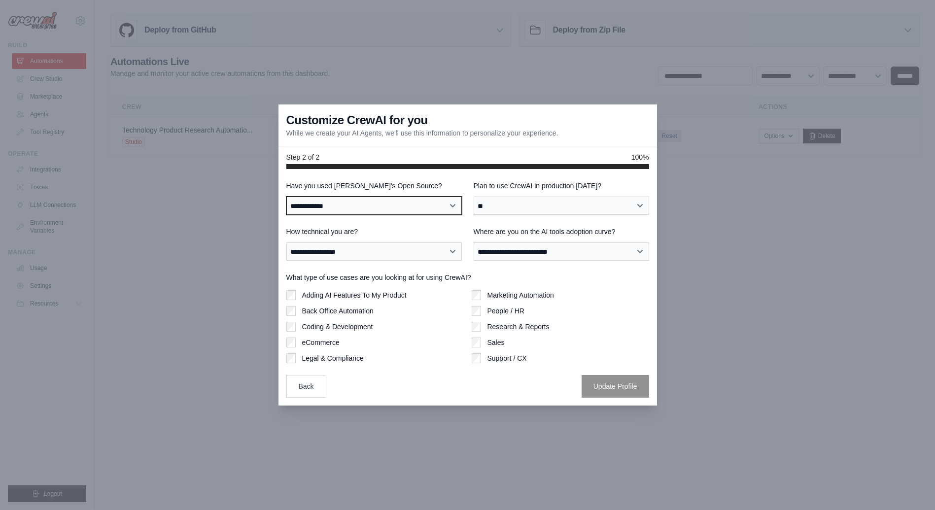
click at [366, 201] on select "**********" at bounding box center [373, 206] width 175 height 18
select select "**"
click at [286, 197] on select "**********" at bounding box center [373, 206] width 175 height 18
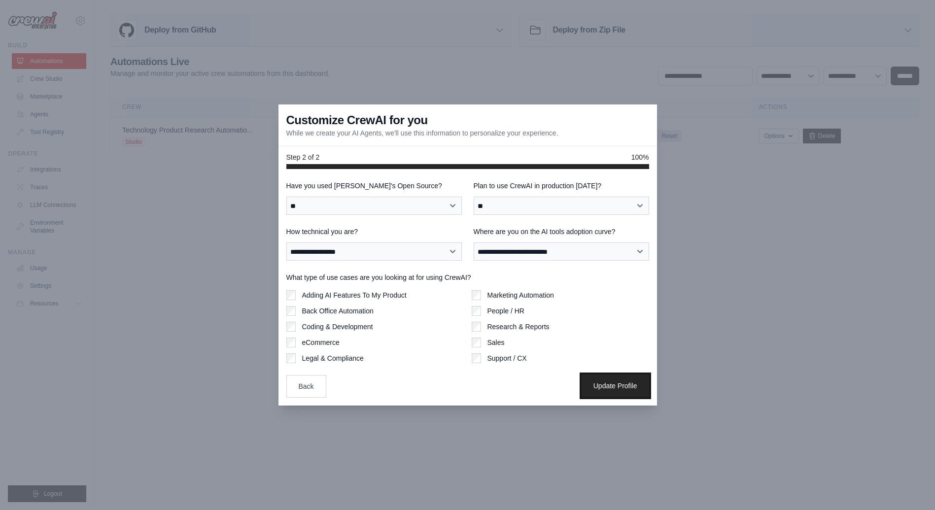
click at [598, 387] on button "Update Profile" at bounding box center [615, 386] width 68 height 23
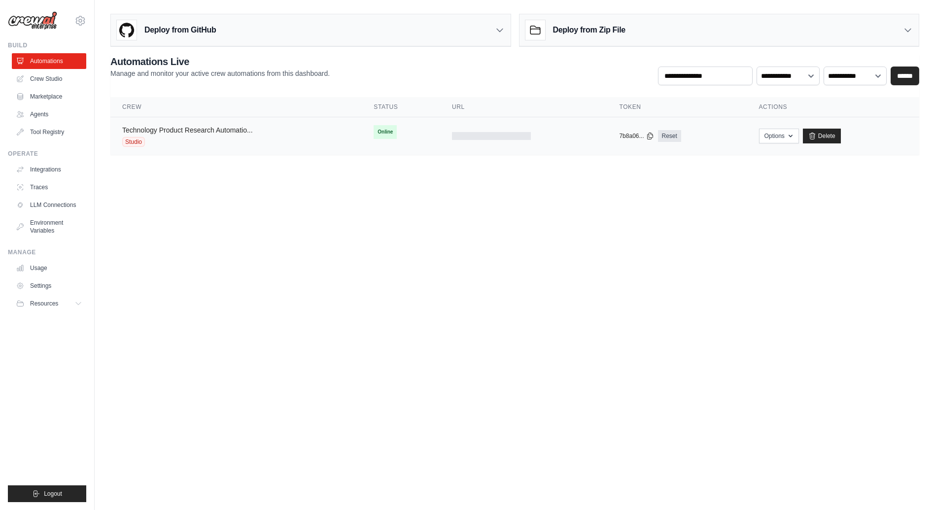
drag, startPoint x: 0, startPoint y: 0, endPoint x: 209, endPoint y: 130, distance: 246.3
click at [209, 130] on link "Technology Product Research Automatio..." at bounding box center [187, 130] width 131 height 8
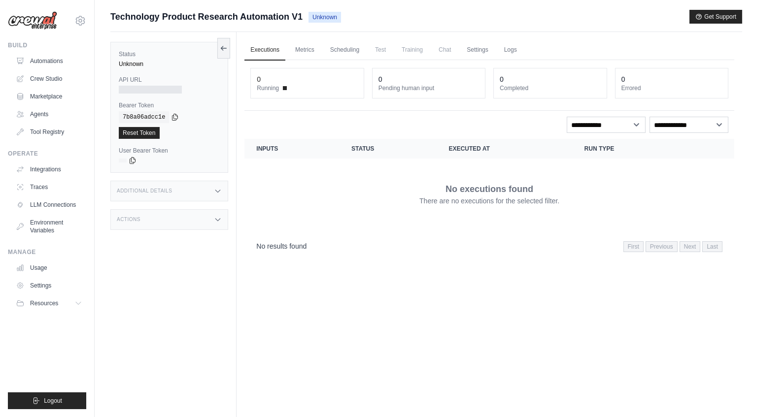
click at [599, 13] on div "Technology Product Research Automation V1 Unknown Get Support" at bounding box center [426, 17] width 632 height 14
click at [44, 62] on link "Automations" at bounding box center [50, 61] width 74 height 16
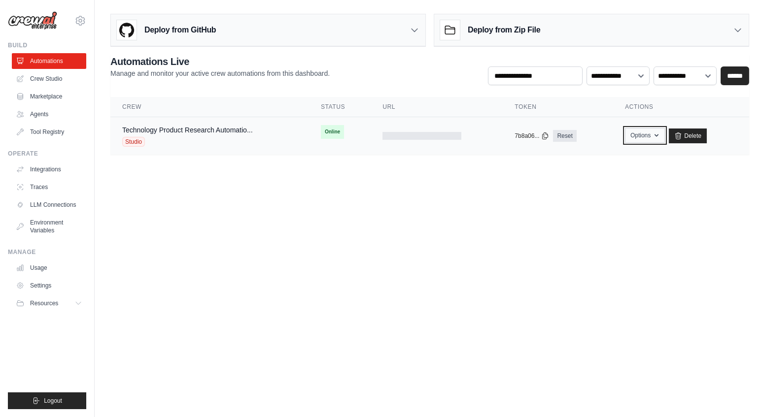
click at [652, 132] on button "Options" at bounding box center [645, 135] width 40 height 15
click at [418, 136] on div at bounding box center [421, 136] width 79 height 8
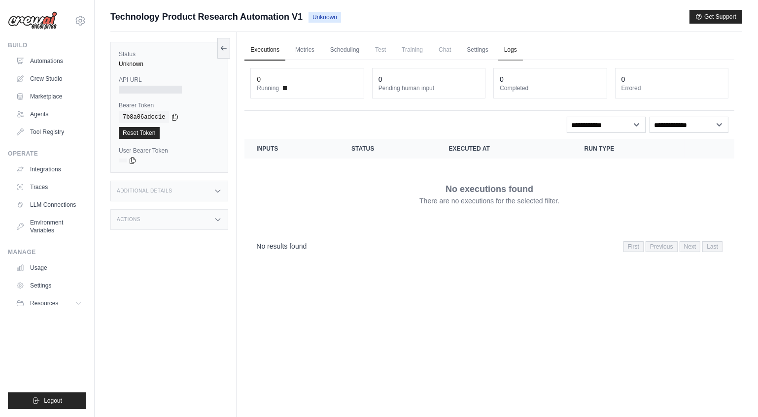
click at [513, 47] on link "Logs" at bounding box center [510, 50] width 25 height 21
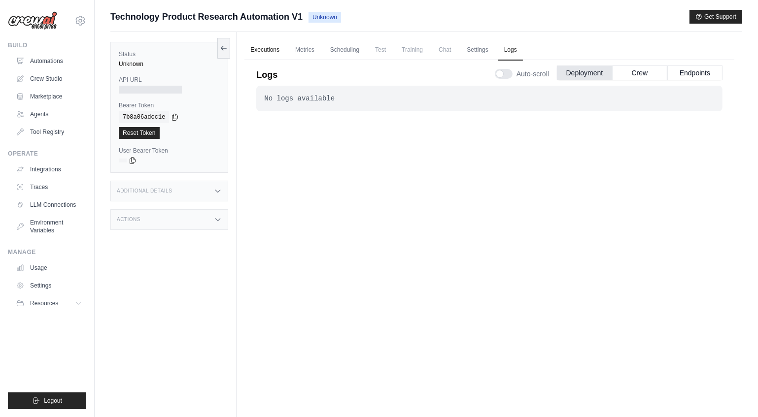
click at [261, 49] on link "Executions" at bounding box center [264, 50] width 41 height 21
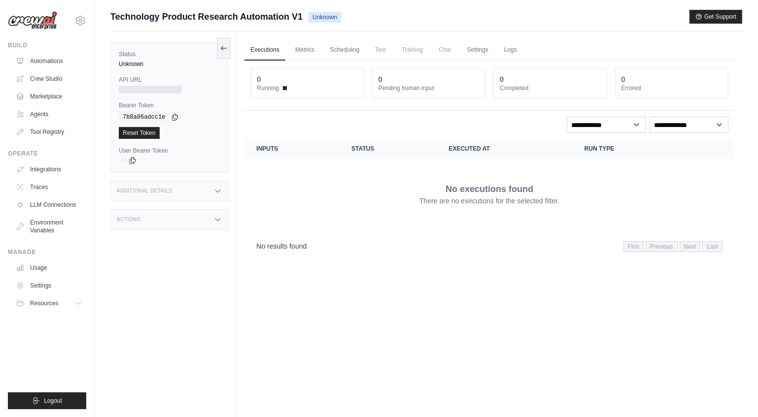
click at [216, 185] on div "Additional Details" at bounding box center [169, 191] width 118 height 21
click at [218, 192] on icon at bounding box center [218, 191] width 8 height 8
click at [213, 224] on div "Actions" at bounding box center [169, 219] width 118 height 21
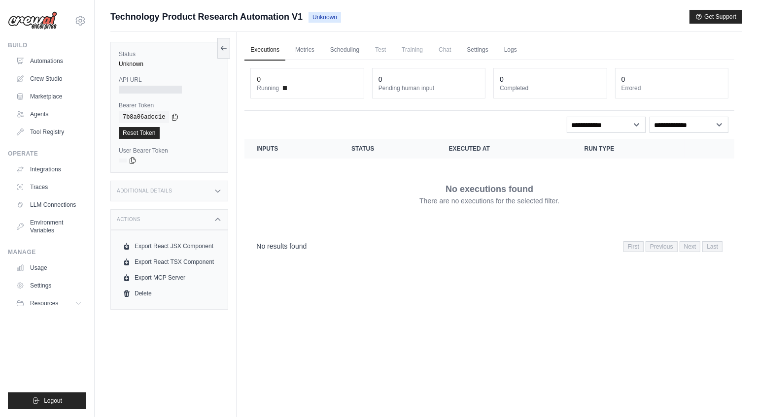
click at [215, 220] on icon at bounding box center [218, 220] width 8 height 8
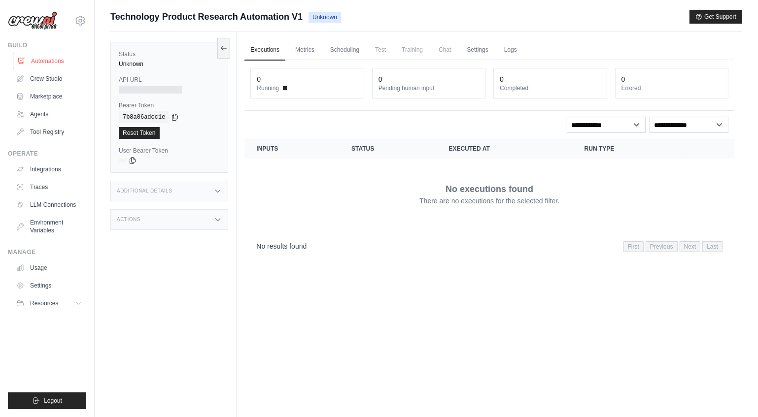
click at [46, 61] on link "Automations" at bounding box center [50, 61] width 74 height 16
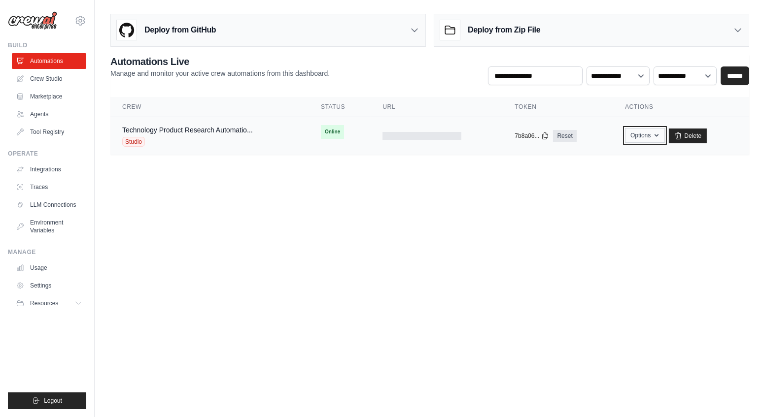
click at [653, 136] on icon "button" at bounding box center [656, 136] width 8 height 8
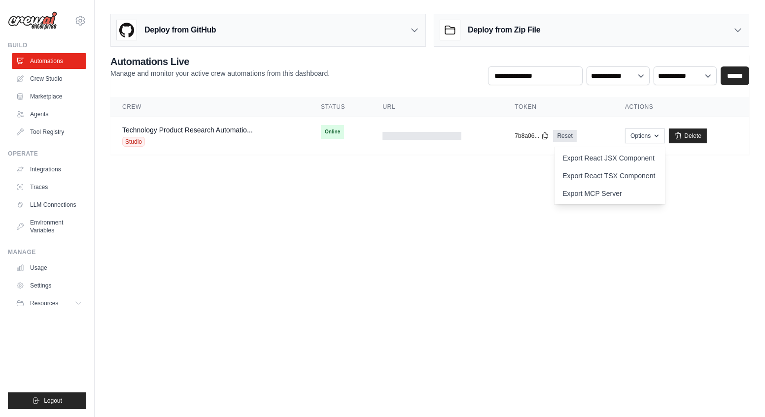
click at [421, 215] on body "[EMAIL_ADDRESS][DOMAIN_NAME] Settings Build Automations Crew Studio" at bounding box center [382, 208] width 765 height 417
click at [317, 28] on div "Deploy from GitHub" at bounding box center [268, 30] width 314 height 32
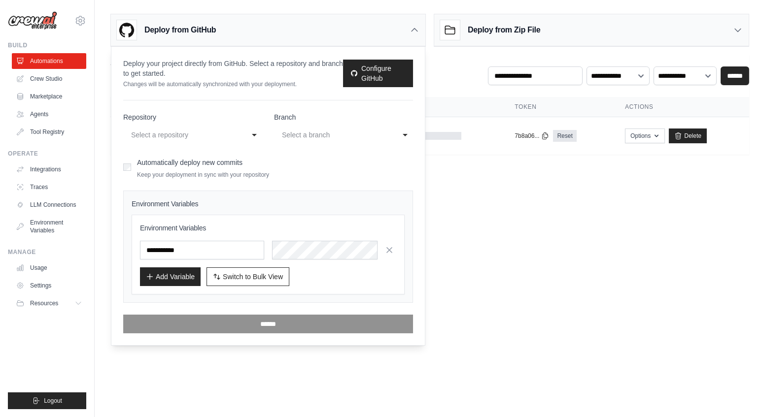
click at [413, 35] on div "Deploy from GitHub" at bounding box center [268, 30] width 314 height 32
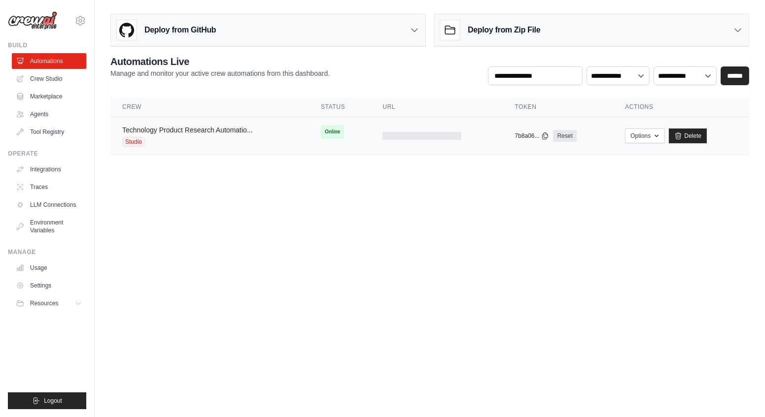
click at [203, 126] on link "Technology Product Research Automatio..." at bounding box center [187, 130] width 131 height 8
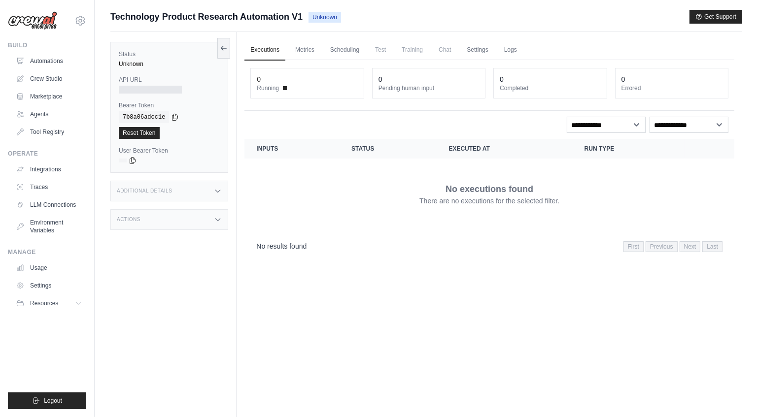
click at [202, 218] on div "Actions" at bounding box center [169, 219] width 118 height 21
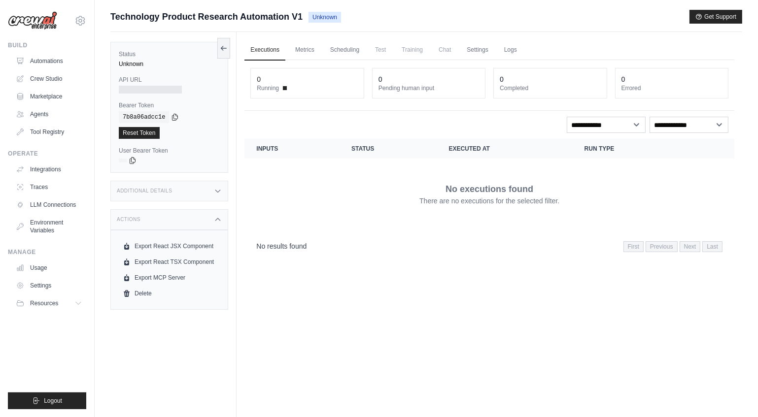
click at [212, 194] on div "Additional Details" at bounding box center [169, 191] width 118 height 21
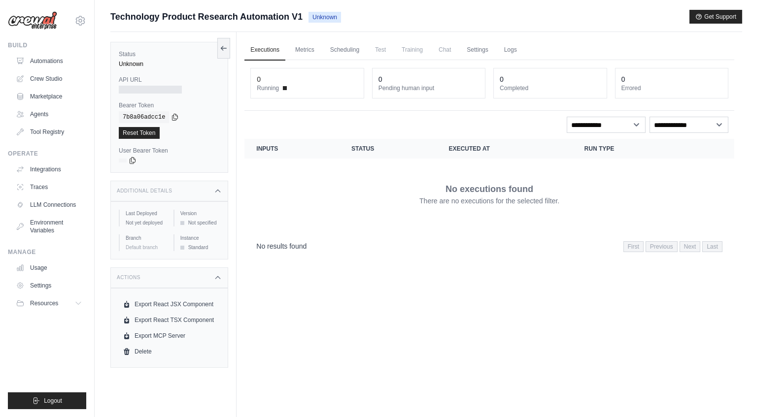
click at [306, 167] on div "No executions found There are no executions for the selected filter." at bounding box center [489, 194] width 466 height 55
click at [284, 87] on span at bounding box center [285, 88] width 4 height 4
click at [715, 117] on select "**********" at bounding box center [688, 125] width 79 height 16
select select "*******"
click at [649, 117] on select "**********" at bounding box center [688, 125] width 79 height 16
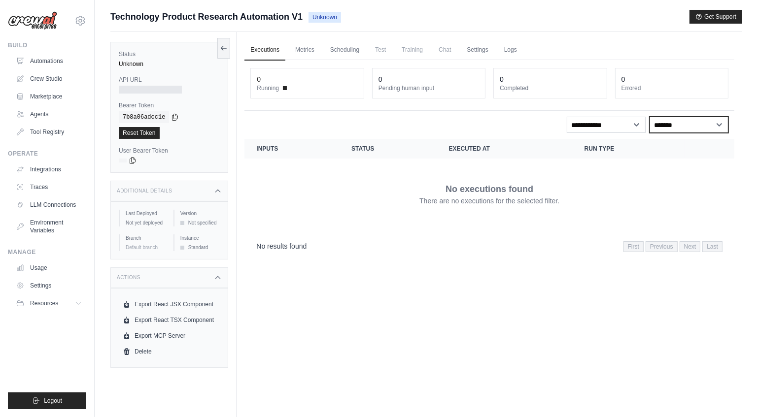
click at [708, 125] on select "**********" at bounding box center [688, 125] width 79 height 16
select select
click at [649, 117] on select "**********" at bounding box center [688, 125] width 79 height 16
click at [222, 46] on icon at bounding box center [222, 48] width 2 height 4
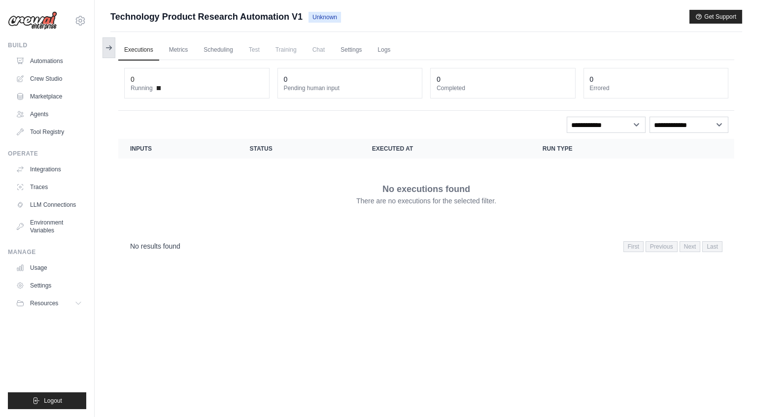
click at [105, 44] on icon at bounding box center [109, 48] width 8 height 8
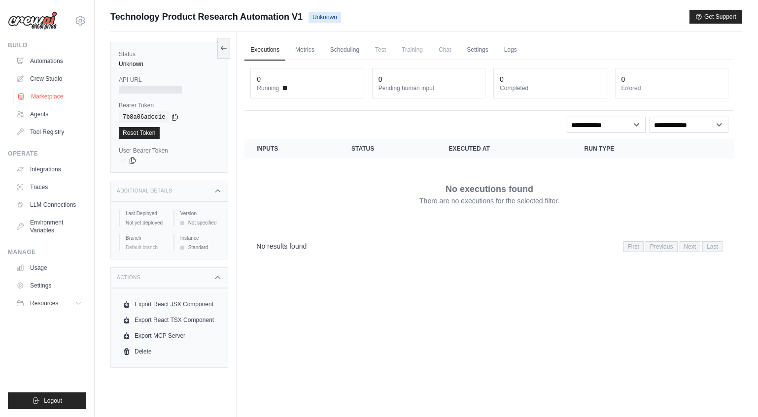
click at [46, 99] on link "Marketplace" at bounding box center [50, 97] width 74 height 16
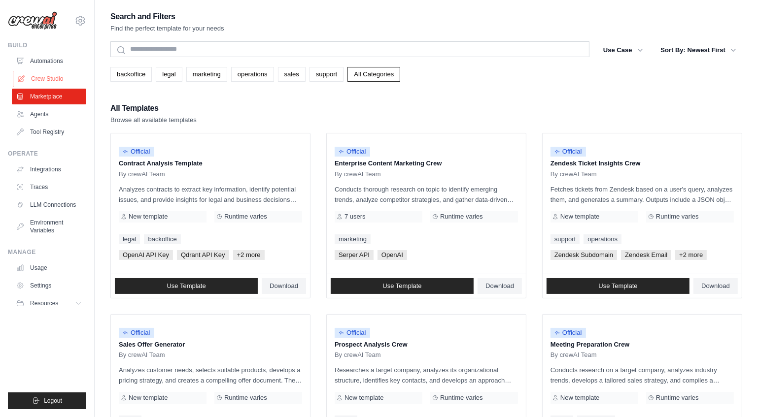
click at [48, 80] on link "Crew Studio" at bounding box center [50, 79] width 74 height 16
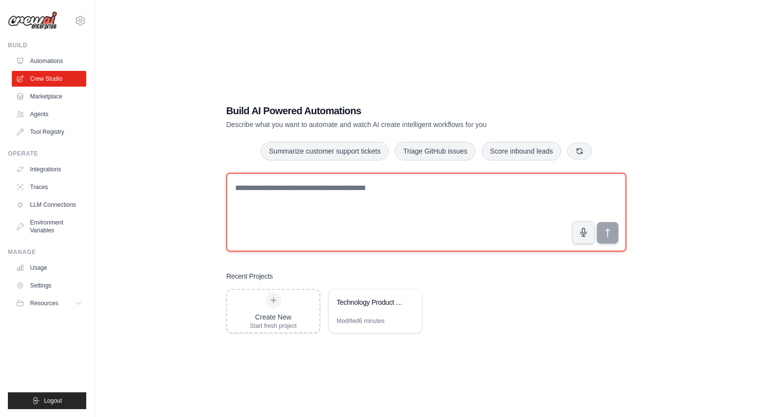
click at [343, 192] on textarea at bounding box center [426, 212] width 400 height 79
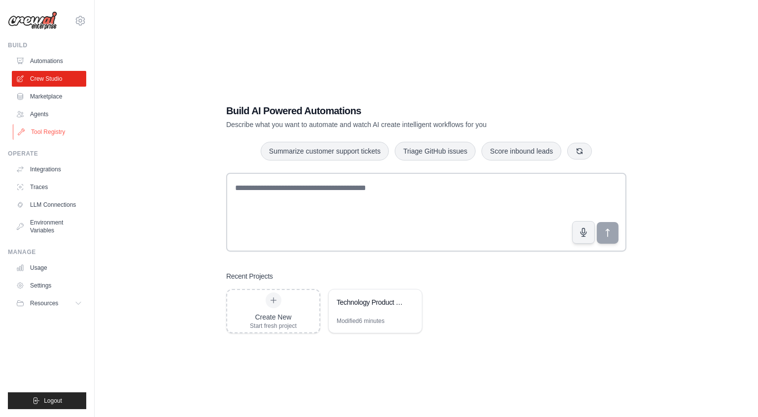
click at [56, 135] on link "Tool Registry" at bounding box center [50, 132] width 74 height 16
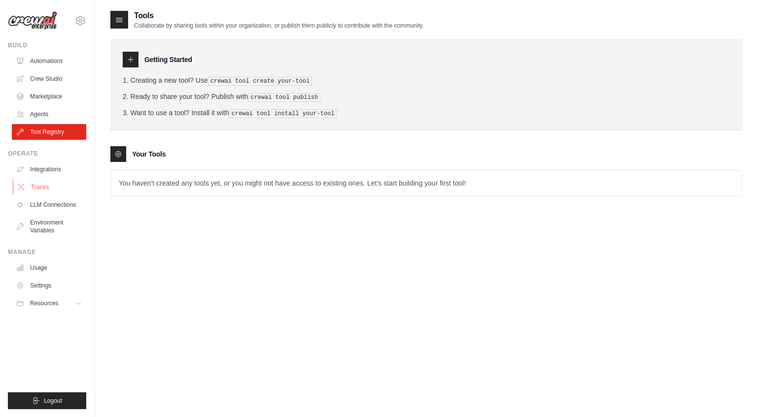
click at [57, 179] on link "Traces" at bounding box center [50, 187] width 74 height 16
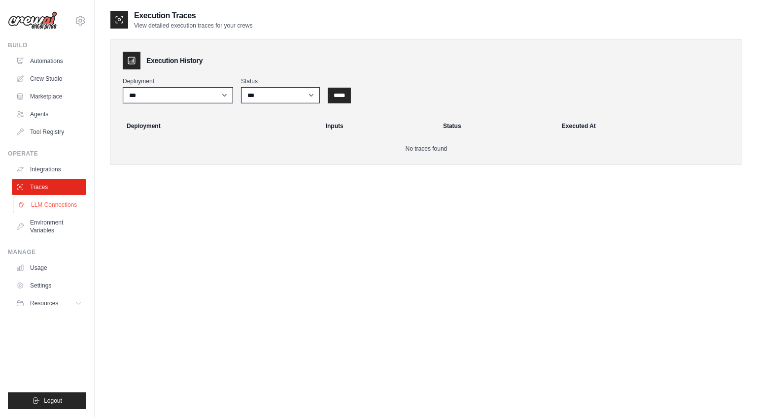
click at [55, 206] on link "LLM Connections" at bounding box center [50, 205] width 74 height 16
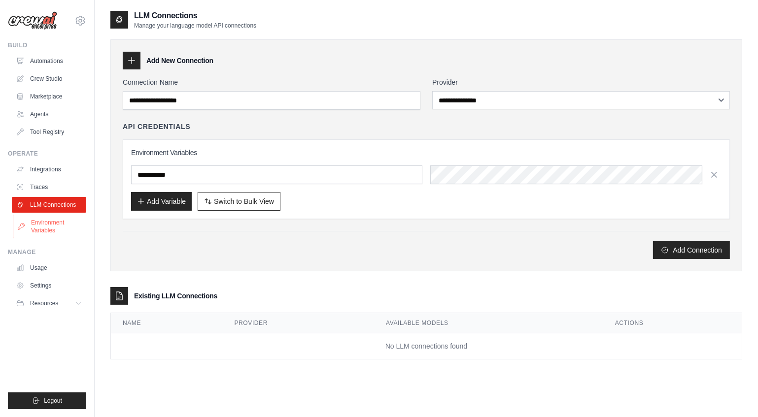
click at [52, 226] on link "Environment Variables" at bounding box center [50, 227] width 74 height 24
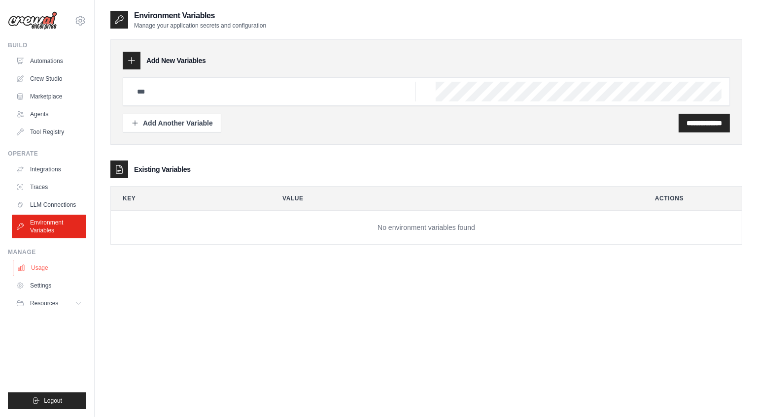
click at [44, 269] on link "Usage" at bounding box center [50, 268] width 74 height 16
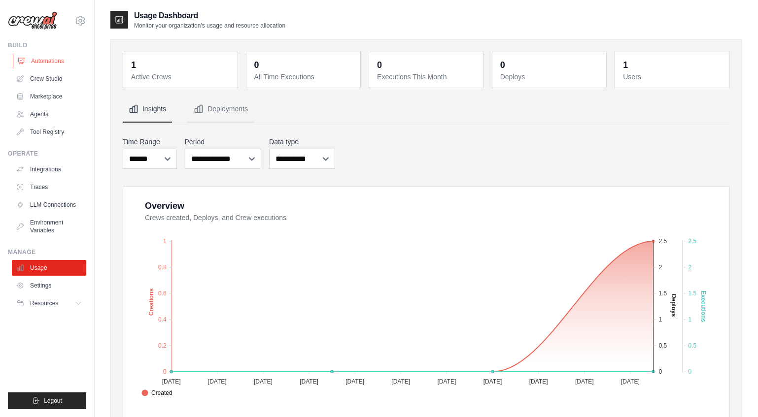
click at [40, 58] on link "Automations" at bounding box center [50, 61] width 74 height 16
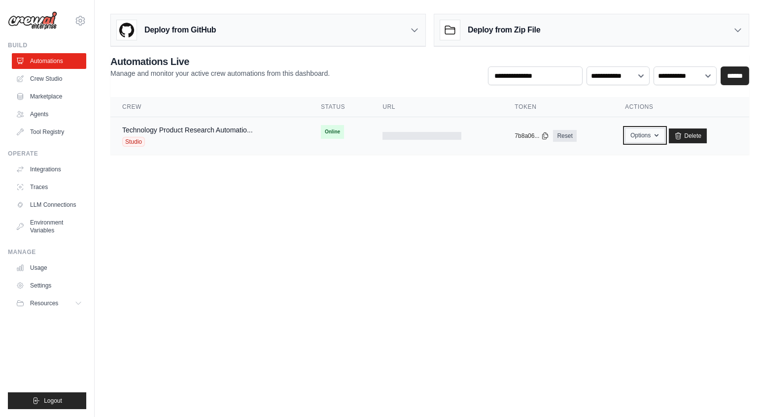
click at [652, 135] on button "Options" at bounding box center [645, 135] width 40 height 15
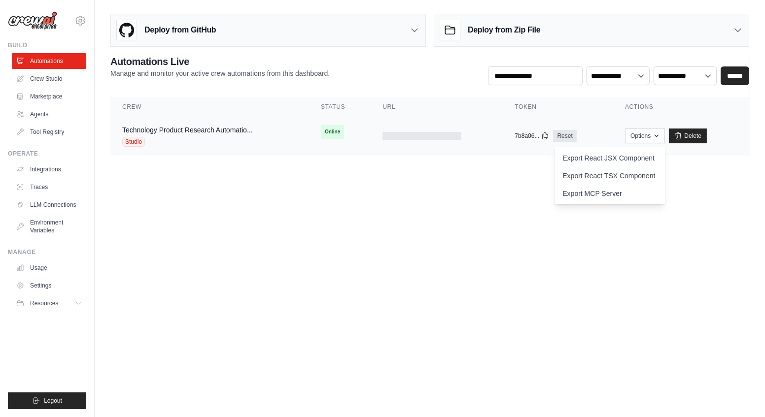
click at [381, 135] on td at bounding box center [437, 136] width 132 height 38
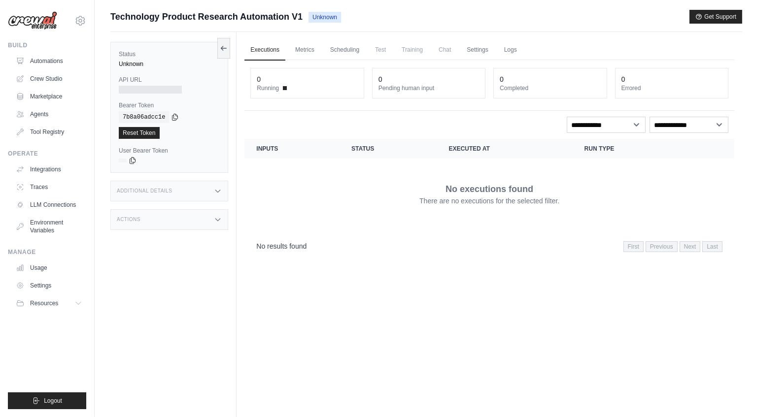
click at [445, 52] on span "Chat" at bounding box center [445, 50] width 24 height 20
click at [446, 44] on span "Chat" at bounding box center [445, 50] width 24 height 20
click at [448, 49] on span "Chat" at bounding box center [445, 50] width 24 height 20
click at [266, 47] on link "Executions" at bounding box center [264, 50] width 41 height 21
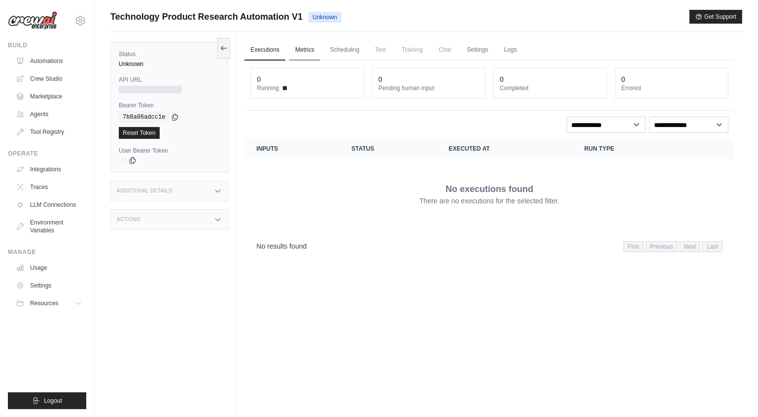
click at [299, 46] on link "Metrics" at bounding box center [304, 50] width 31 height 21
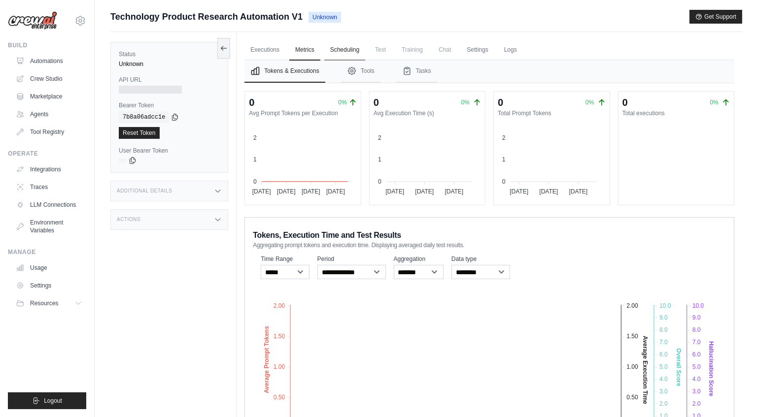
click at [350, 52] on link "Scheduling" at bounding box center [344, 50] width 41 height 21
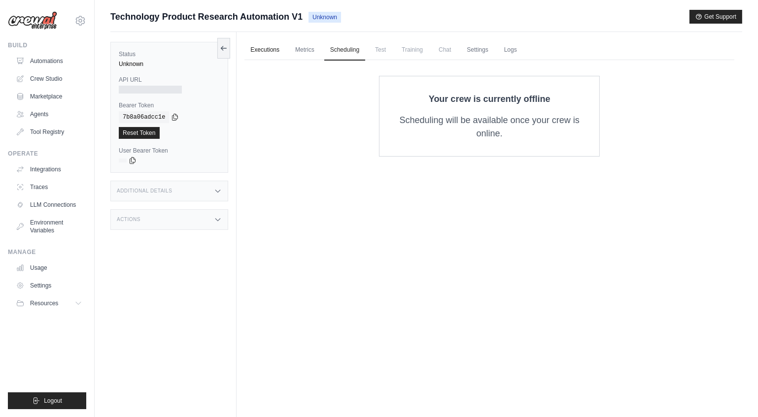
click at [271, 47] on link "Executions" at bounding box center [264, 50] width 41 height 21
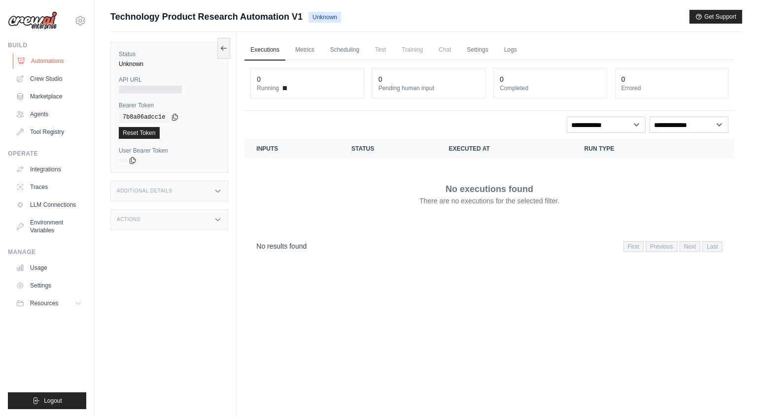
click at [52, 57] on link "Automations" at bounding box center [50, 61] width 74 height 16
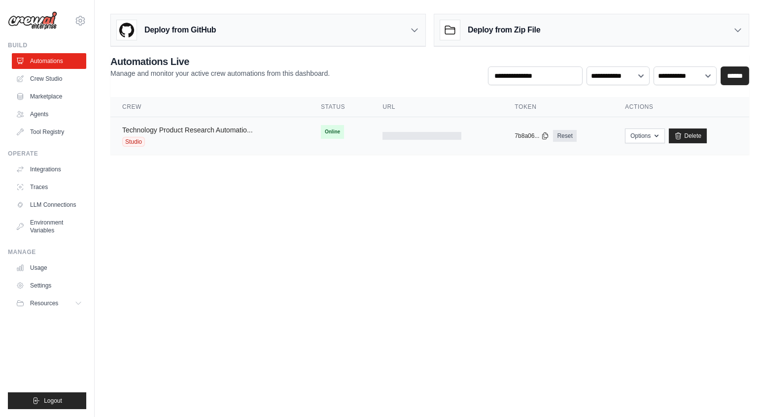
click at [177, 131] on link "Technology Product Research Automatio..." at bounding box center [187, 130] width 131 height 8
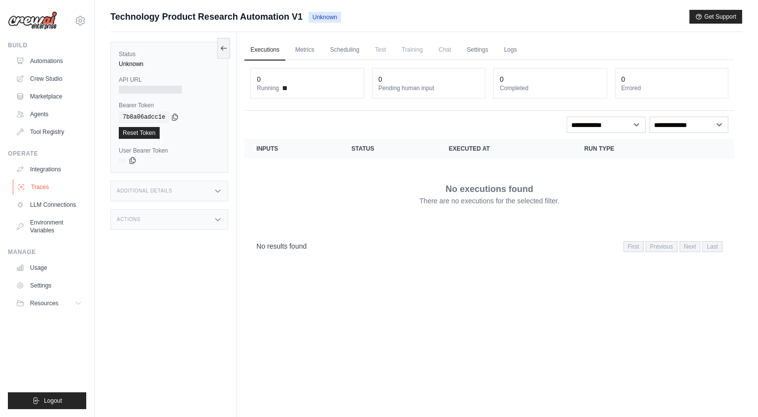
click at [47, 190] on link "Traces" at bounding box center [50, 187] width 74 height 16
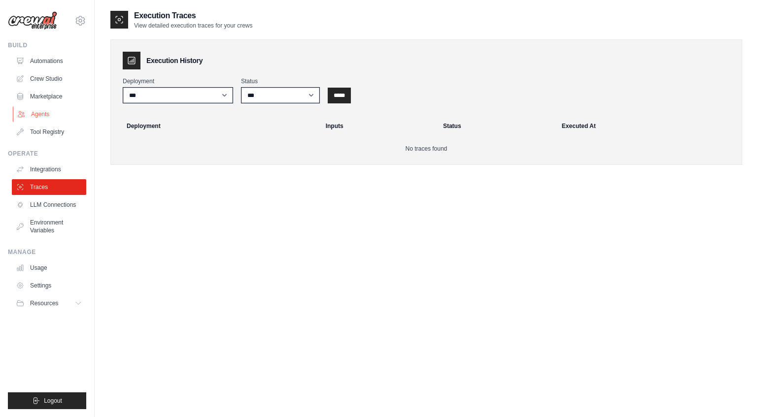
click at [44, 112] on link "Agents" at bounding box center [50, 114] width 74 height 16
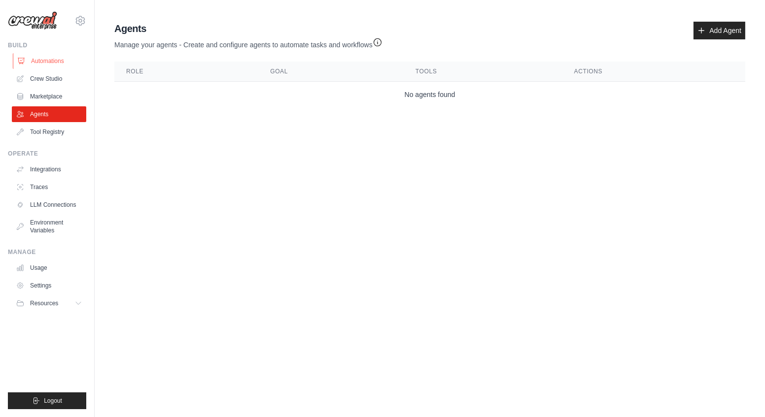
click at [41, 60] on link "Automations" at bounding box center [50, 61] width 74 height 16
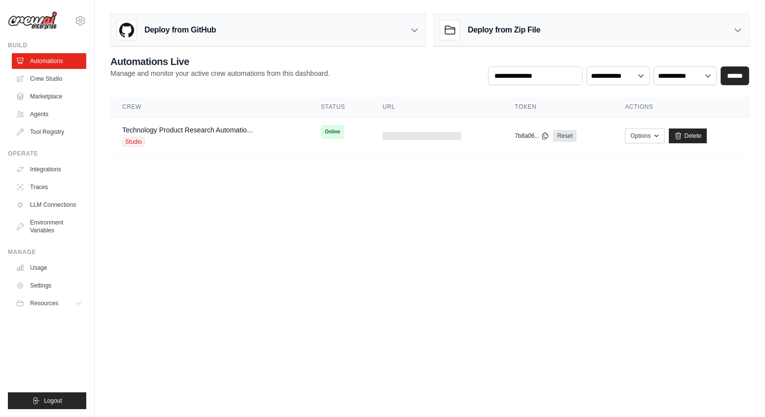
click at [406, 31] on div "Deploy from GitHub" at bounding box center [268, 30] width 314 height 32
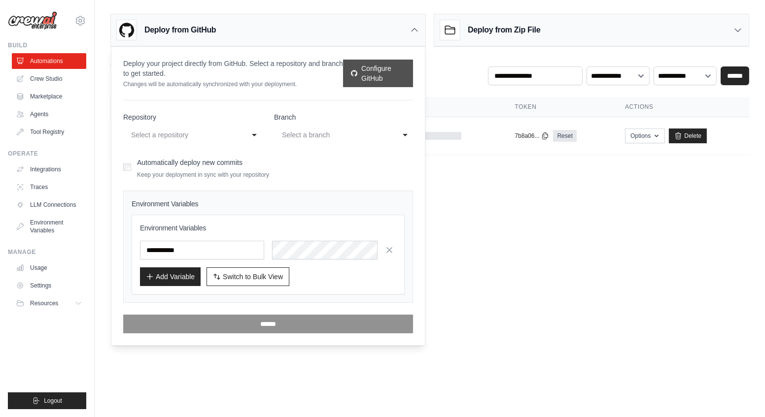
click at [374, 74] on link "Configure GitHub" at bounding box center [378, 74] width 70 height 28
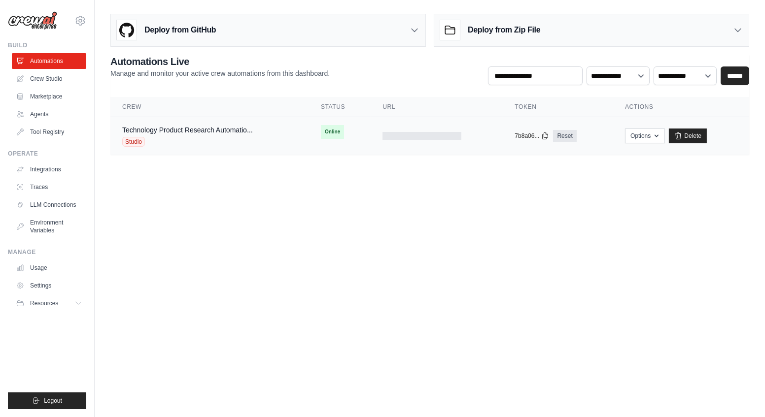
click at [210, 133] on div "Technology Product Research Automatio..." at bounding box center [187, 130] width 131 height 10
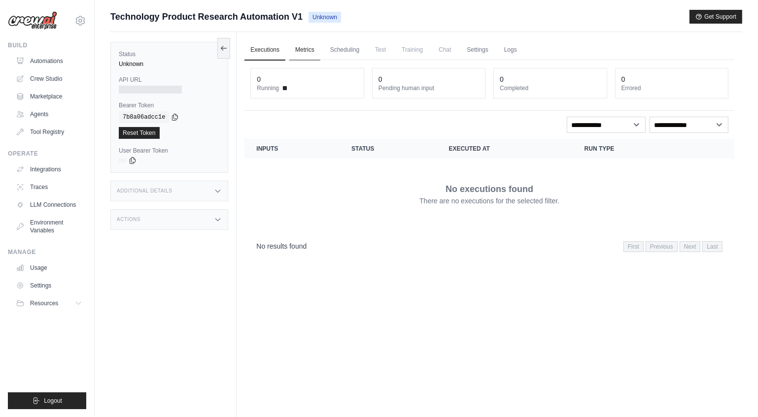
click at [307, 48] on link "Metrics" at bounding box center [304, 50] width 31 height 21
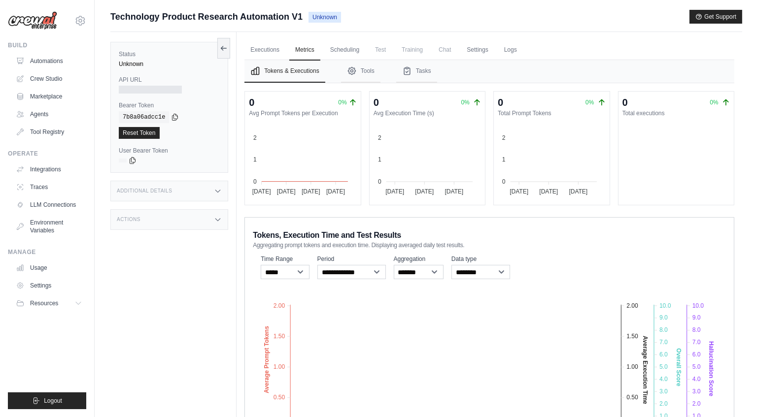
click at [290, 113] on dt "Avg Prompt Tokens per Execution" at bounding box center [302, 113] width 107 height 8
click at [364, 66] on button "Tools" at bounding box center [360, 71] width 39 height 23
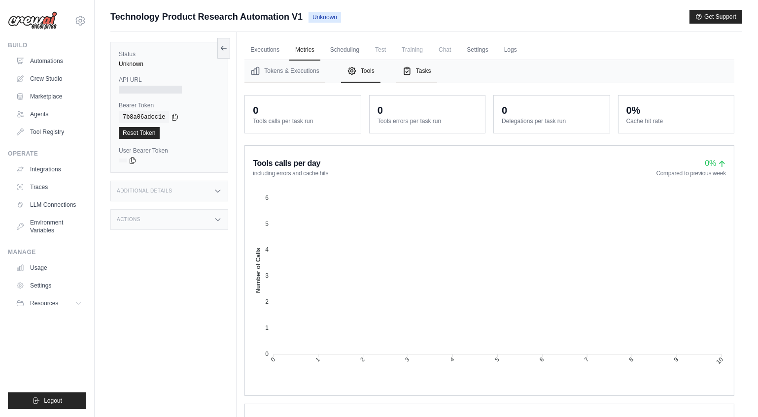
click at [426, 67] on button "Tasks" at bounding box center [416, 71] width 41 height 23
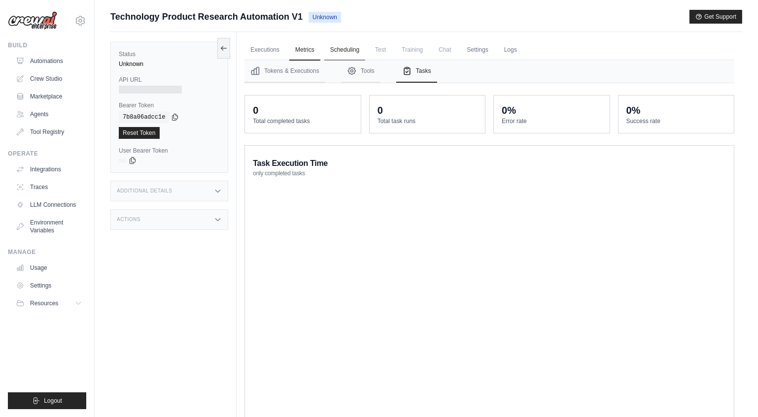
click at [351, 52] on link "Scheduling" at bounding box center [344, 50] width 41 height 21
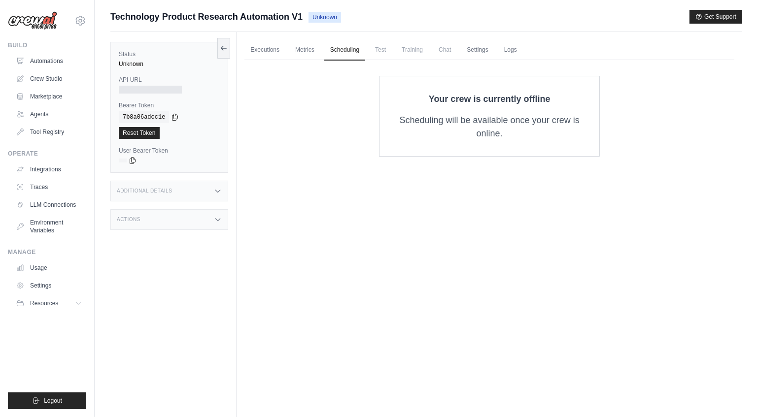
click at [315, 147] on div "Your crew is currently offline Scheduling will be available once your crew is o…" at bounding box center [489, 116] width 458 height 81
click at [46, 59] on link "Automations" at bounding box center [50, 61] width 74 height 16
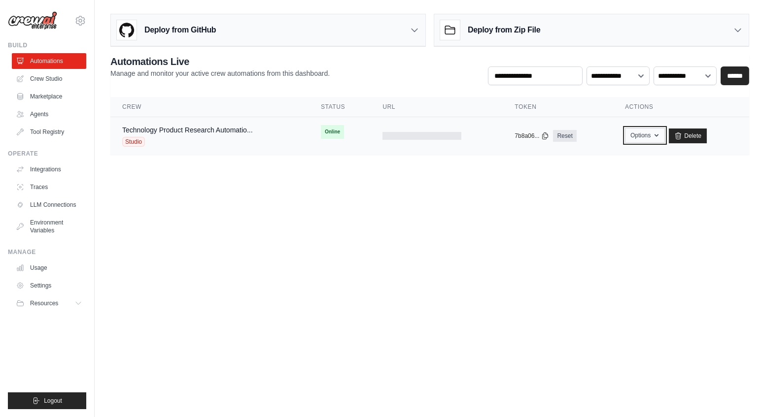
click at [657, 133] on icon "button" at bounding box center [656, 136] width 8 height 8
click at [442, 129] on td at bounding box center [437, 136] width 132 height 38
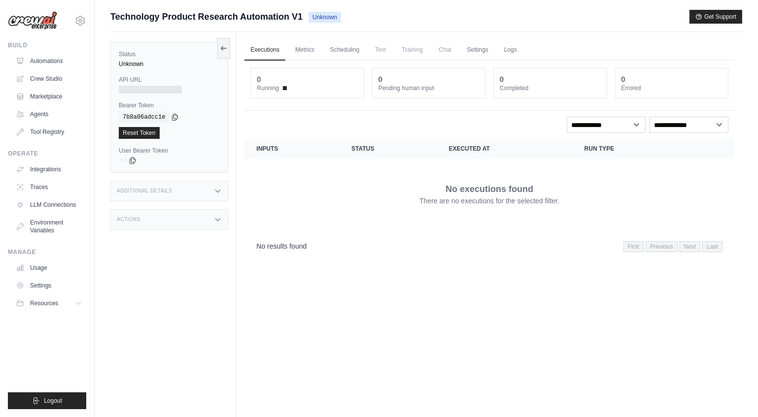
click at [159, 89] on div at bounding box center [150, 90] width 63 height 8
click at [316, 105] on div "0 Running 0 Pending human input 0 Completed 0 Errored" at bounding box center [489, 85] width 490 height 51
click at [329, 14] on span "Unknown" at bounding box center [324, 17] width 33 height 11
click at [82, 19] on icon at bounding box center [80, 21] width 12 height 12
click at [385, 7] on main "Submit a support request Describe your issue or question * Please be specific a…" at bounding box center [426, 229] width 663 height 459
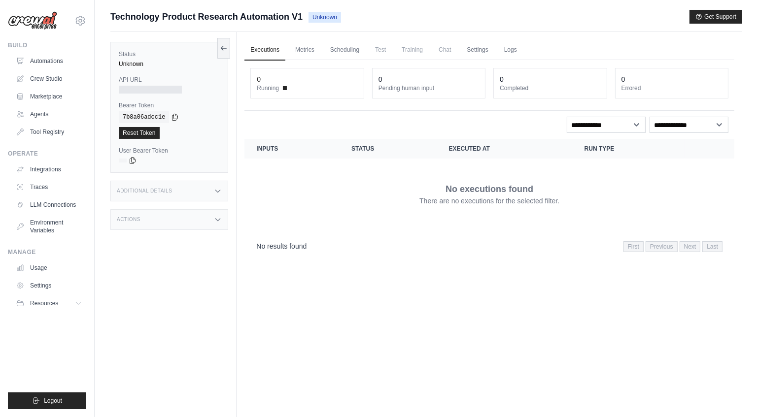
click at [341, 350] on div "Executions Metrics Scheduling Test Training Chat Settings Logs 0 Running 0 Pend…" at bounding box center [490, 240] width 506 height 417
click at [50, 285] on link "Settings" at bounding box center [50, 286] width 74 height 16
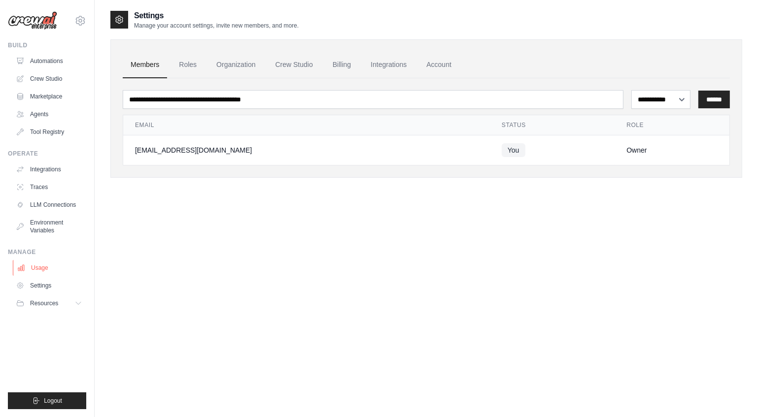
click at [33, 265] on link "Usage" at bounding box center [50, 268] width 74 height 16
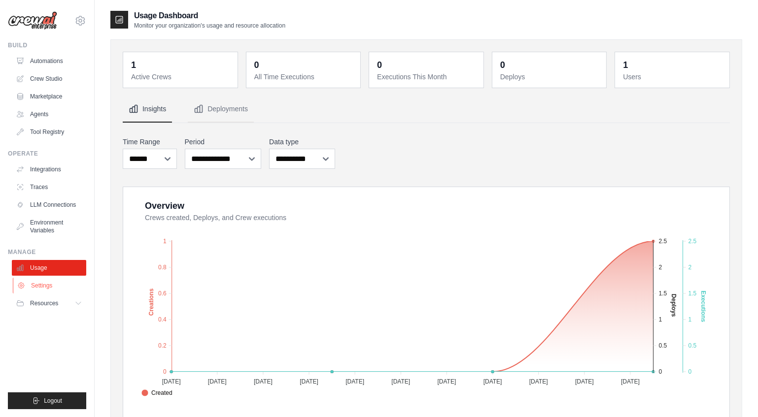
click at [48, 289] on link "Settings" at bounding box center [50, 286] width 74 height 16
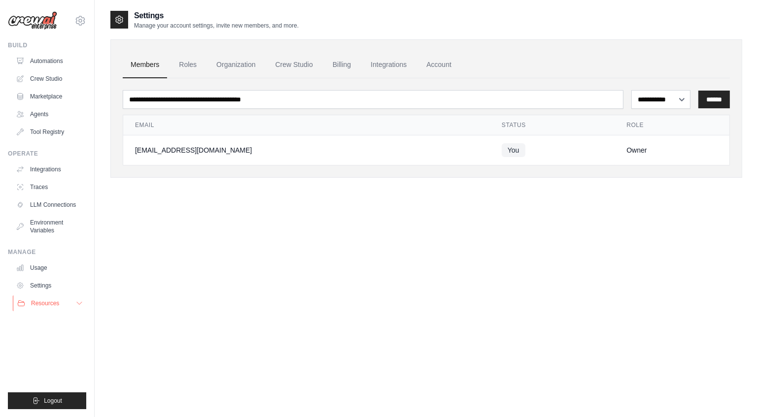
click at [60, 302] on button "Resources" at bounding box center [50, 304] width 74 height 16
click at [54, 336] on link "GitHub" at bounding box center [53, 336] width 68 height 14
click at [42, 288] on link "Settings" at bounding box center [50, 286] width 74 height 16
click at [442, 61] on link "Account" at bounding box center [438, 65] width 41 height 27
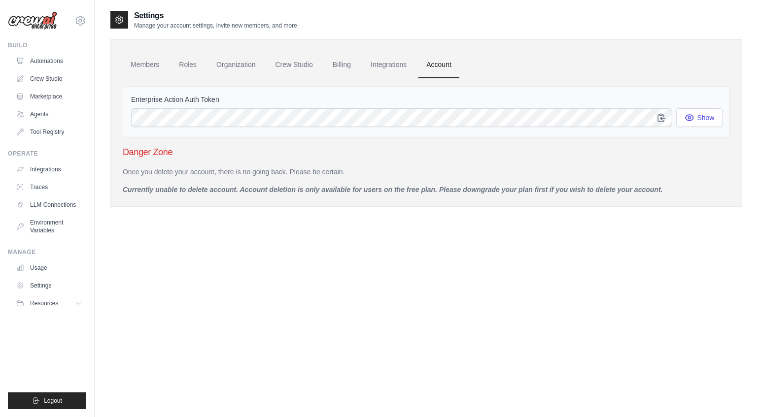
drag, startPoint x: 125, startPoint y: 190, endPoint x: 681, endPoint y: 194, distance: 555.9
click at [681, 194] on div "Members Roles Organization Crew Studio Billing Integrations Account Enterprise …" at bounding box center [426, 123] width 632 height 168
click at [340, 68] on link "Billing" at bounding box center [342, 65] width 34 height 27
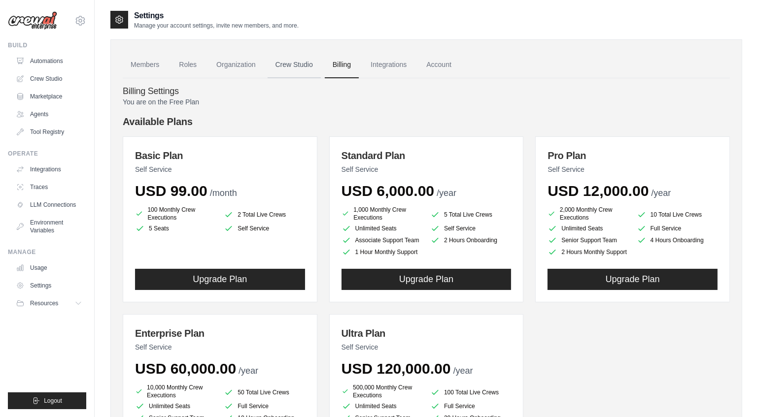
click at [294, 67] on link "Crew Studio" at bounding box center [294, 65] width 53 height 27
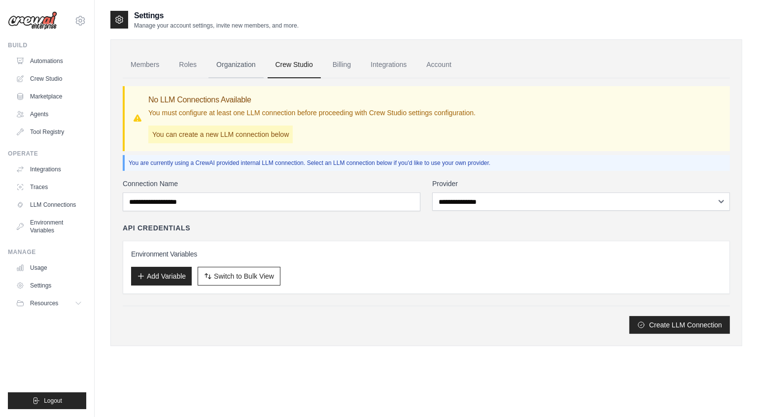
click at [231, 66] on link "Organization" at bounding box center [235, 65] width 55 height 27
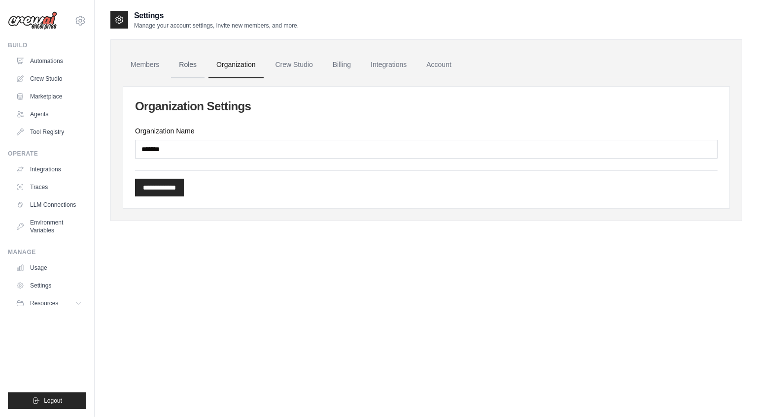
click at [187, 63] on link "Roles" at bounding box center [188, 65] width 34 height 27
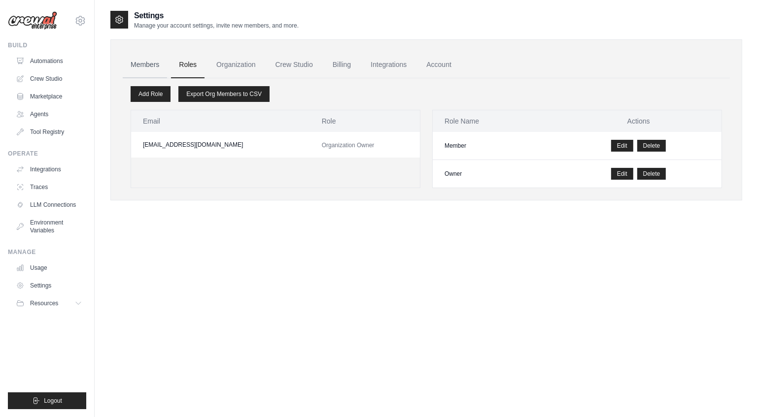
click at [140, 64] on link "Members" at bounding box center [145, 65] width 44 height 27
